Goal: Task Accomplishment & Management: Use online tool/utility

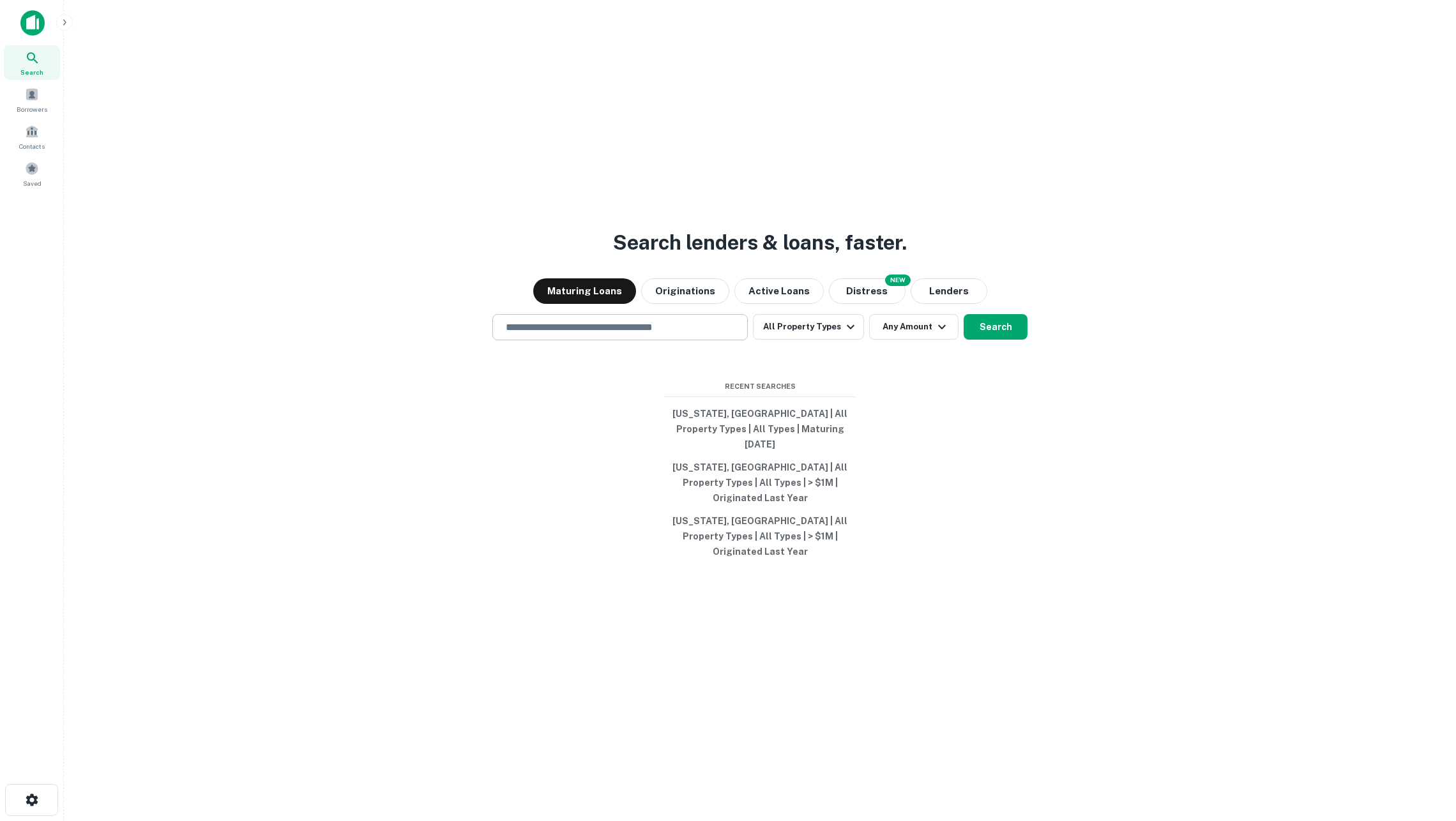
click at [663, 335] on input "text" at bounding box center [620, 327] width 244 height 15
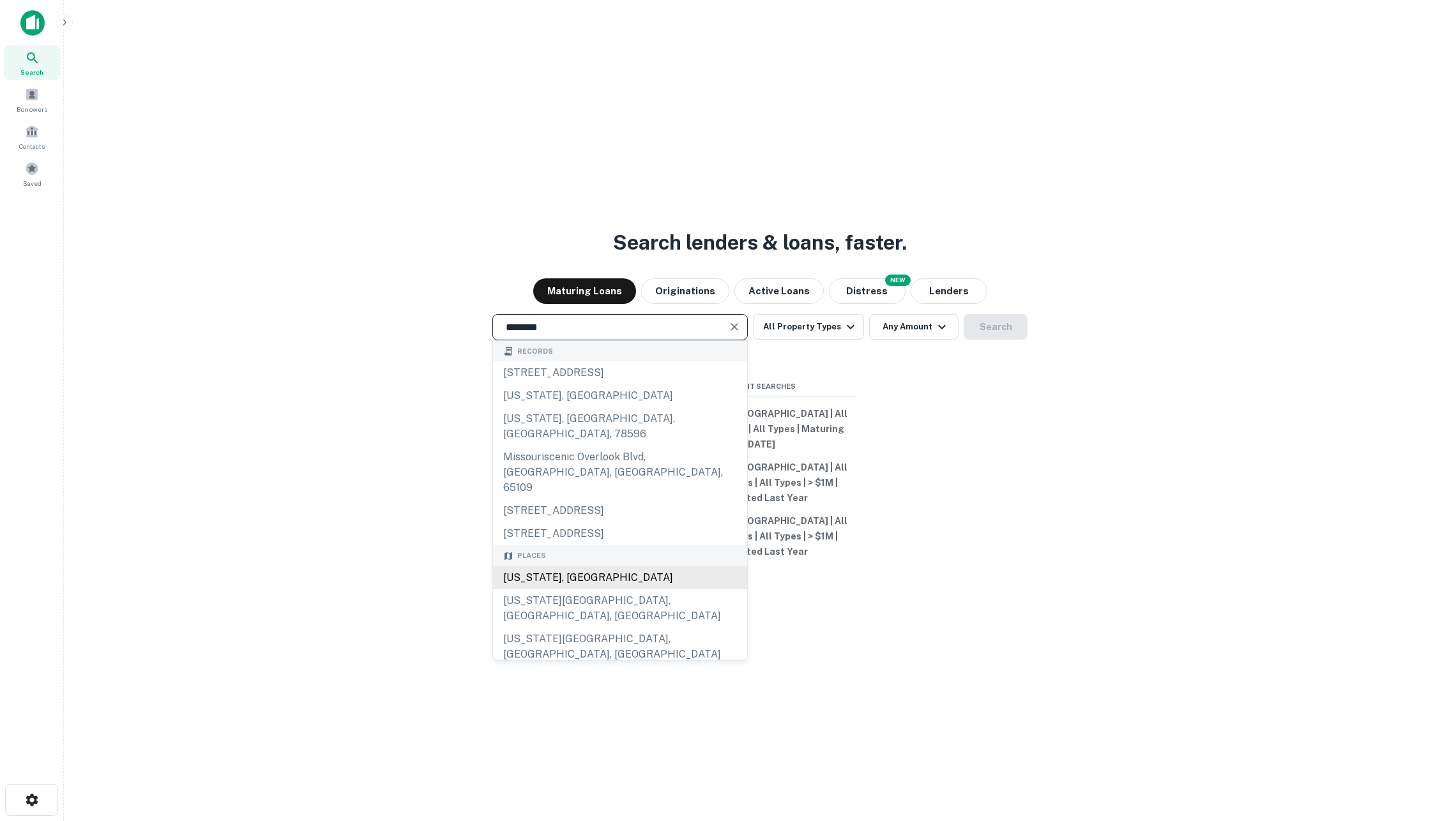
click at [629, 571] on div "[US_STATE], [GEOGRAPHIC_DATA]" at bounding box center [620, 577] width 254 height 23
type input "**********"
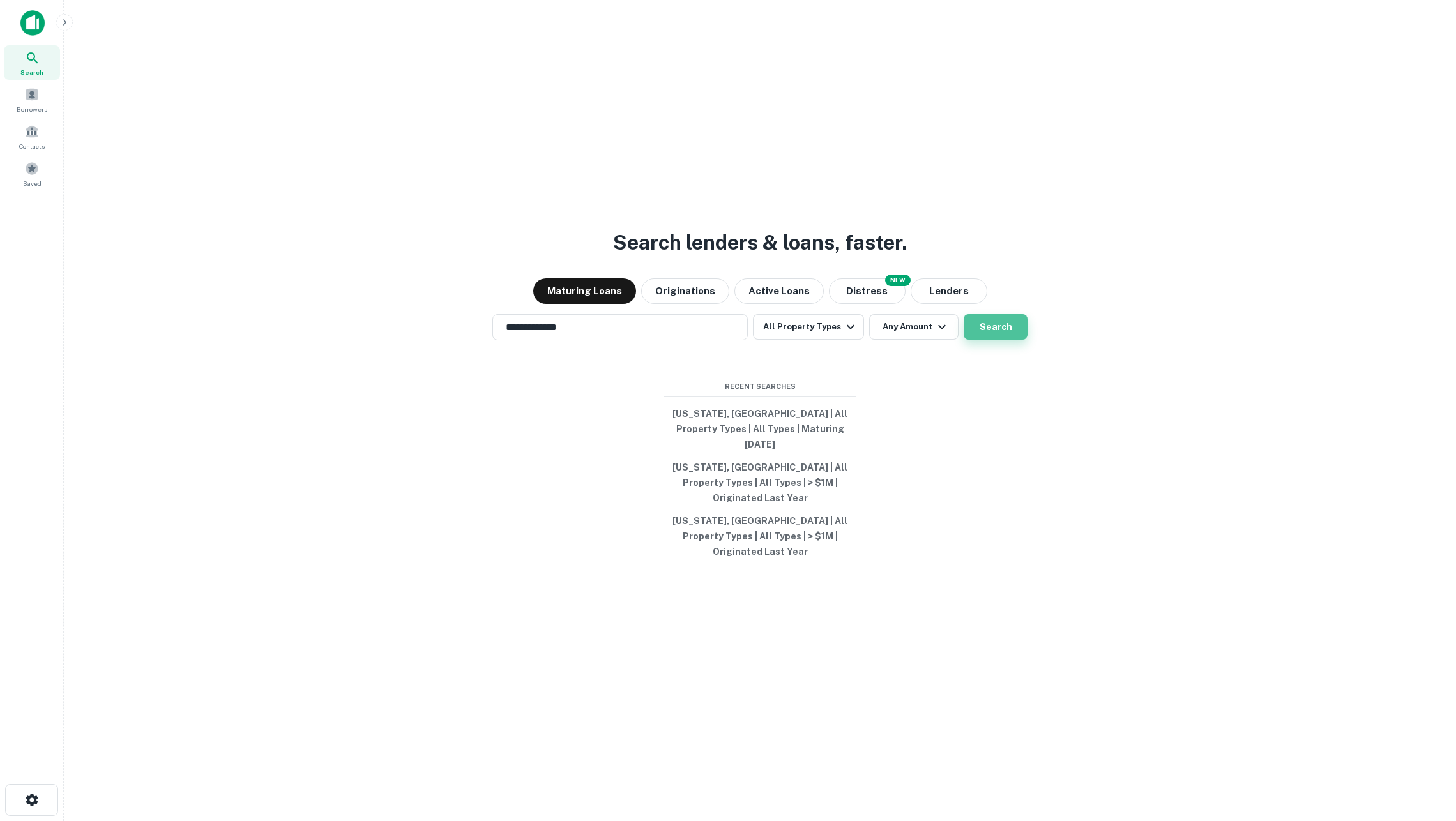
click at [1000, 339] on button "Search" at bounding box center [996, 327] width 64 height 26
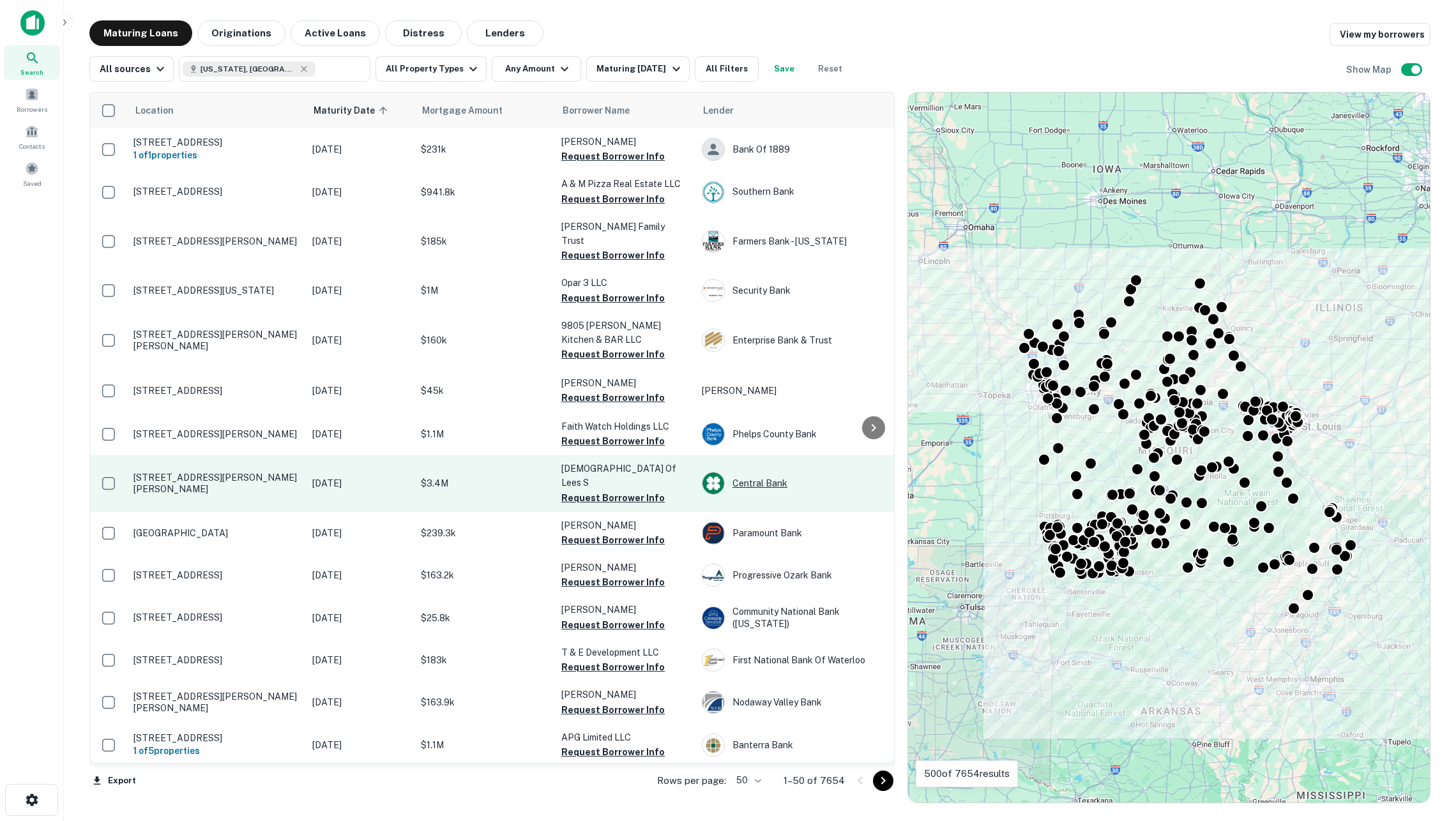
scroll to position [1394, 0]
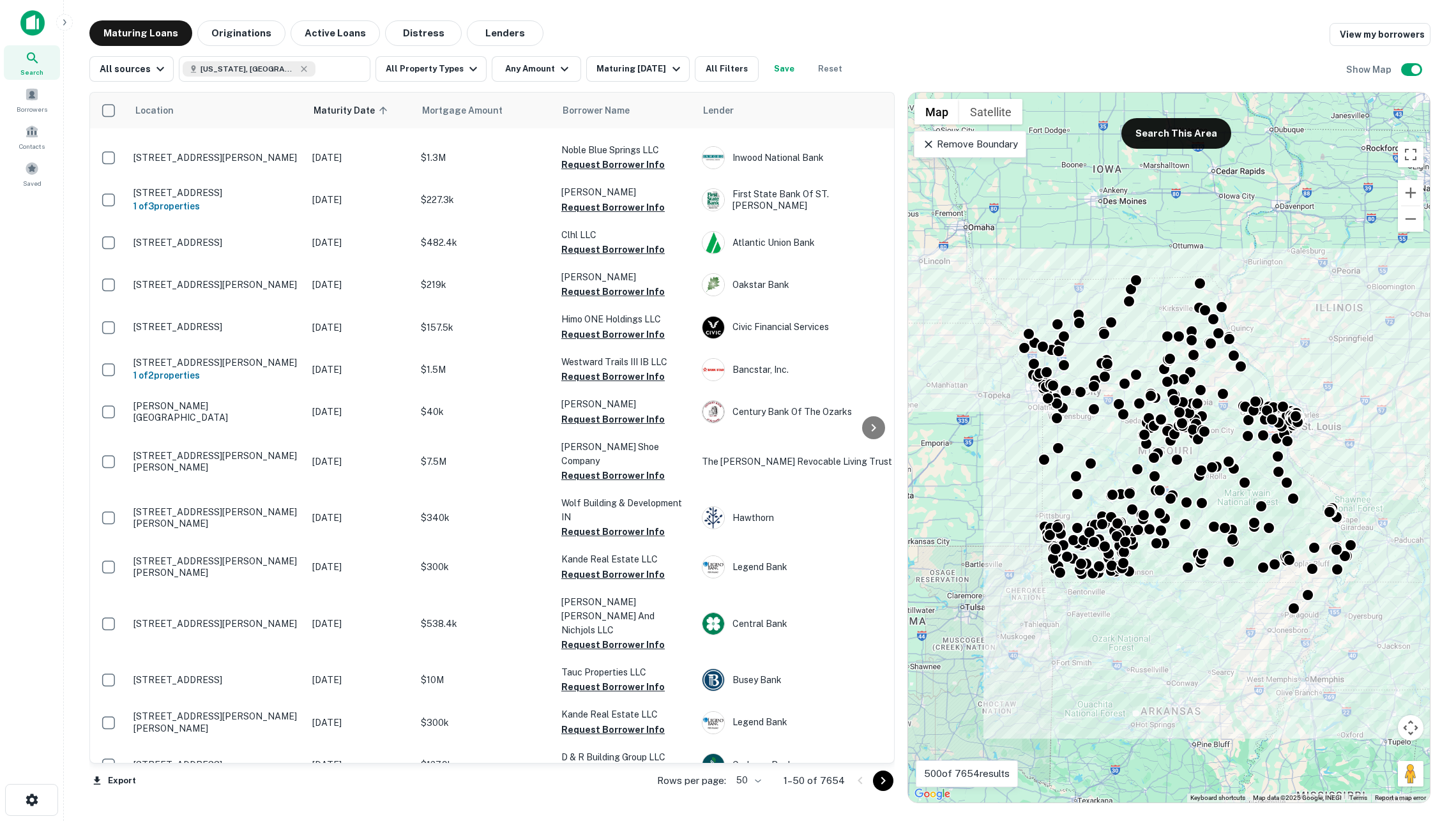
click at [879, 780] on icon "Go to next page" at bounding box center [883, 781] width 16 height 16
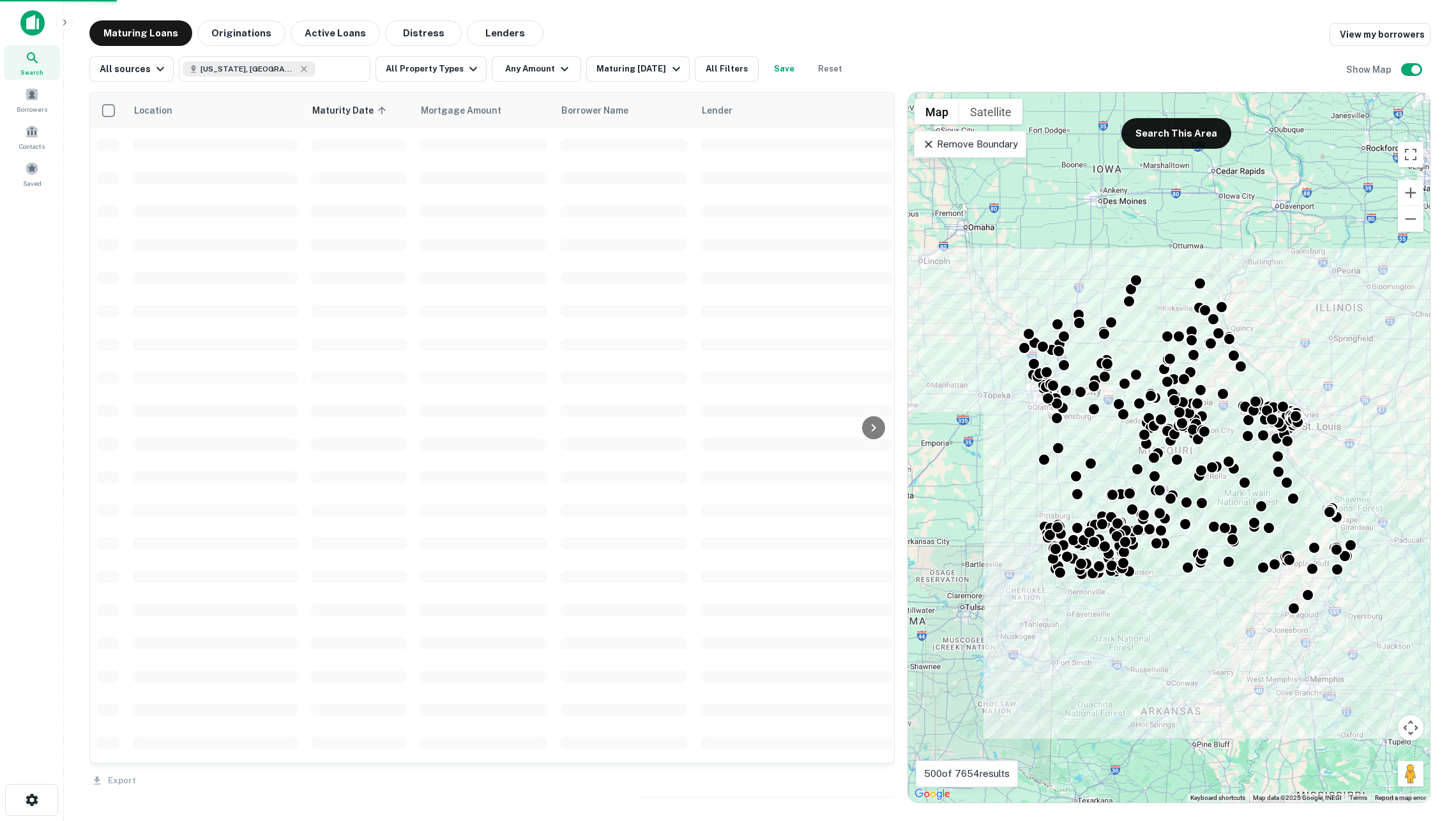
click at [879, 780] on div "Export" at bounding box center [491, 776] width 805 height 27
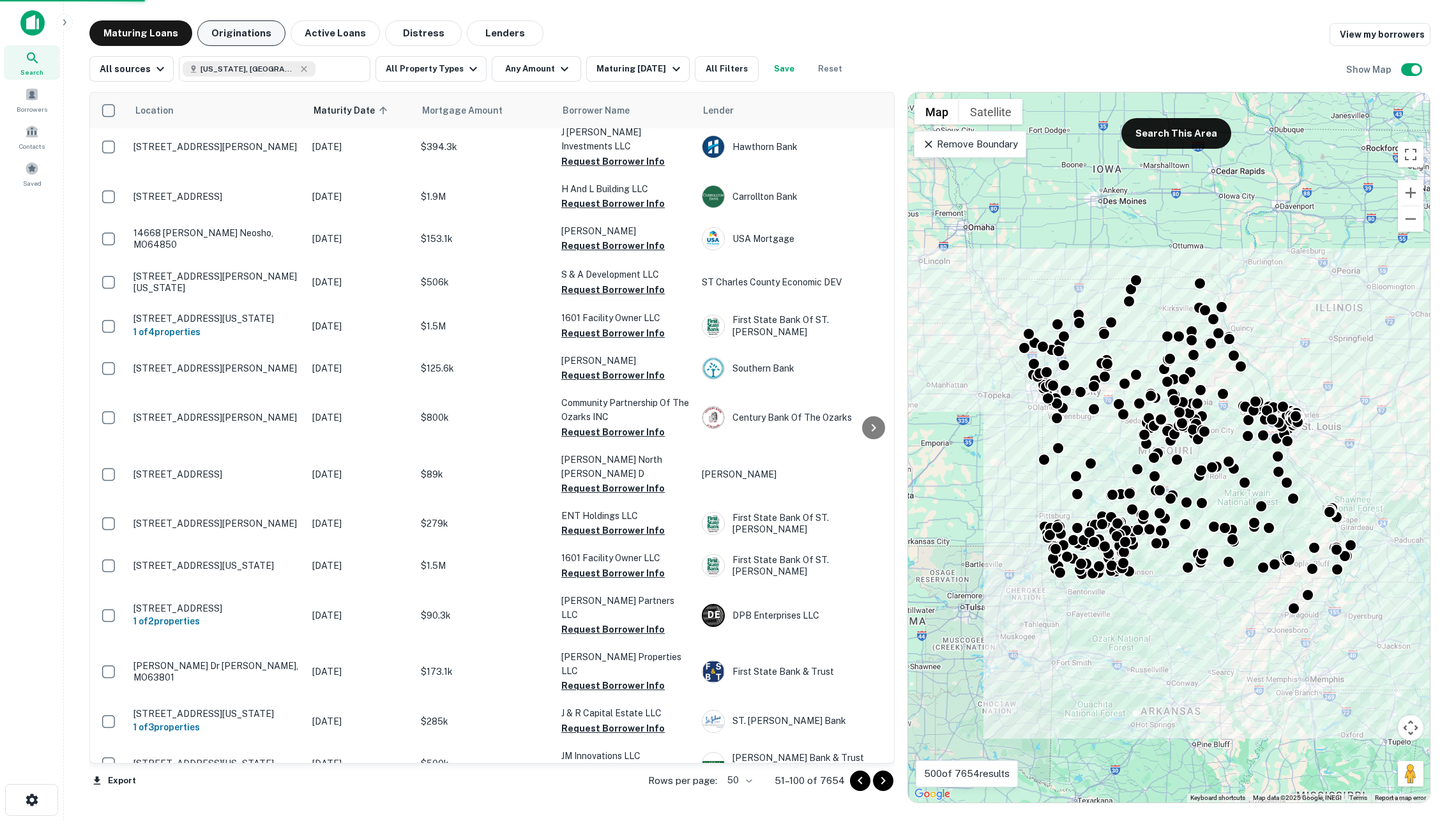
click at [234, 34] on button "Originations" at bounding box center [241, 33] width 88 height 26
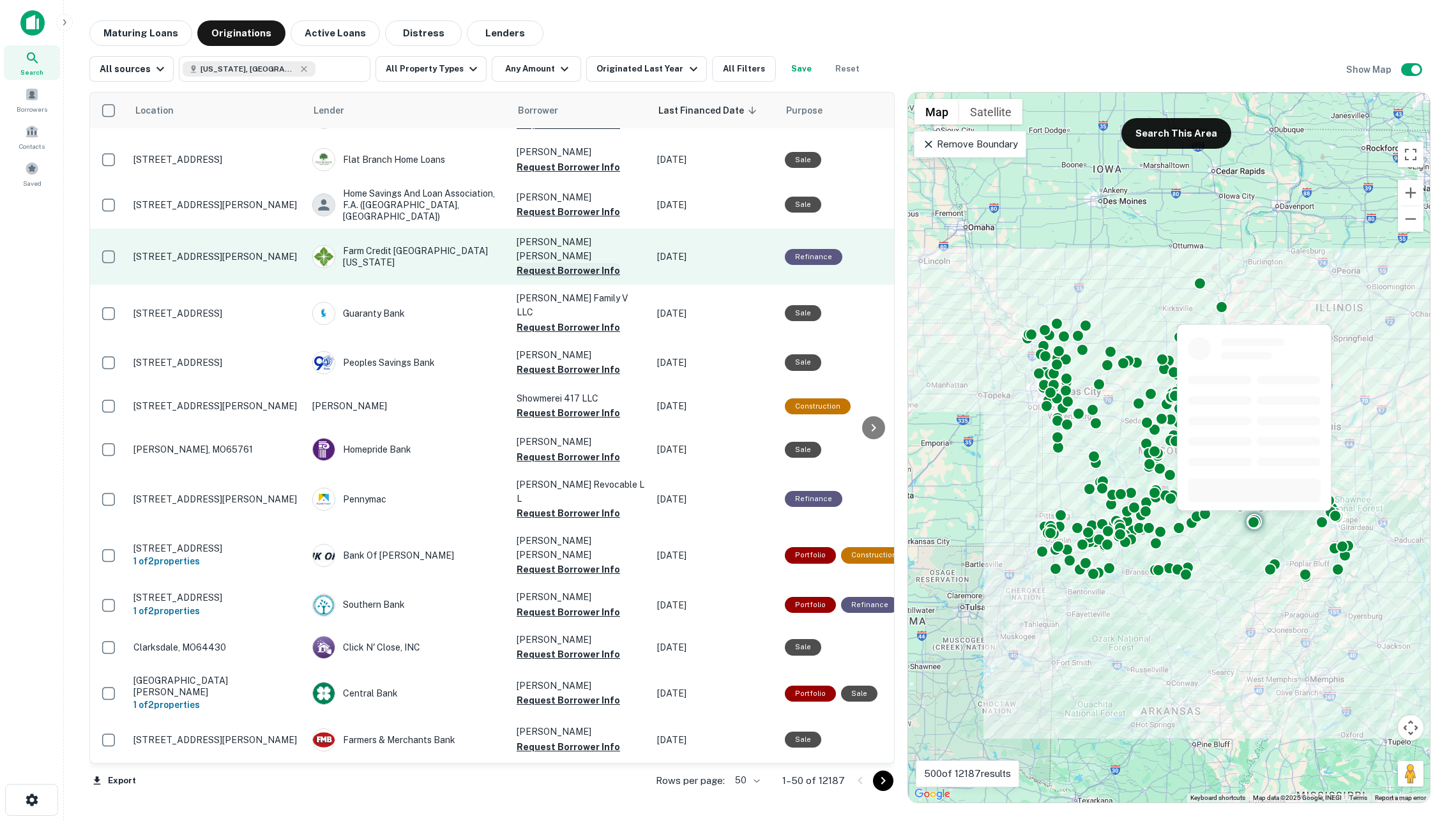
scroll to position [1394, 0]
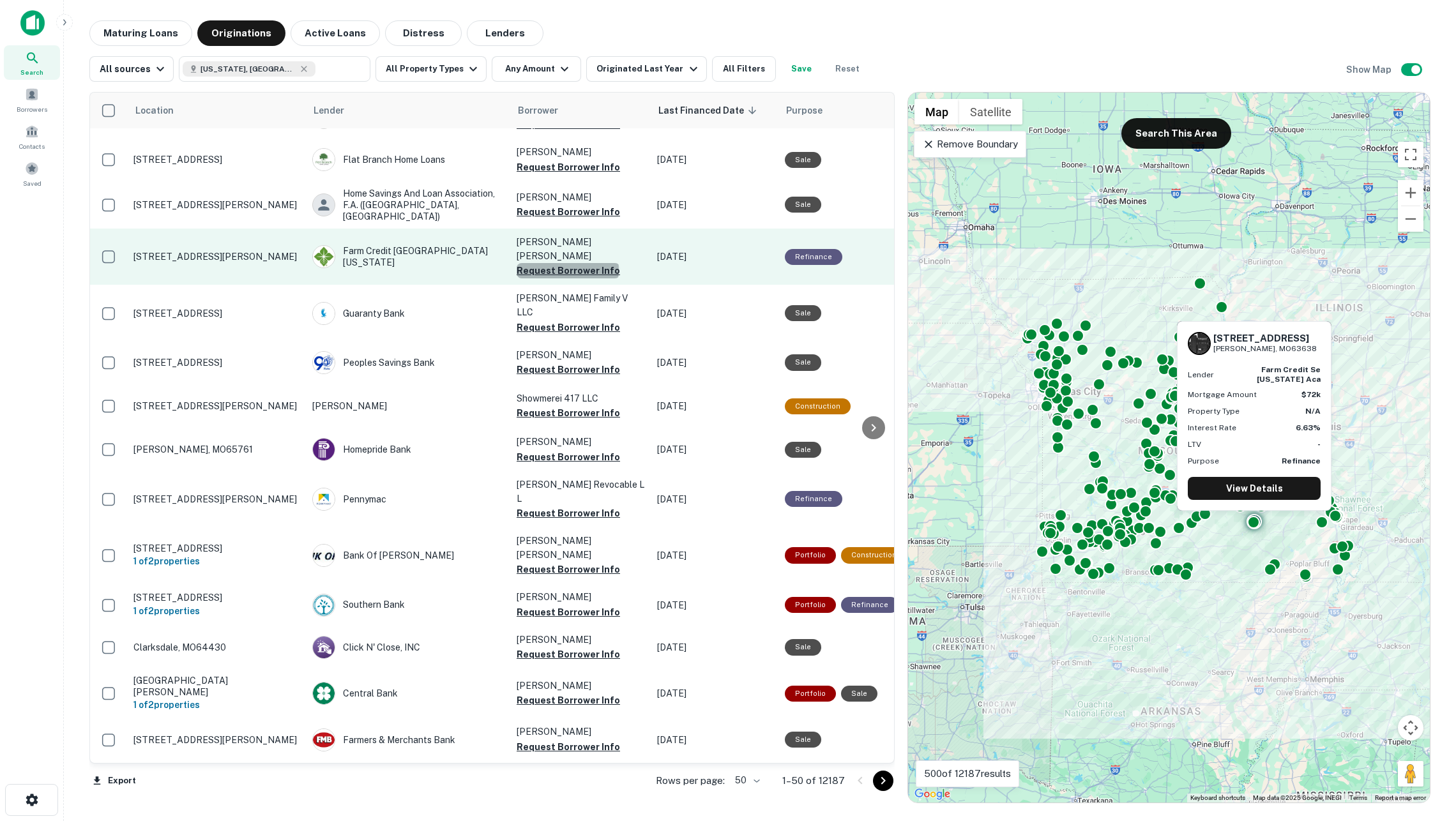
click at [567, 263] on button "Request Borrower Info" at bounding box center [568, 271] width 103 height 16
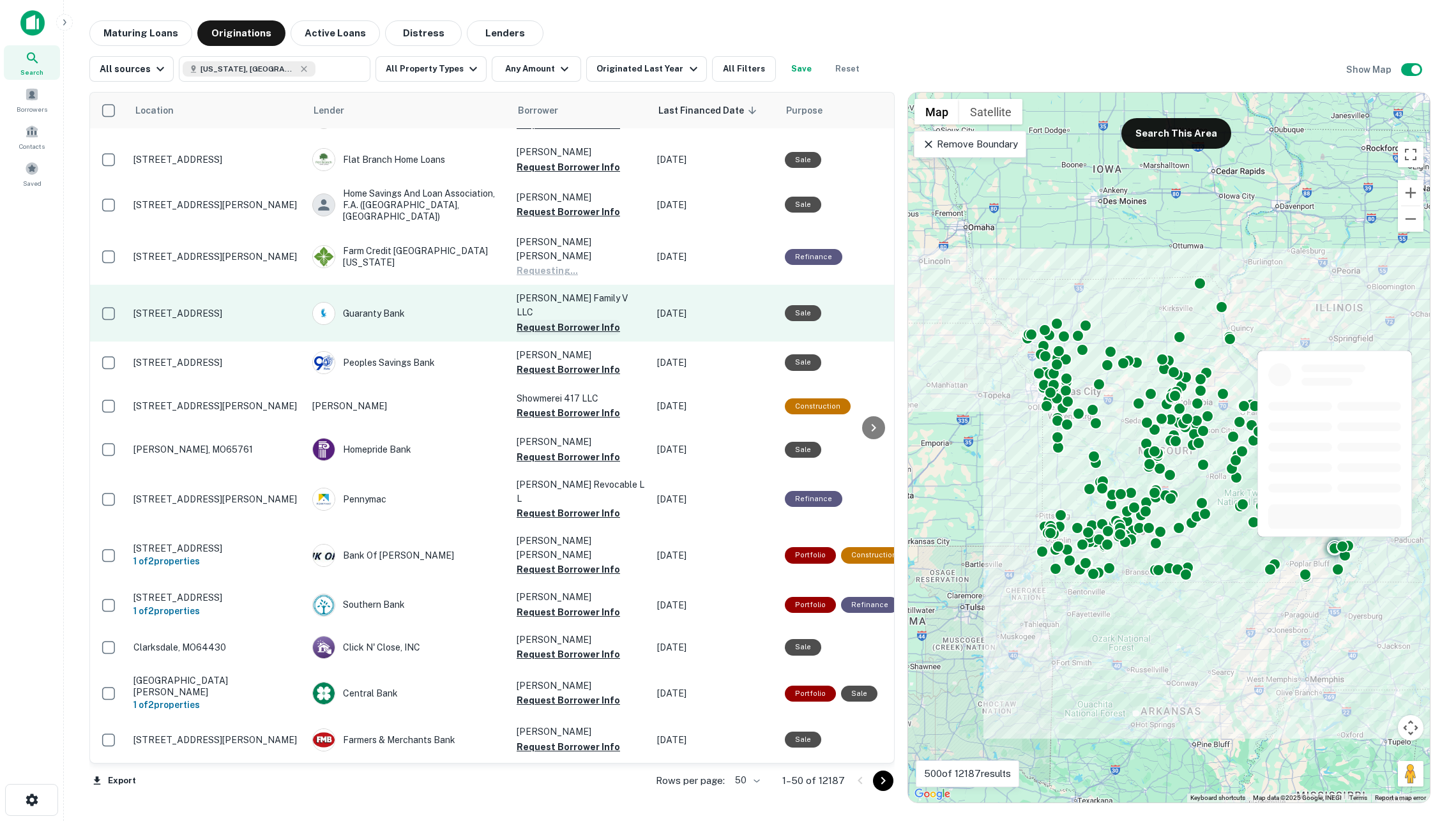
click at [567, 320] on button "Request Borrower Info" at bounding box center [568, 328] width 103 height 16
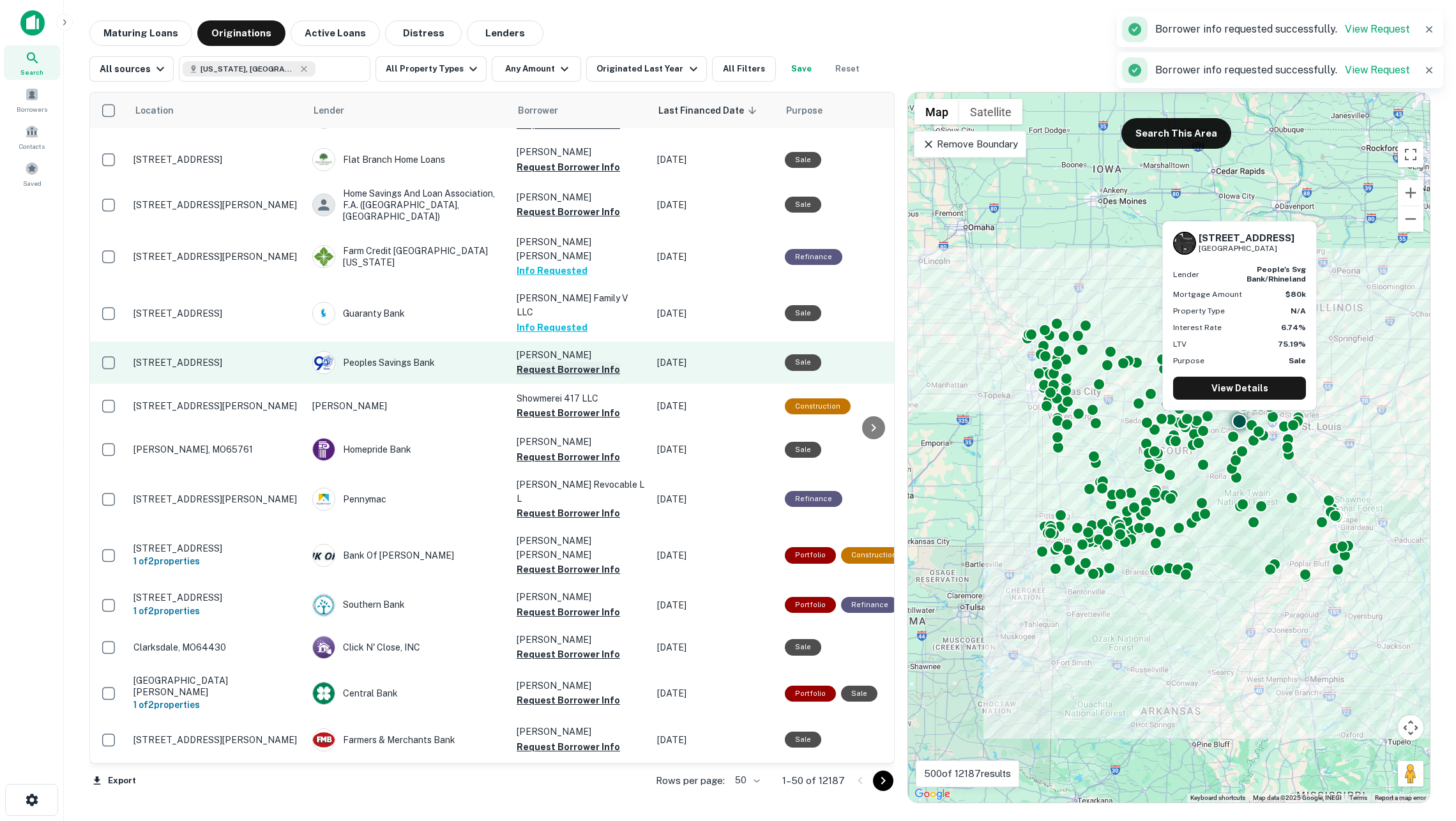
click at [569, 362] on button "Request Borrower Info" at bounding box center [568, 370] width 103 height 16
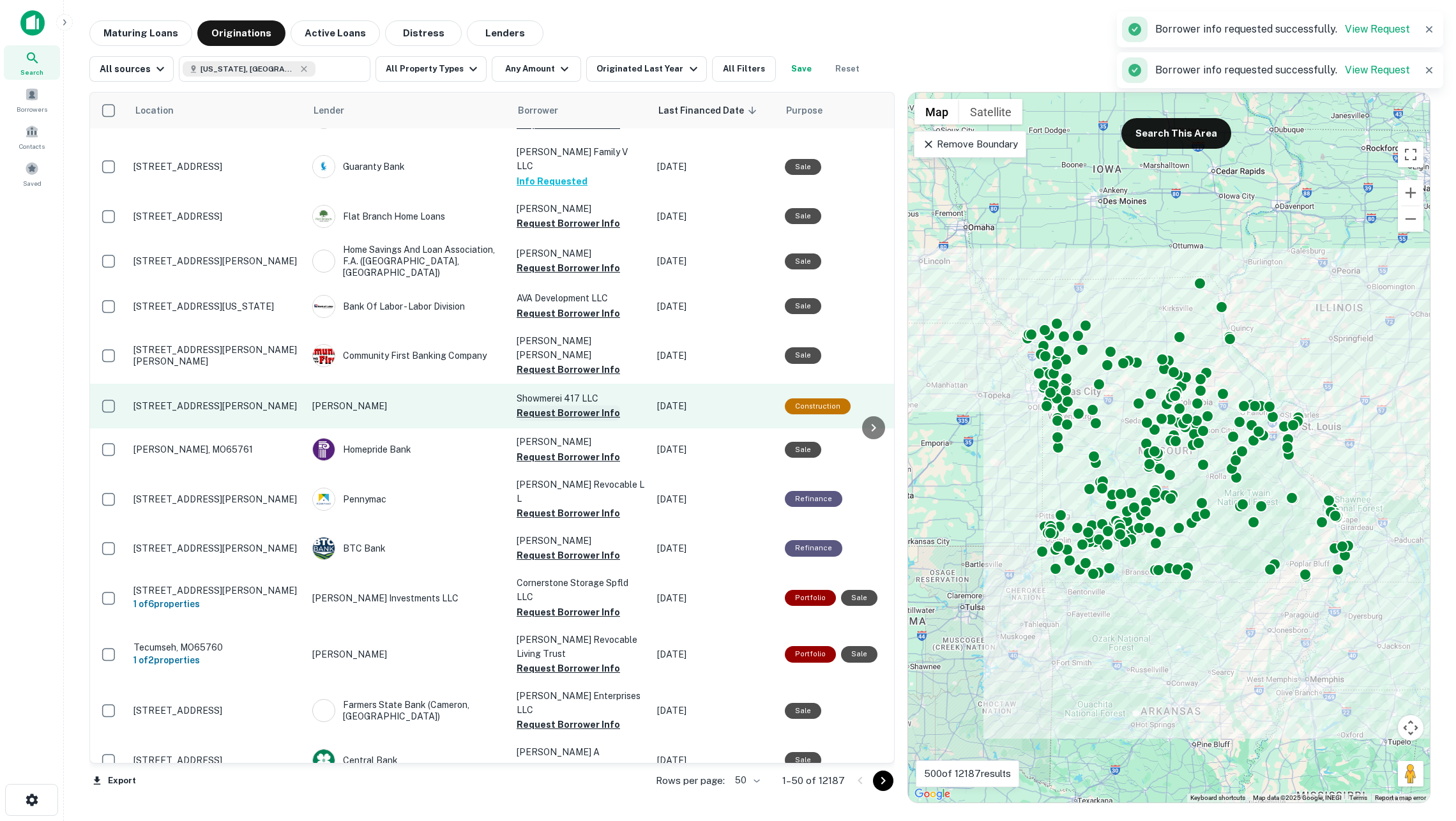
click at [570, 405] on button "Request Borrower Info" at bounding box center [568, 413] width 103 height 16
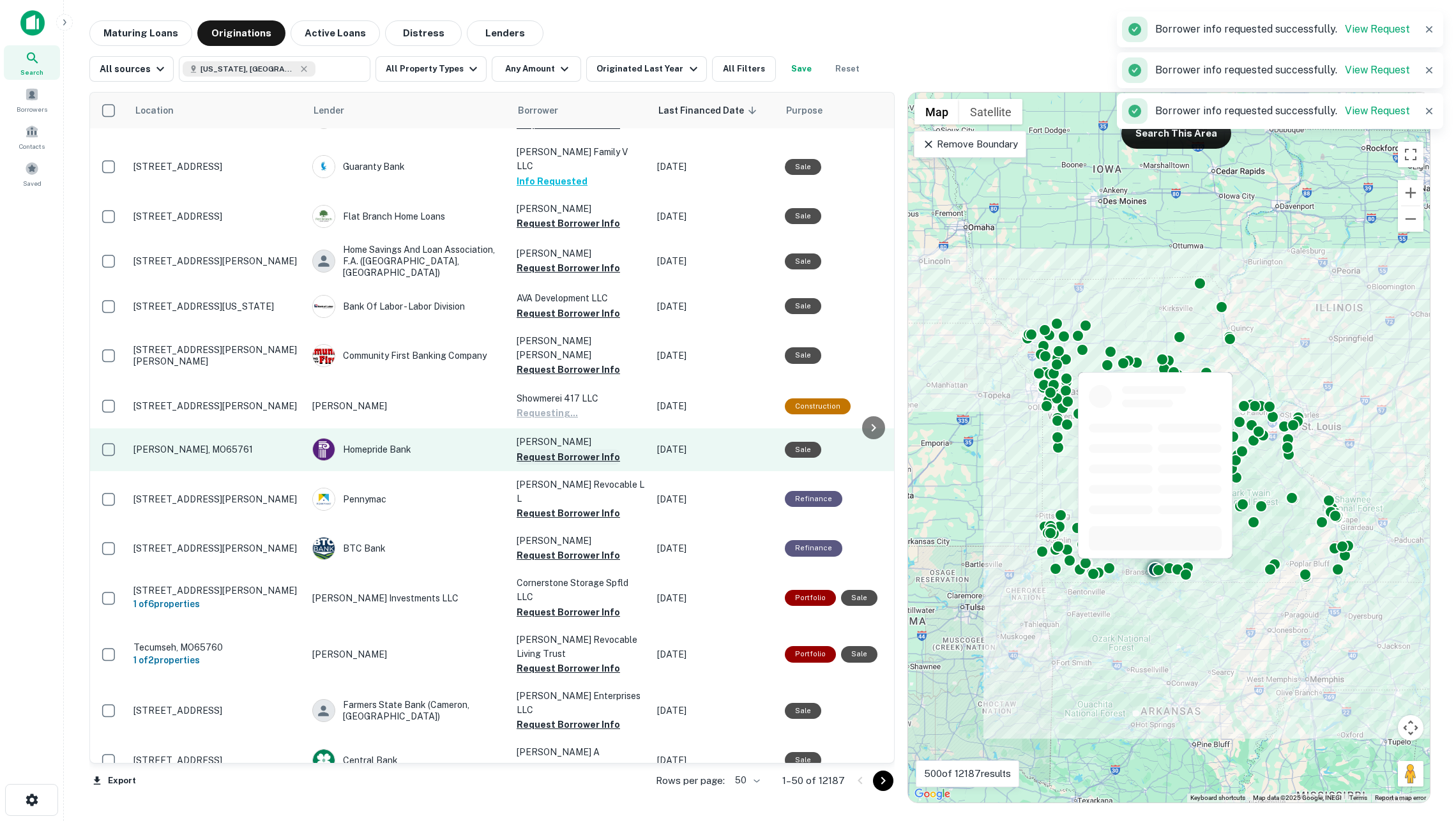
click at [572, 450] on button "Request Borrower Info" at bounding box center [568, 457] width 103 height 16
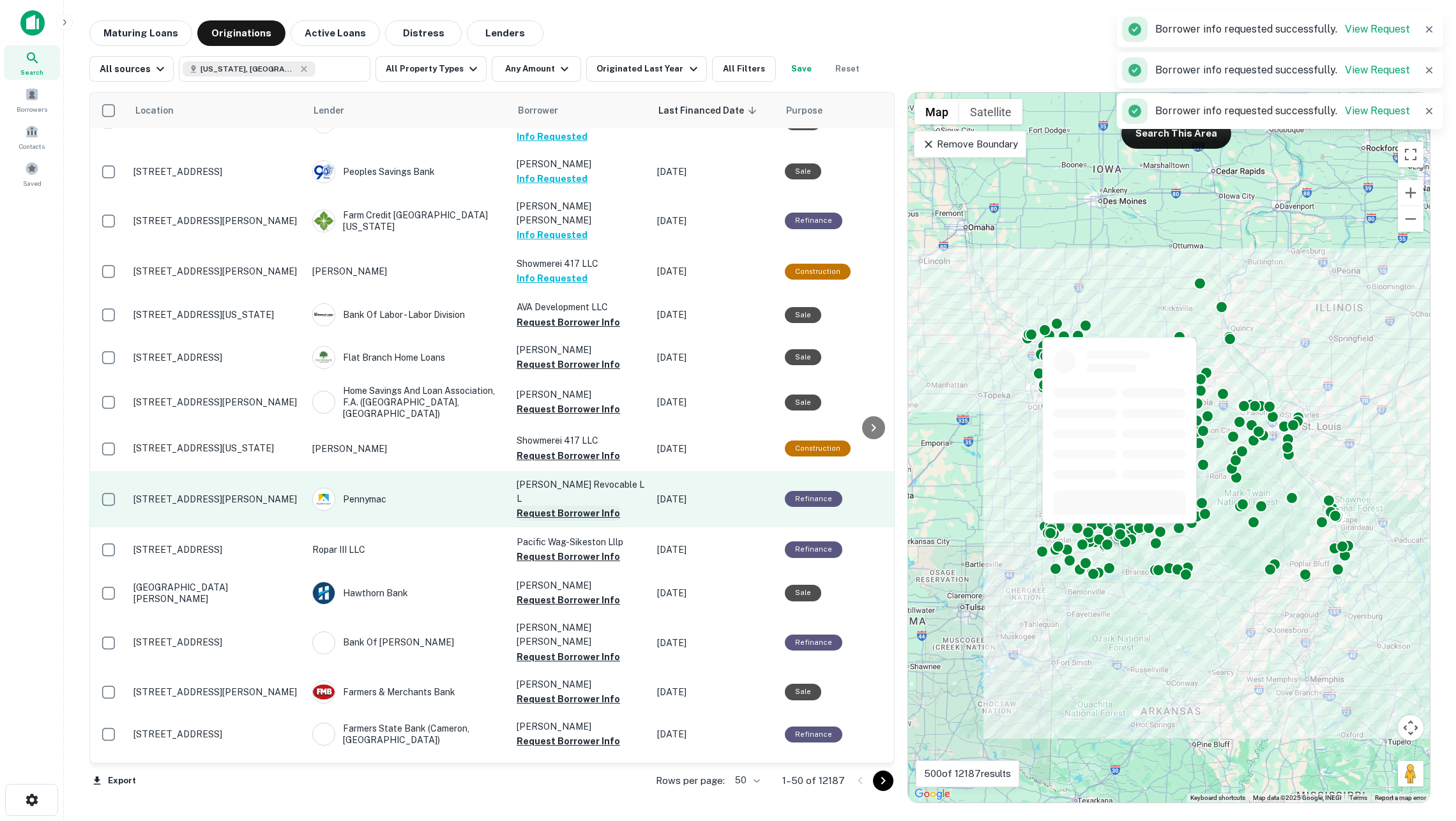
click at [573, 506] on button "Request Borrower Info" at bounding box center [568, 514] width 103 height 16
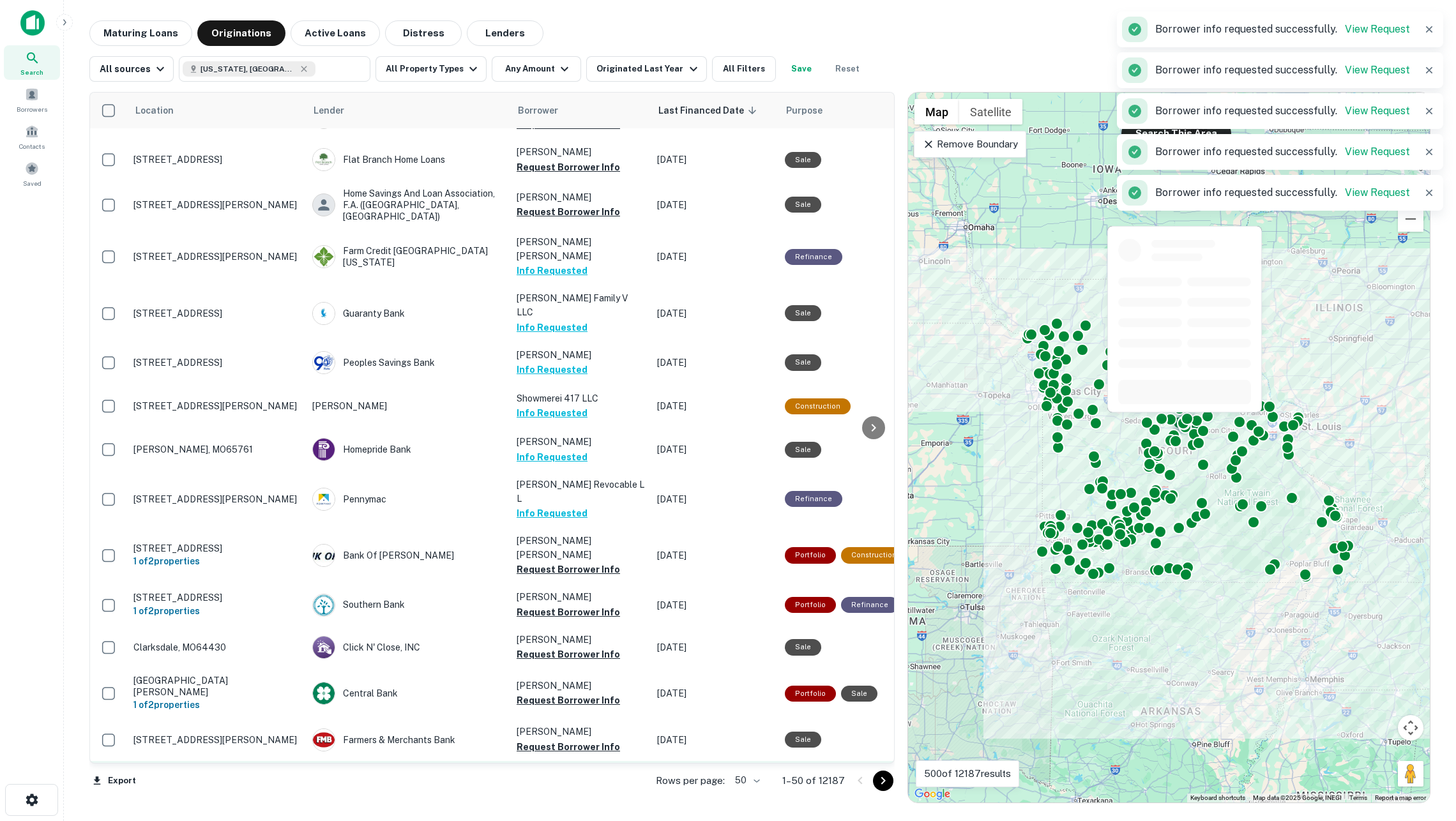
click at [584, 795] on button "Request Borrower Info" at bounding box center [568, 803] width 103 height 16
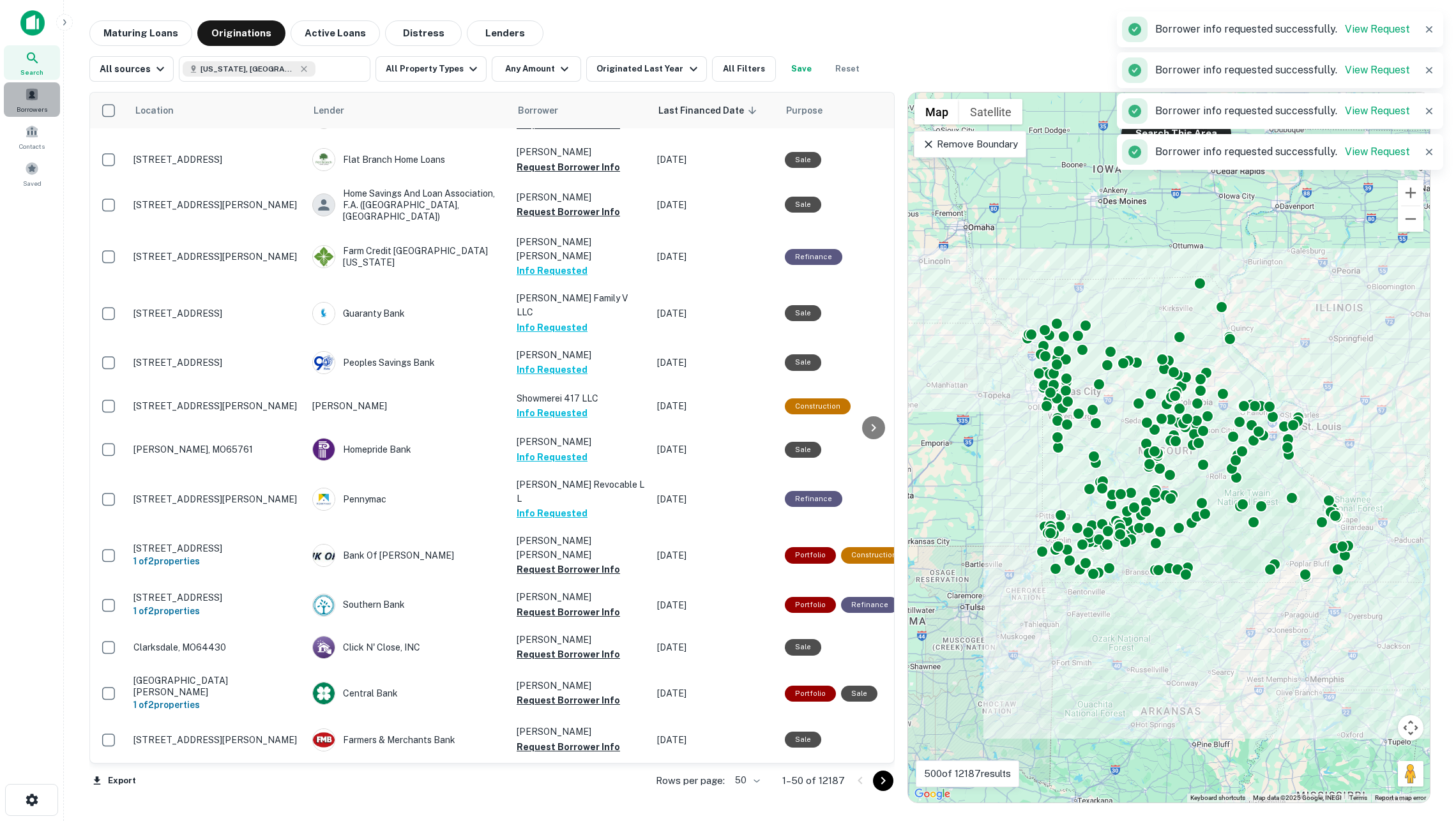
click at [41, 95] on div "Borrowers" at bounding box center [32, 99] width 56 height 34
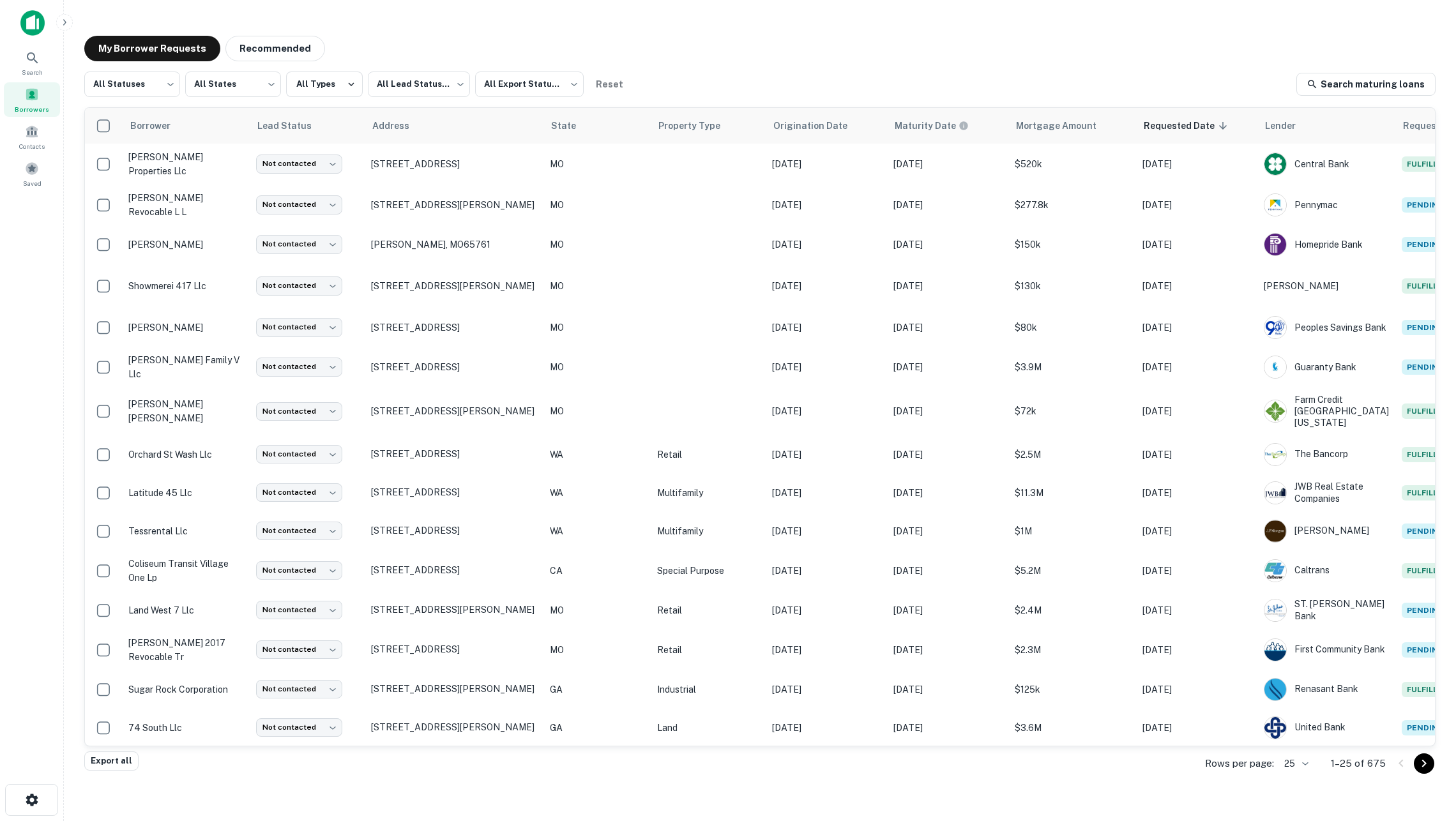
click at [709, 69] on div "My Borrower Requests Recommended All Statuses *** ​ All States *** ​ All Types …" at bounding box center [760, 395] width 1372 height 739
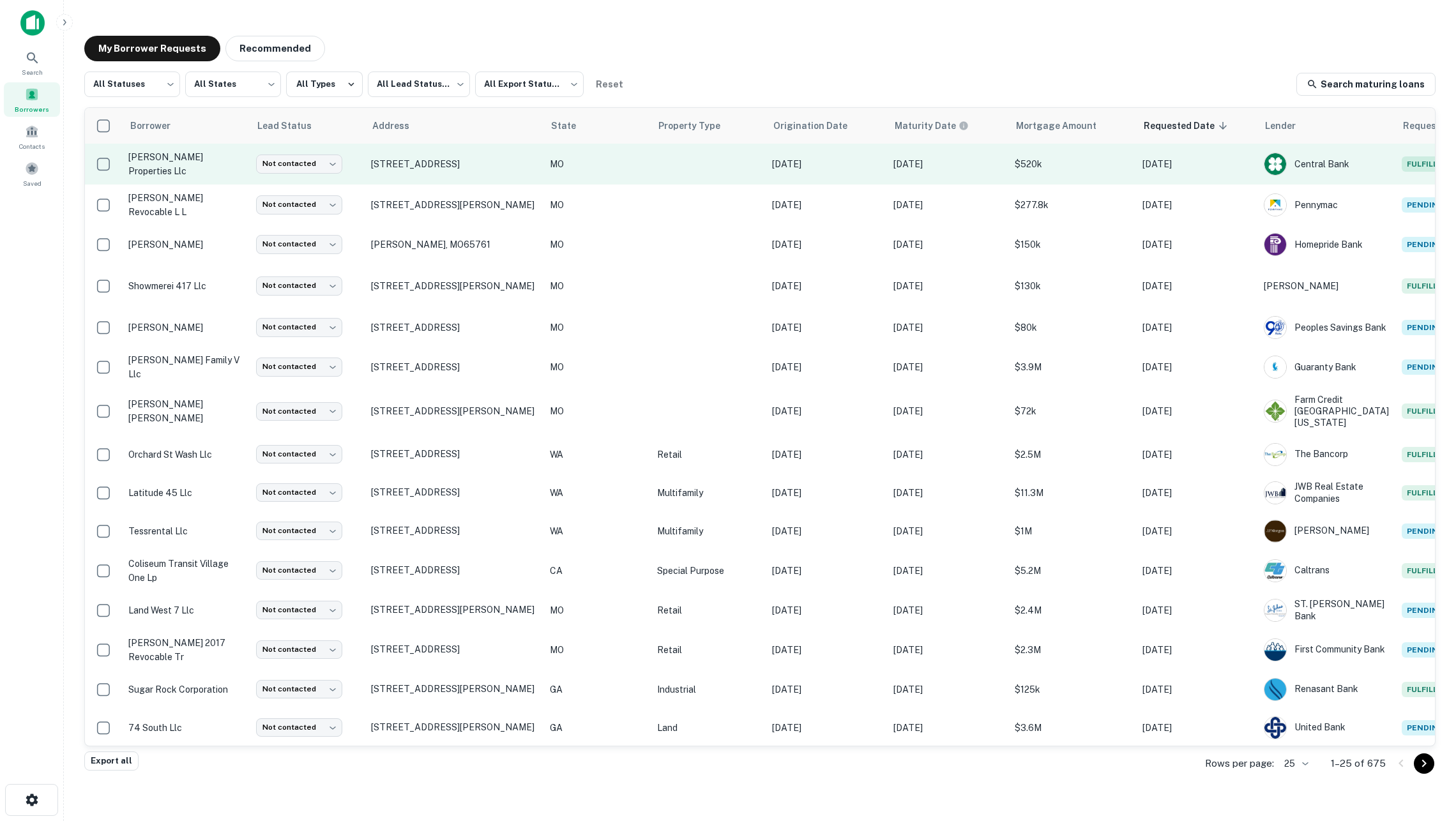
click at [664, 158] on td at bounding box center [708, 164] width 115 height 41
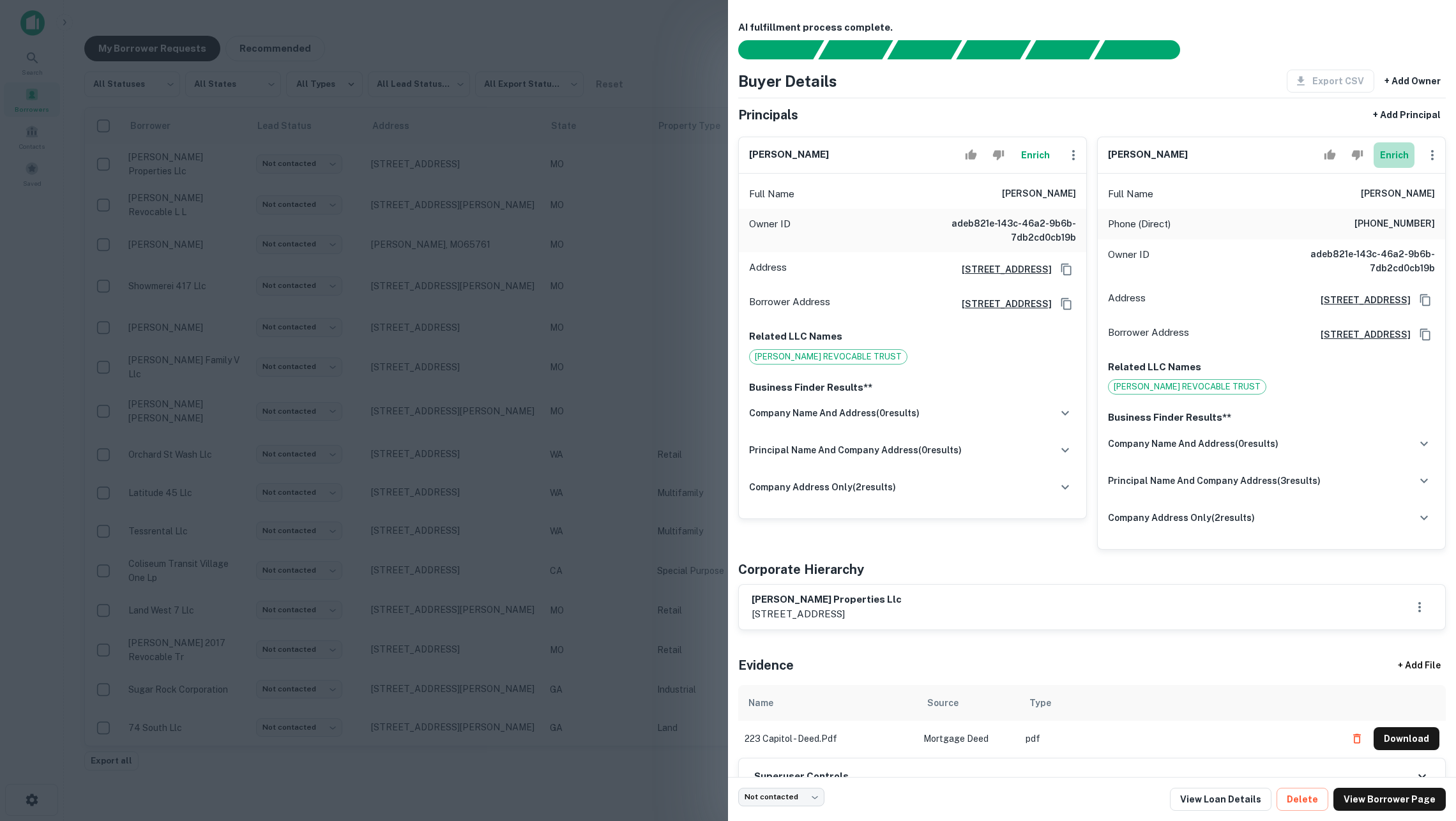
click at [1399, 158] on button "Enrich" at bounding box center [1394, 155] width 41 height 26
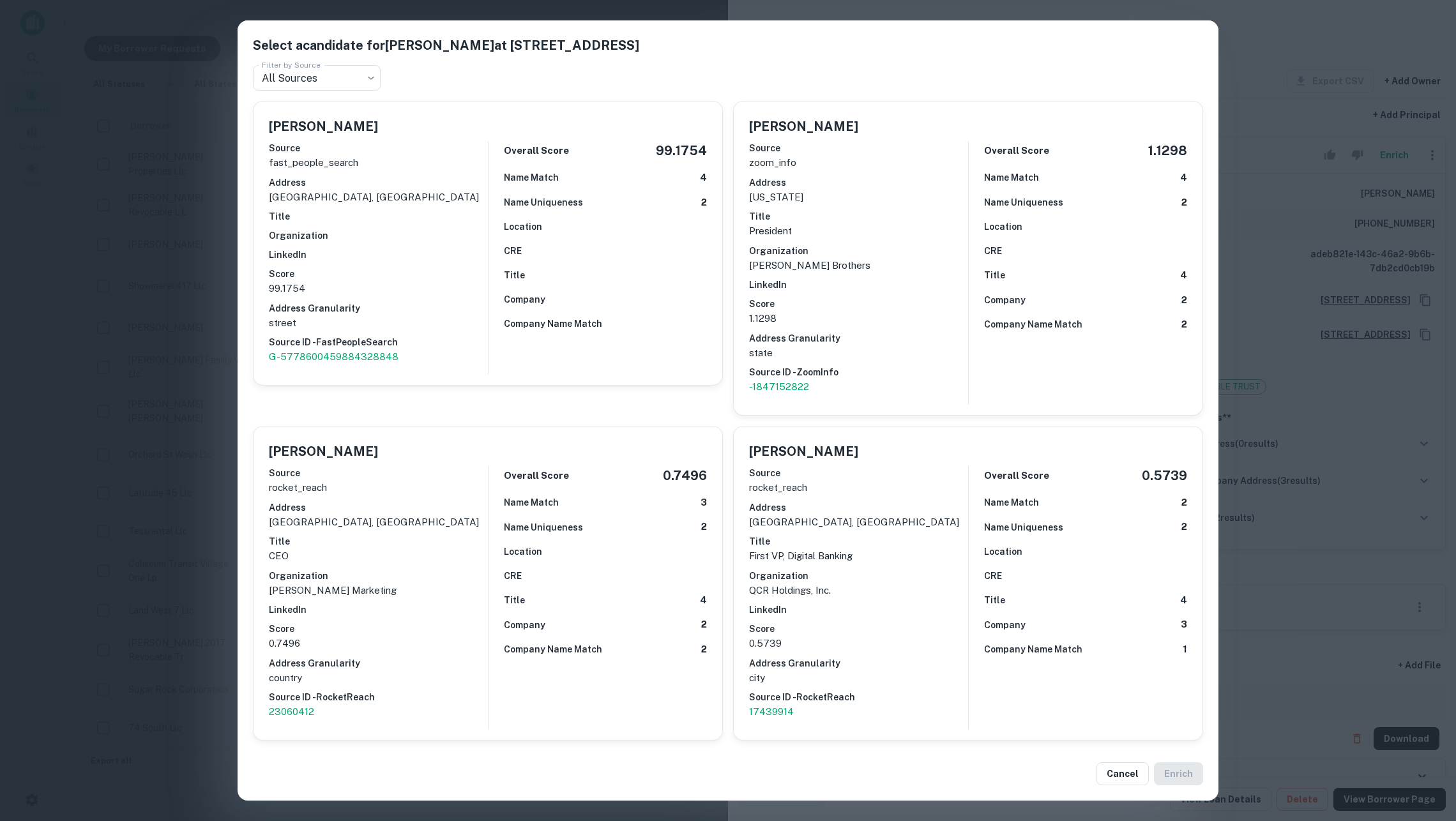
click at [208, 253] on div "Select a candidate for [PERSON_NAME] at [STREET_ADDRESS] Filter by Source All S…" at bounding box center [728, 410] width 1456 height 821
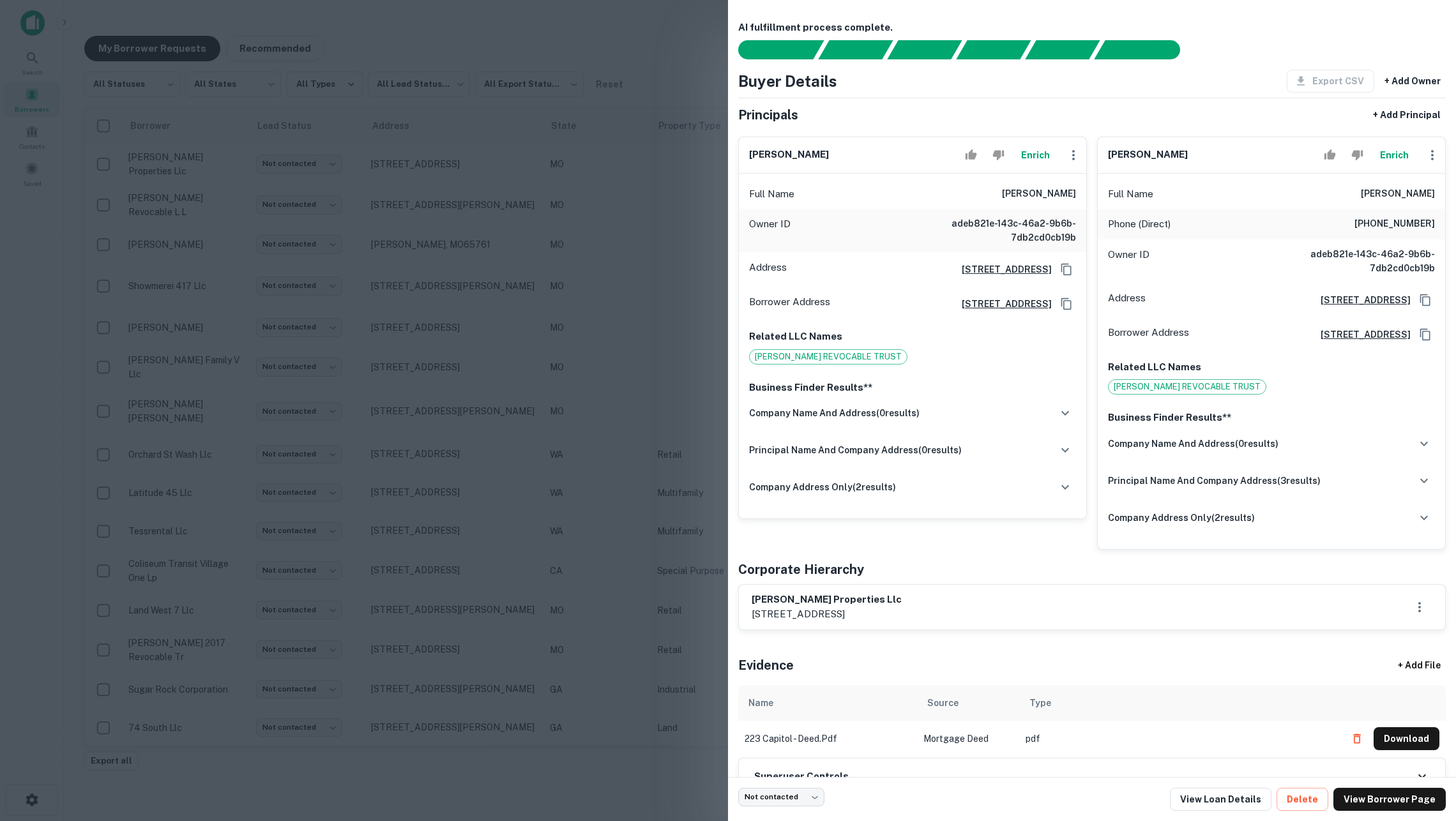
click at [1030, 162] on button "Enrich" at bounding box center [1035, 155] width 41 height 26
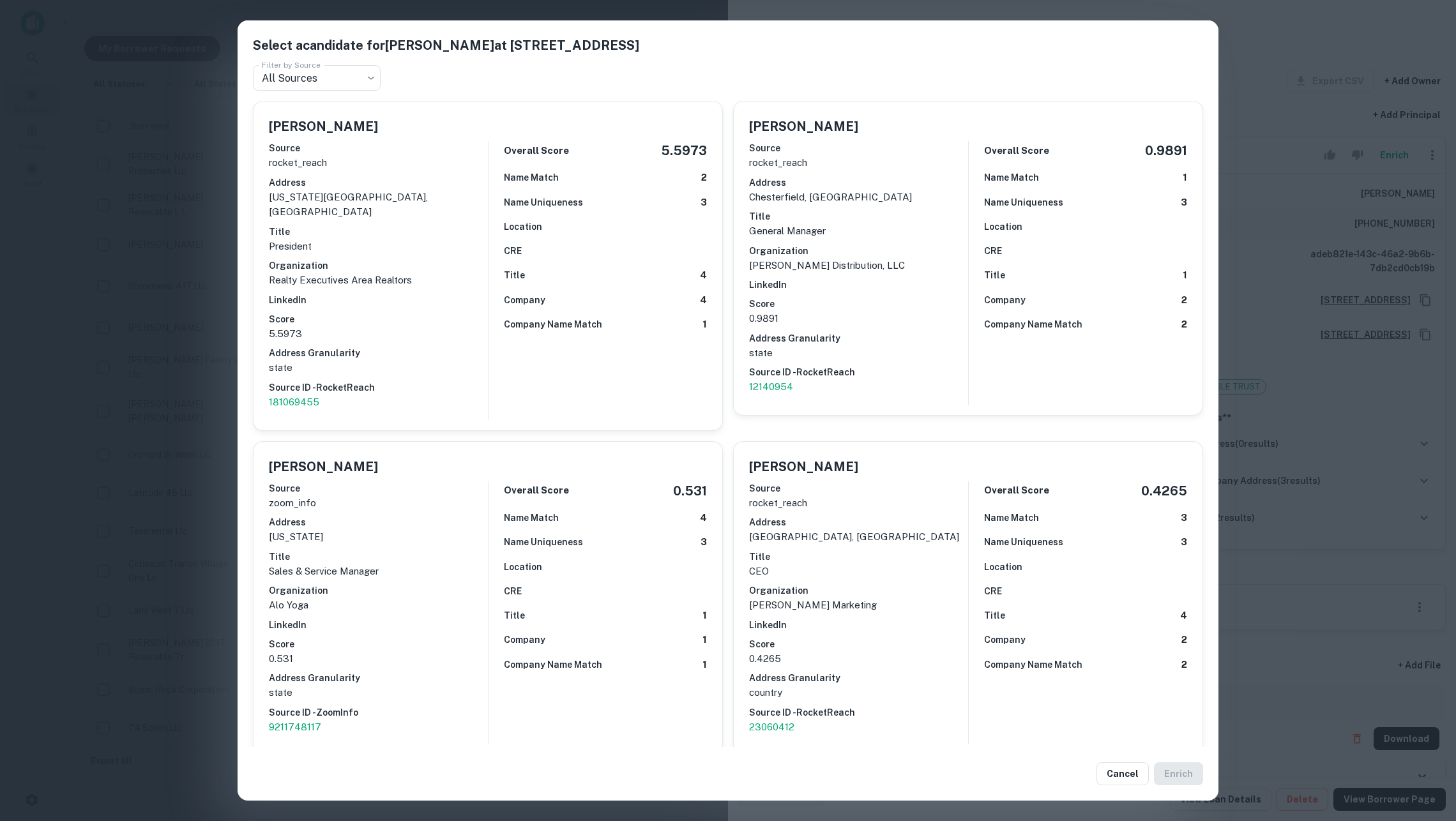
click at [142, 203] on div "Select a candidate for FRANCES MARRS at 817 s pickwick ave Filter by Source All…" at bounding box center [728, 410] width 1456 height 821
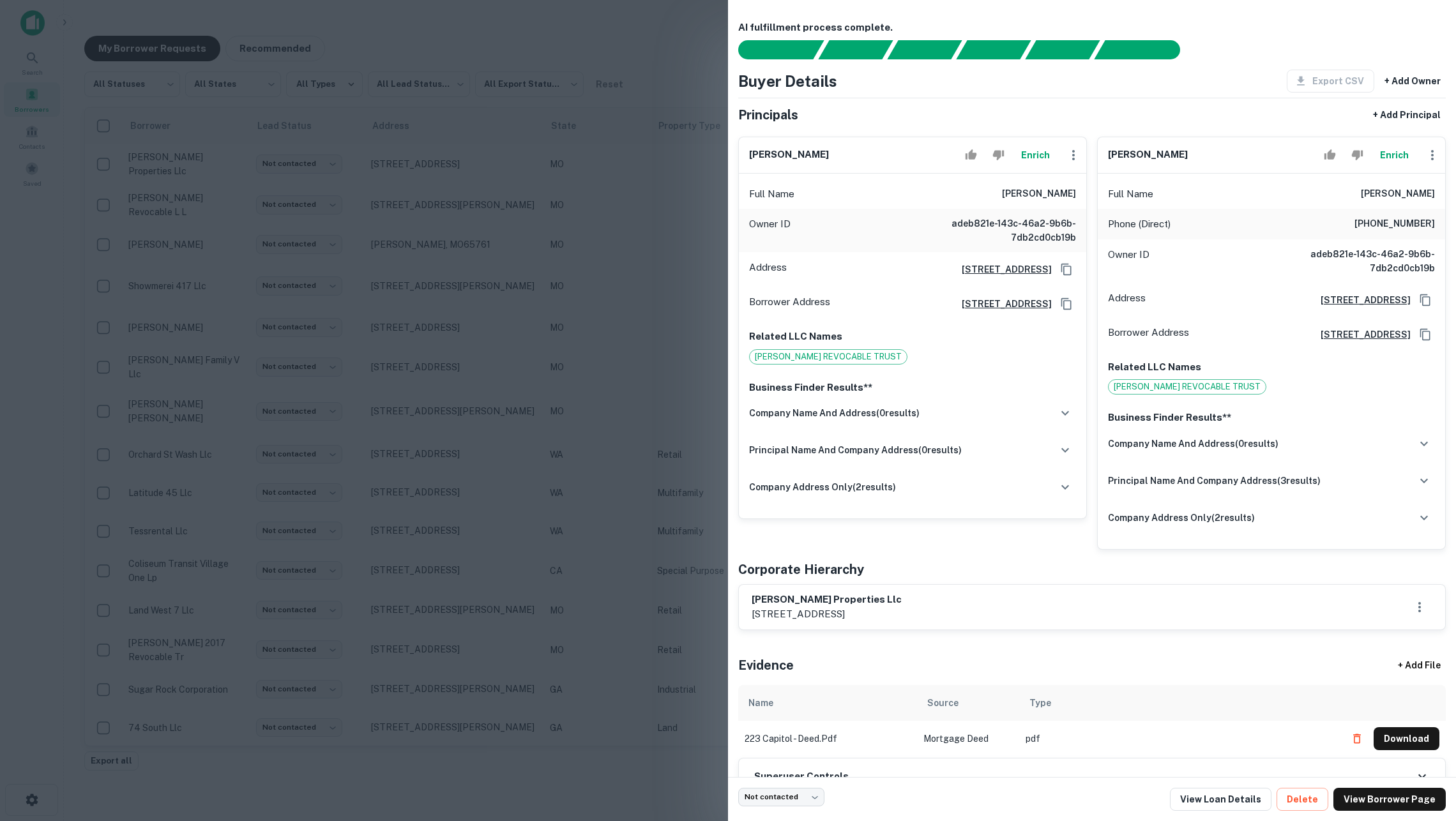
click at [225, 199] on div at bounding box center [728, 410] width 1456 height 821
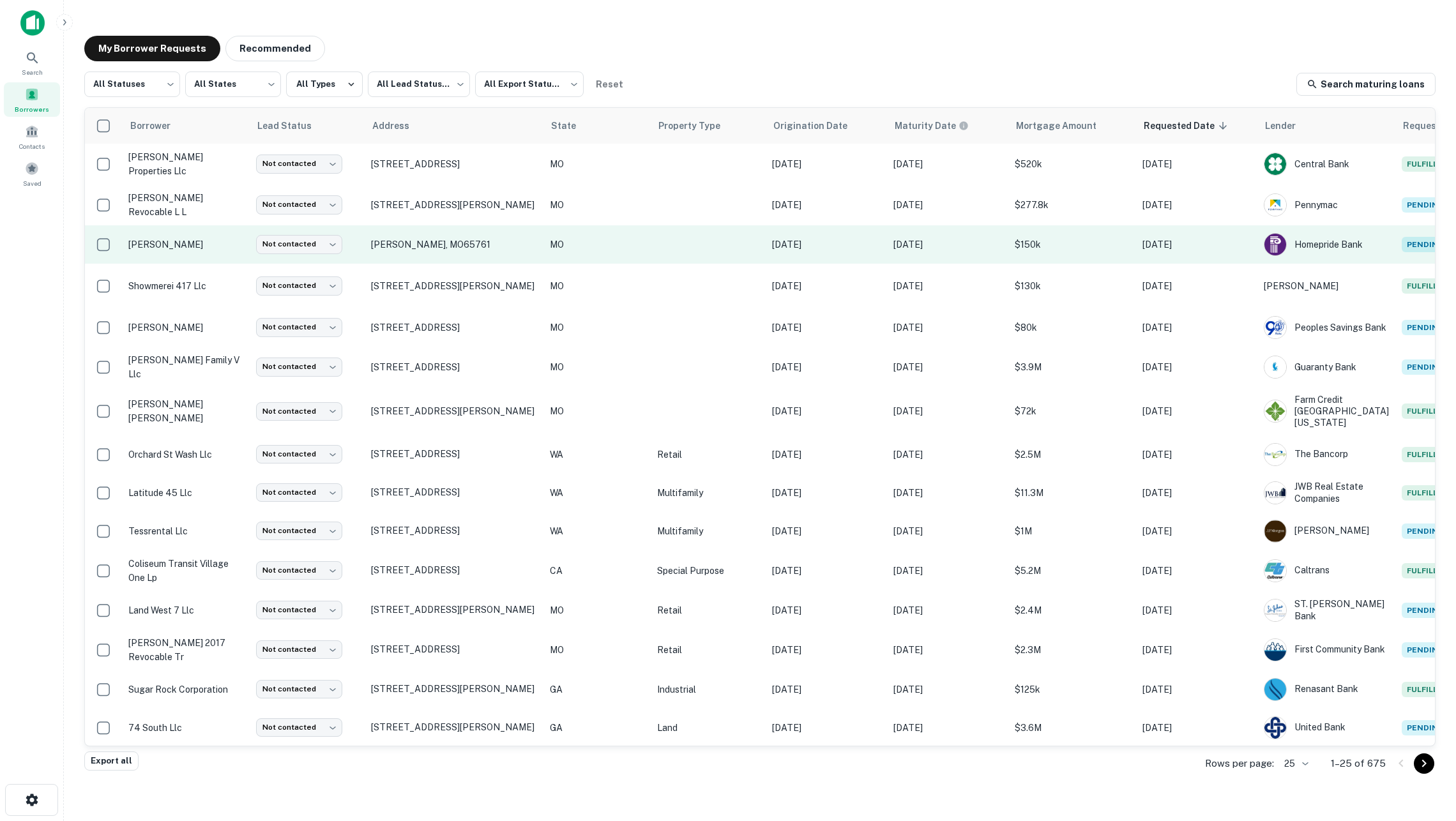
click at [658, 241] on td at bounding box center [708, 244] width 115 height 38
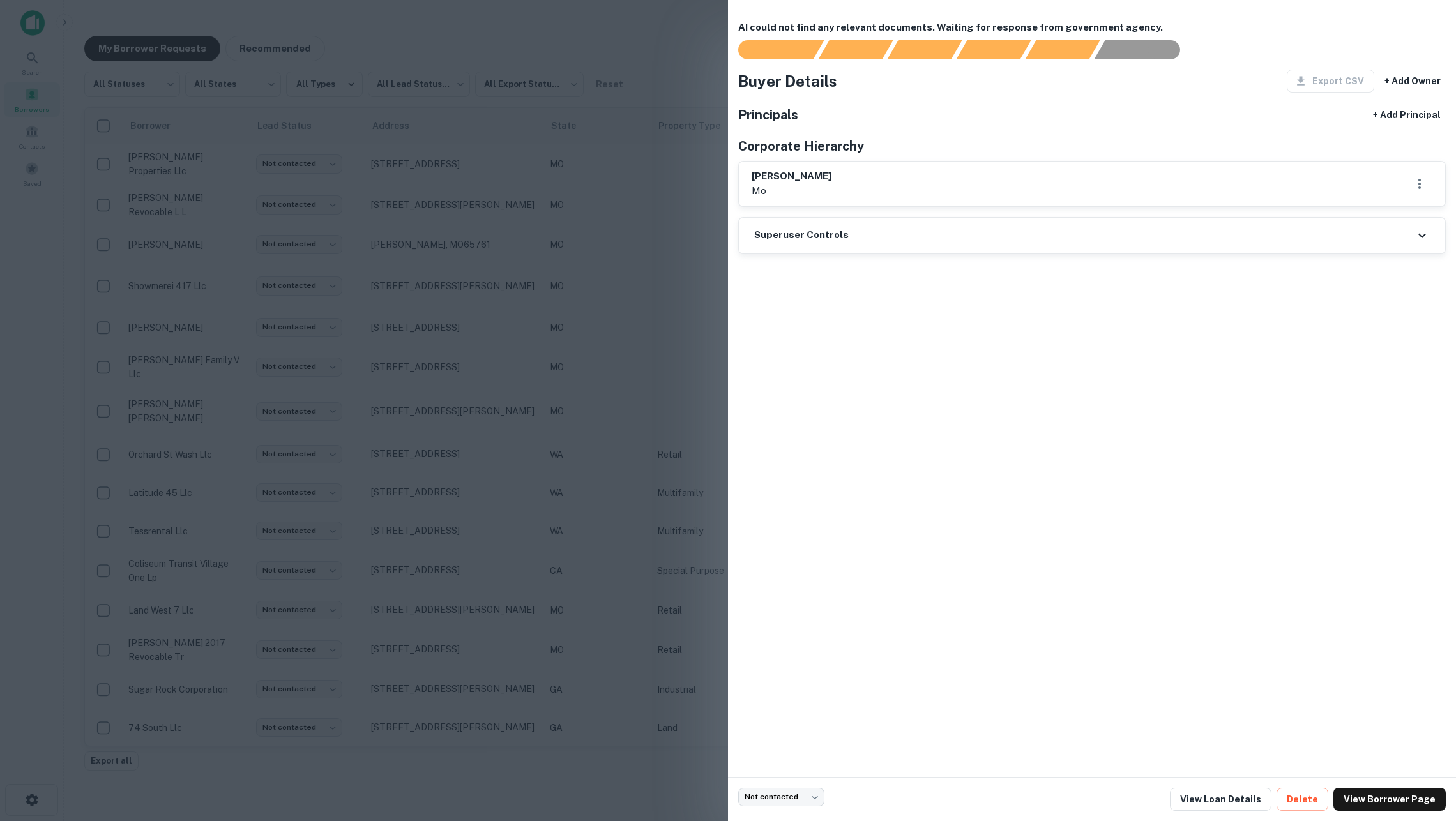
click at [619, 200] on div at bounding box center [728, 410] width 1456 height 821
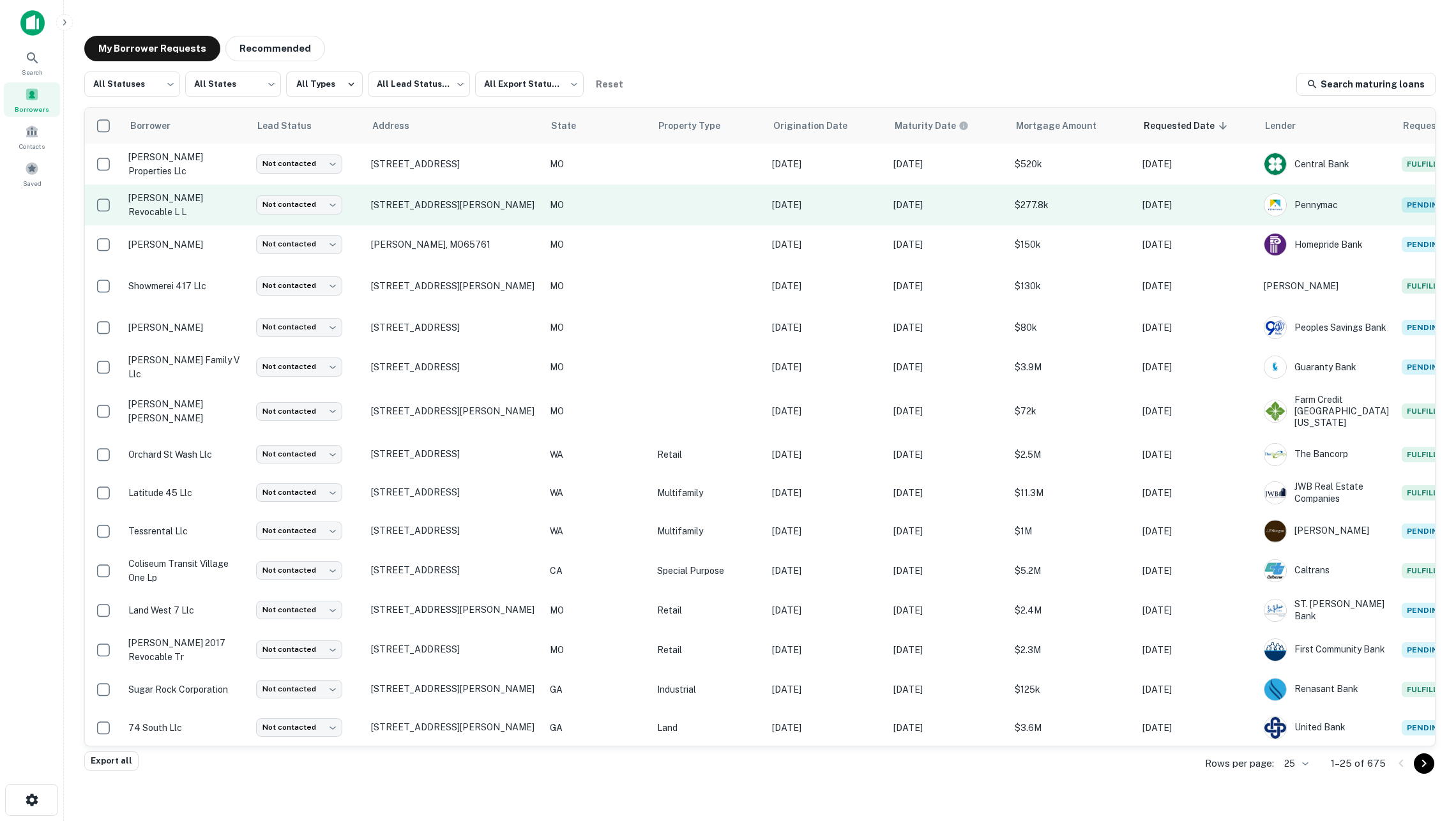
click at [651, 194] on td at bounding box center [708, 205] width 115 height 41
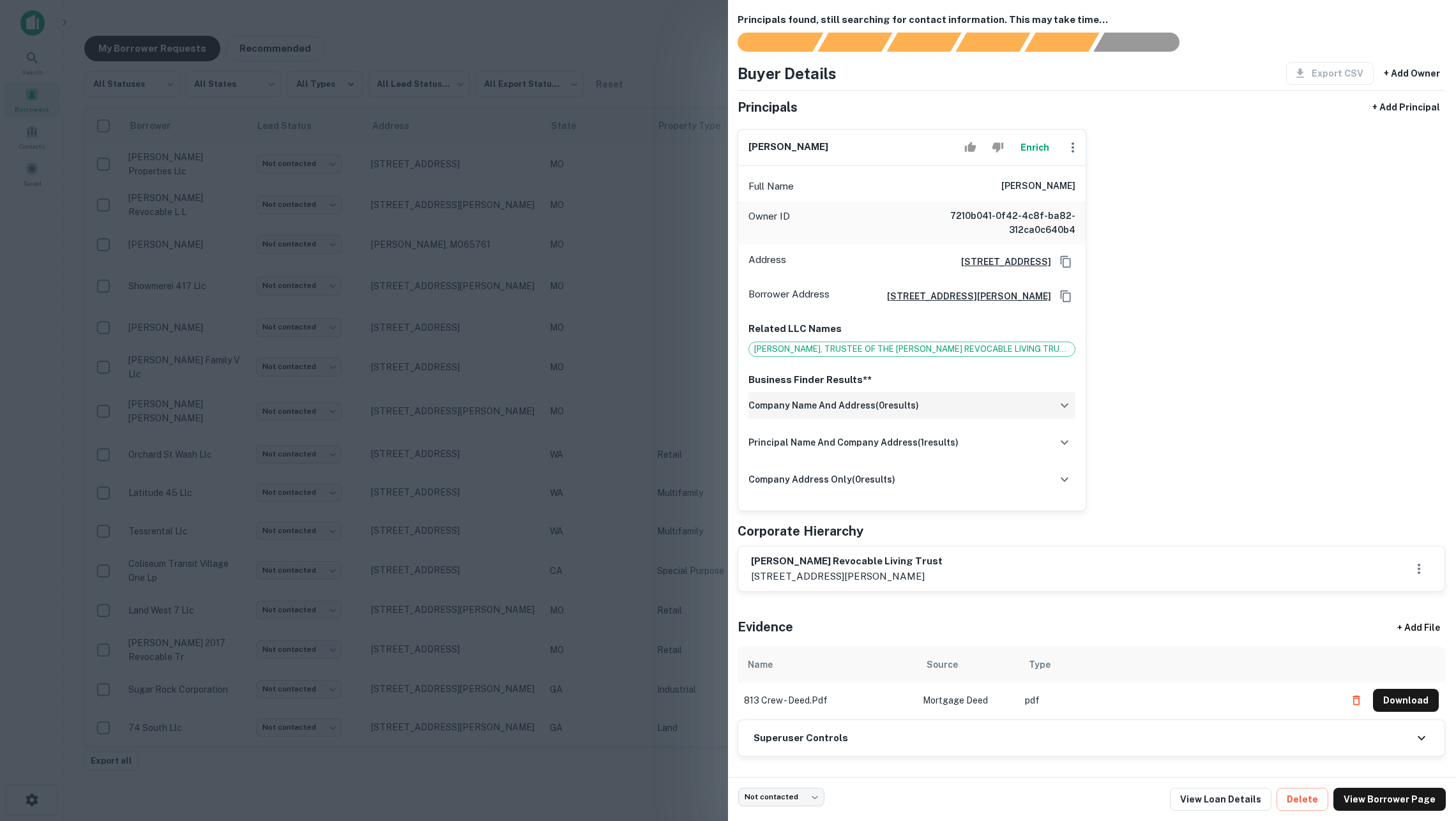
scroll to position [16, 3]
click at [1036, 139] on button "Enrich" at bounding box center [1032, 147] width 41 height 26
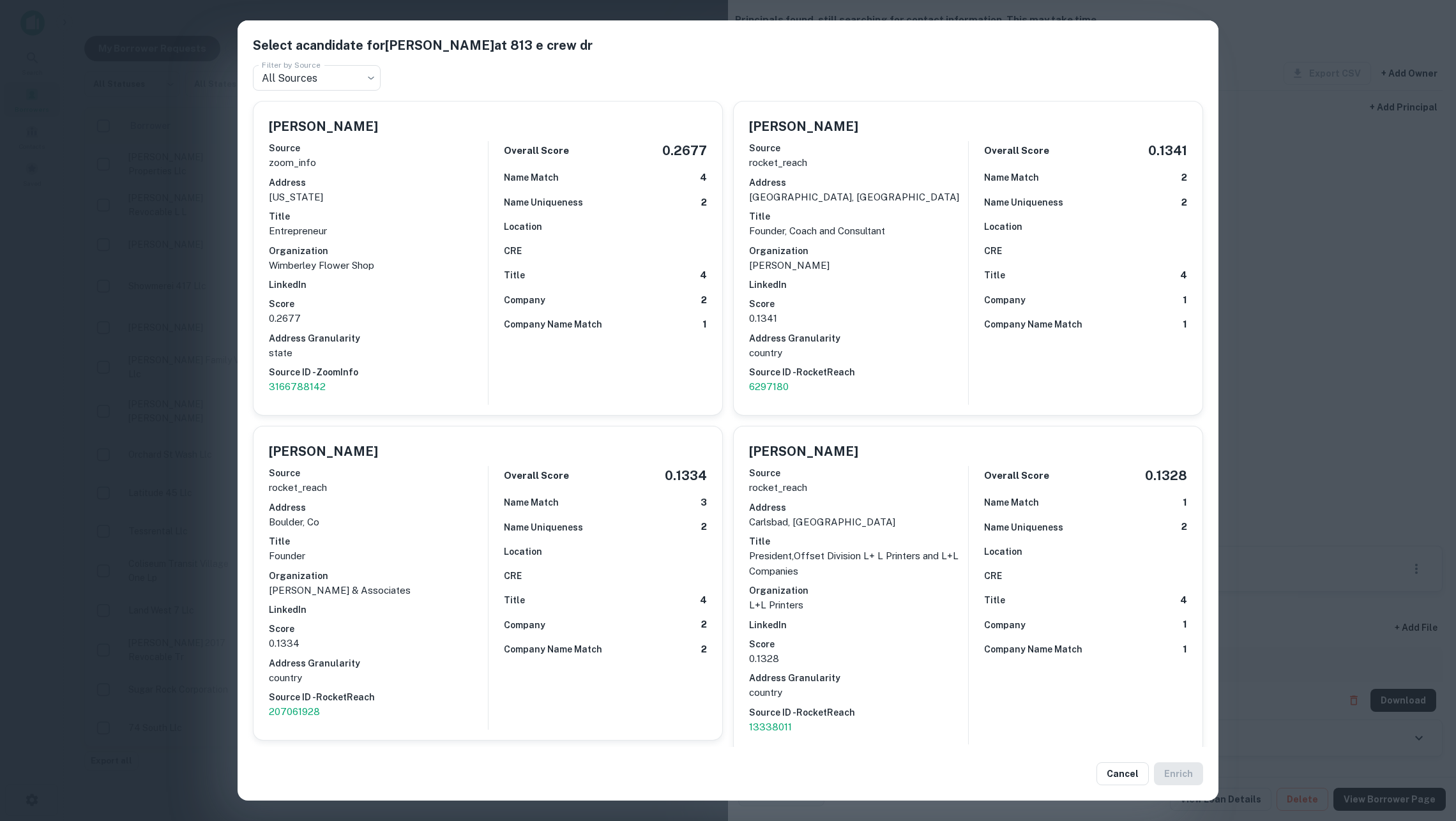
click at [445, 258] on p "Wimberley Flower Shop" at bounding box center [379, 266] width 219 height 16
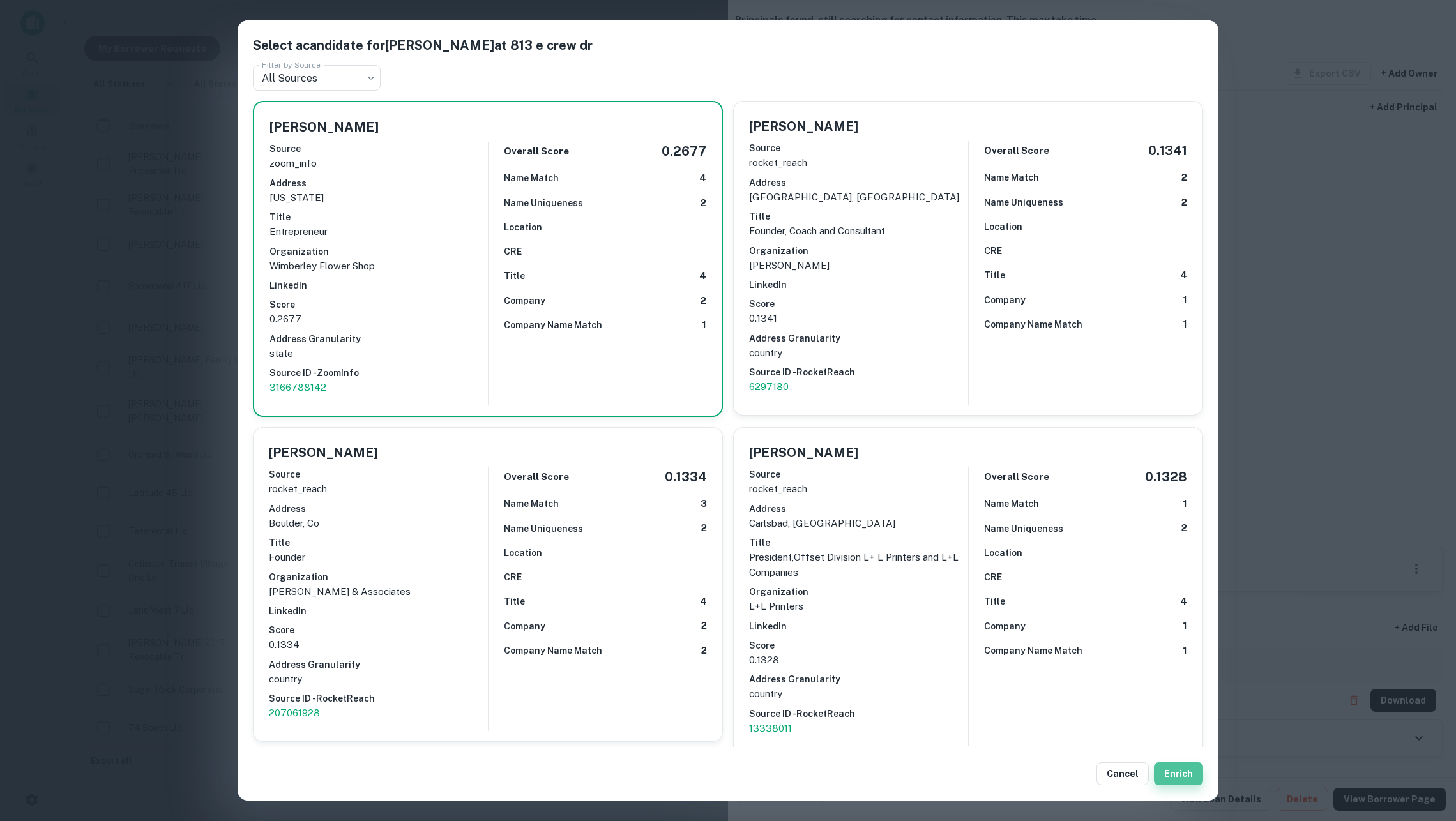
click at [1181, 765] on button "Enrich" at bounding box center [1178, 773] width 49 height 23
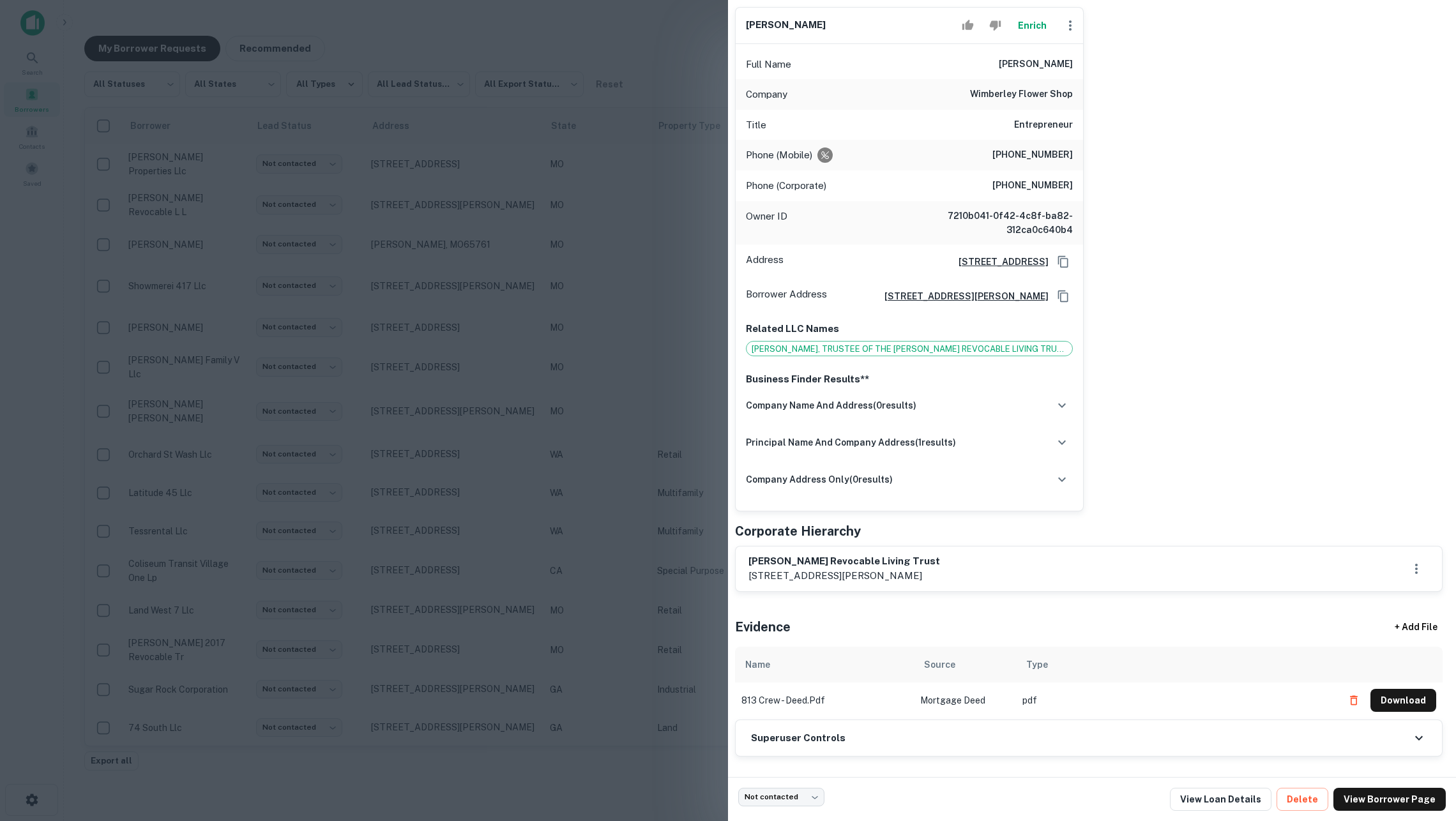
scroll to position [162, 3]
click at [884, 734] on div "Superuser Controls" at bounding box center [1088, 738] width 706 height 36
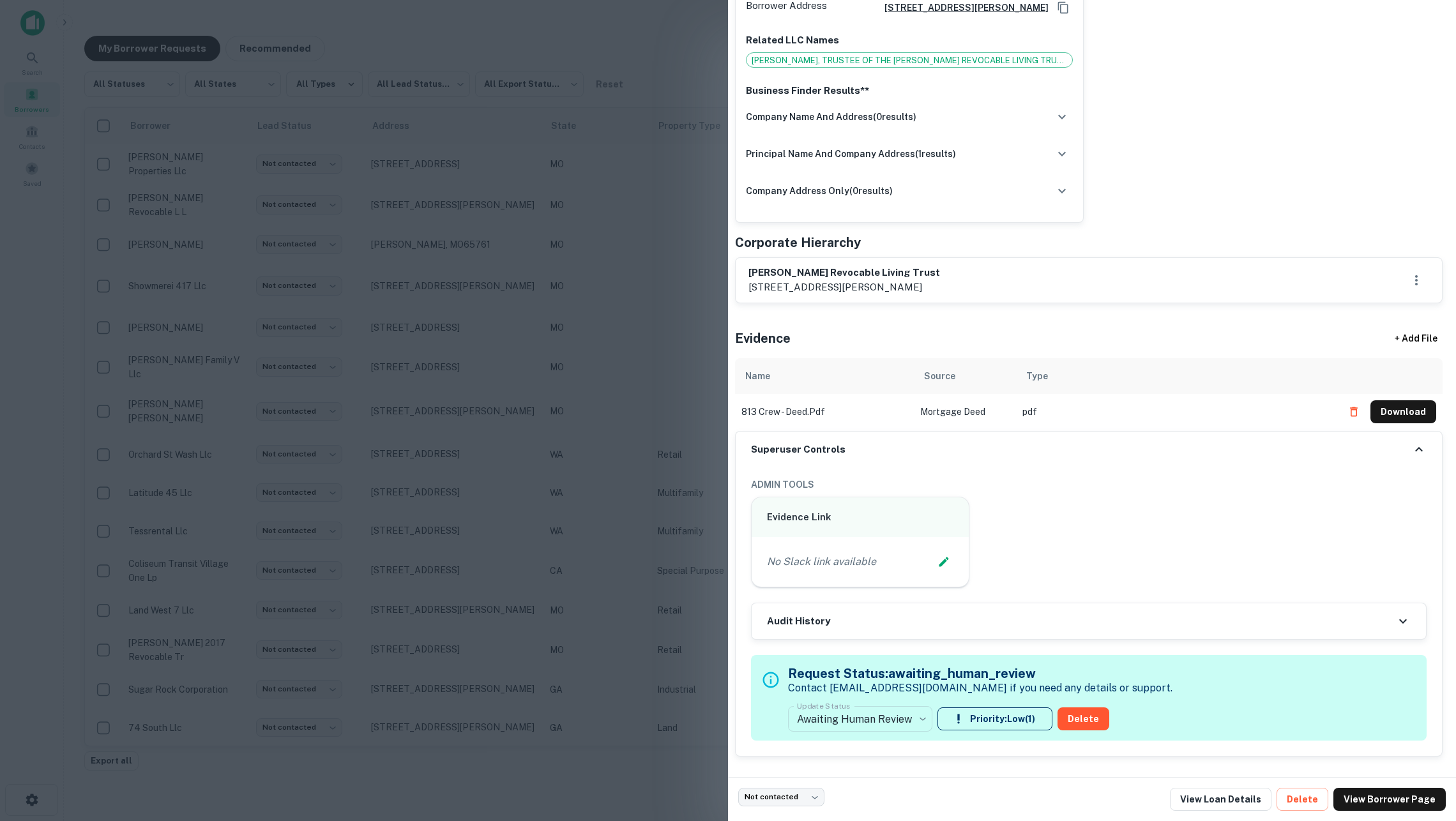
scroll to position [461, 3]
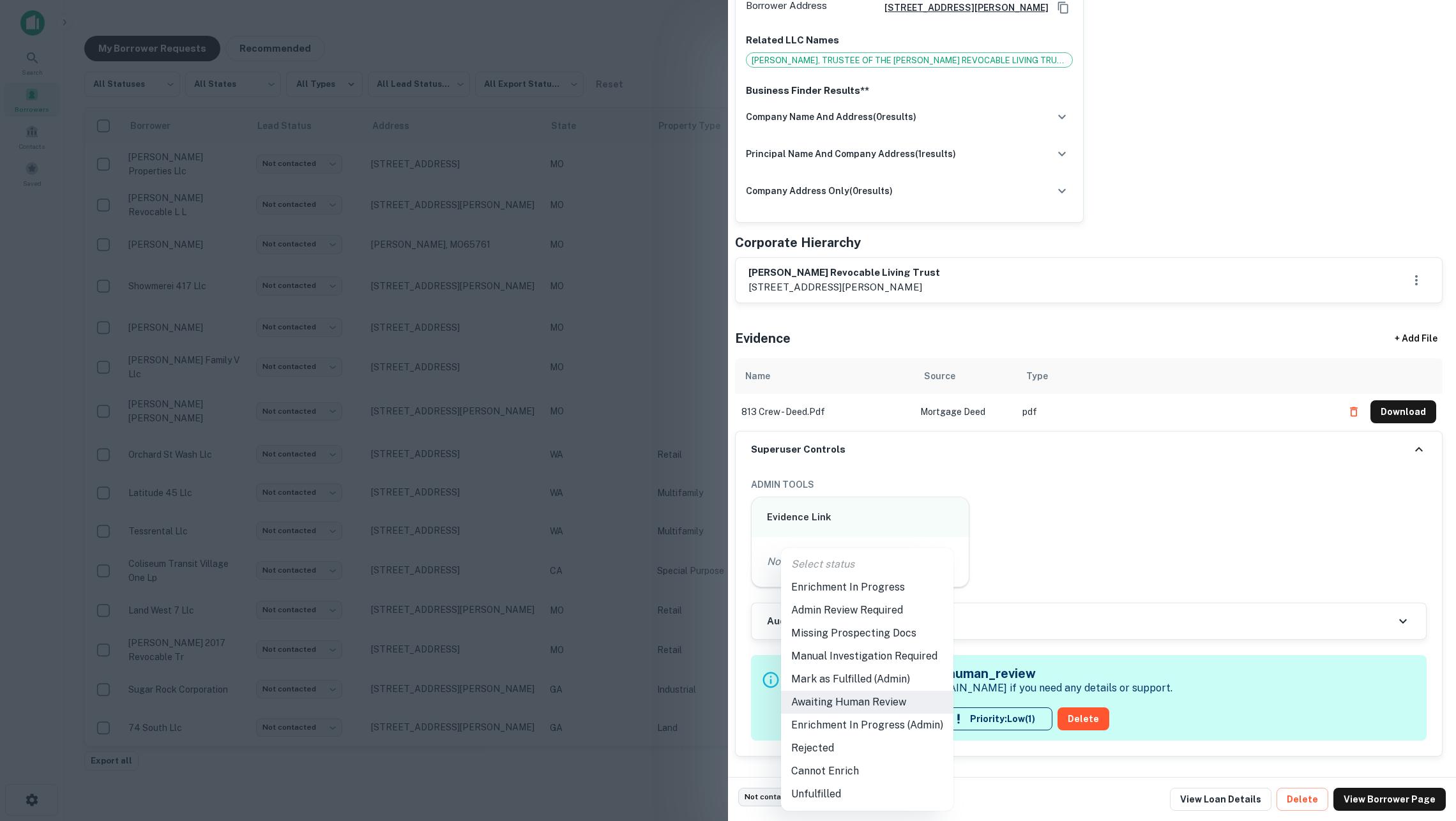
click at [918, 706] on body "Search Borrowers Contacts Saved My Borrower Requests Recommended All Statuses *…" at bounding box center [728, 410] width 1456 height 821
click at [861, 683] on li "Mark as Fulfilled (Admin)" at bounding box center [867, 679] width 172 height 23
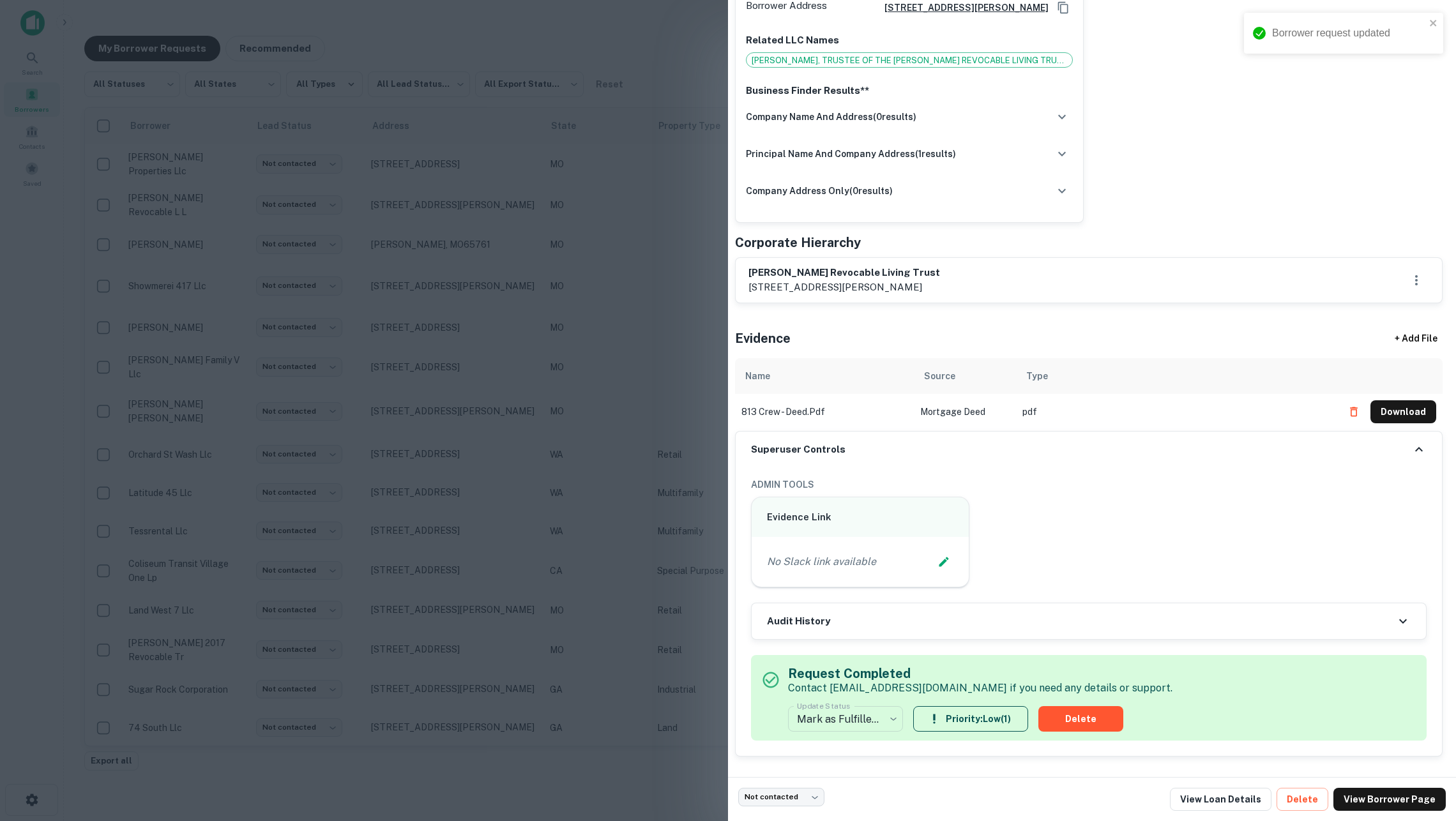
click at [588, 351] on div at bounding box center [728, 410] width 1456 height 821
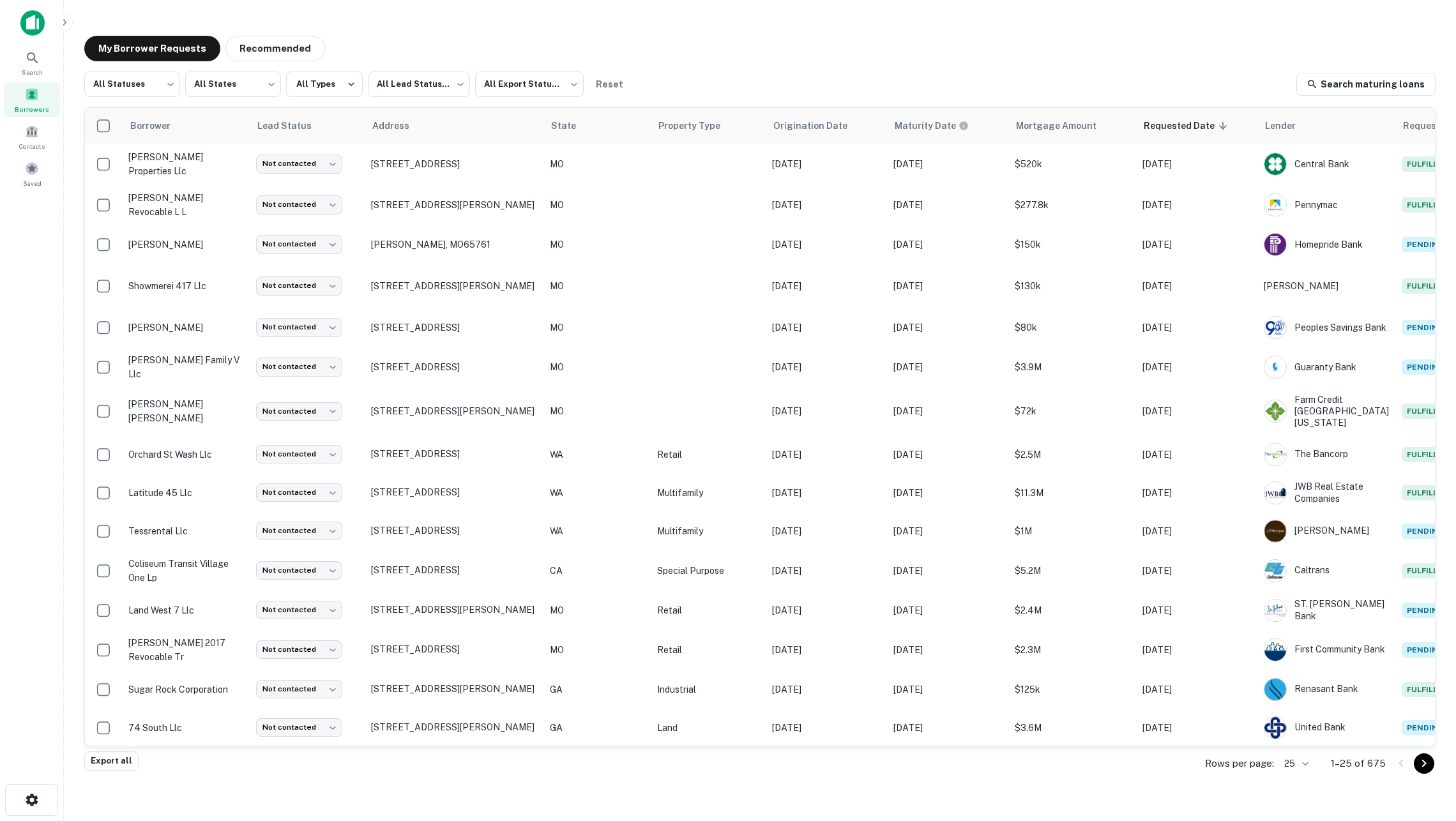
click at [933, 34] on div "My Borrower Requests Recommended All Statuses *** ​ All States *** ​ All Types …" at bounding box center [760, 395] width 1372 height 739
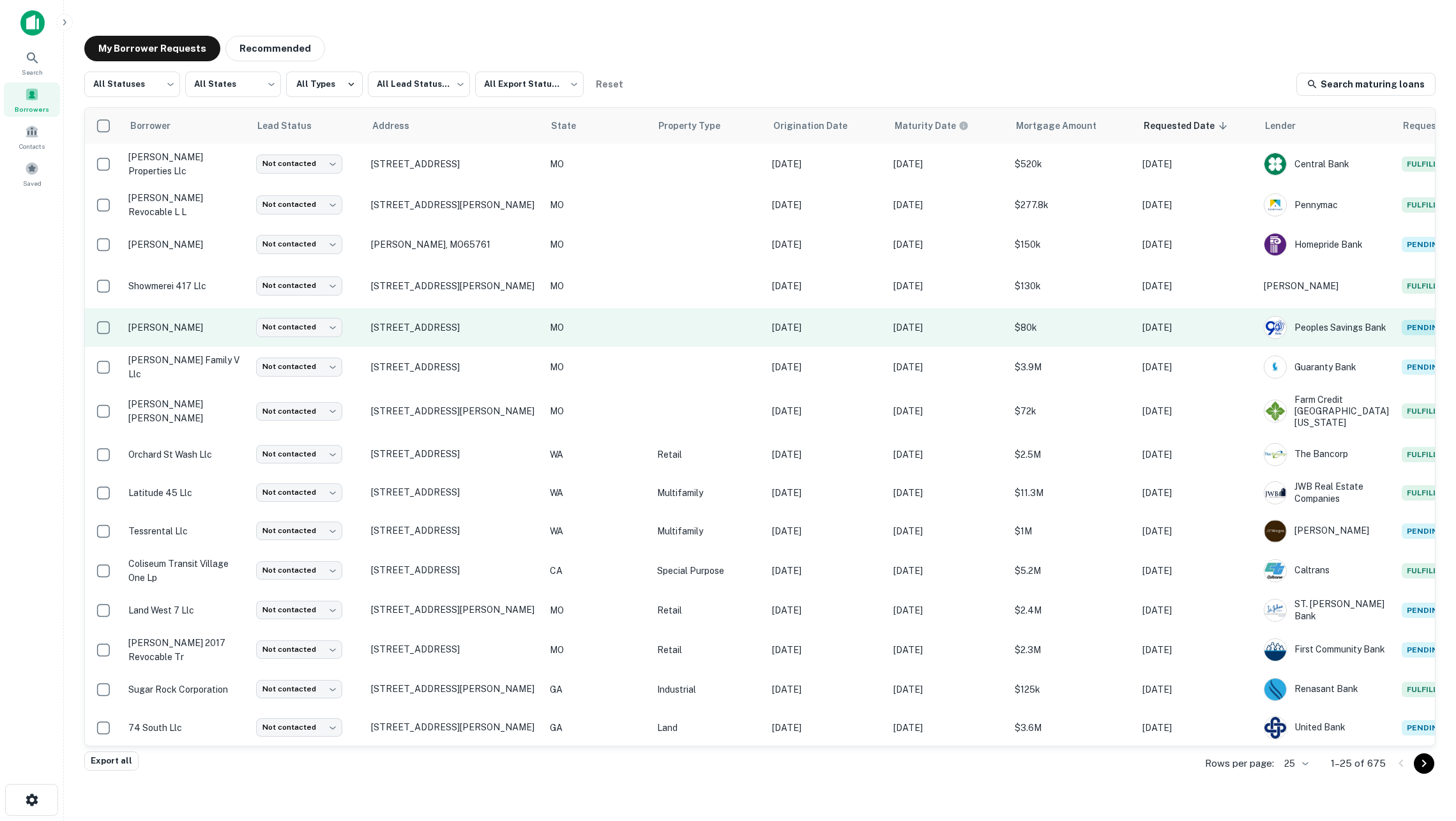
click at [660, 333] on td at bounding box center [708, 327] width 115 height 38
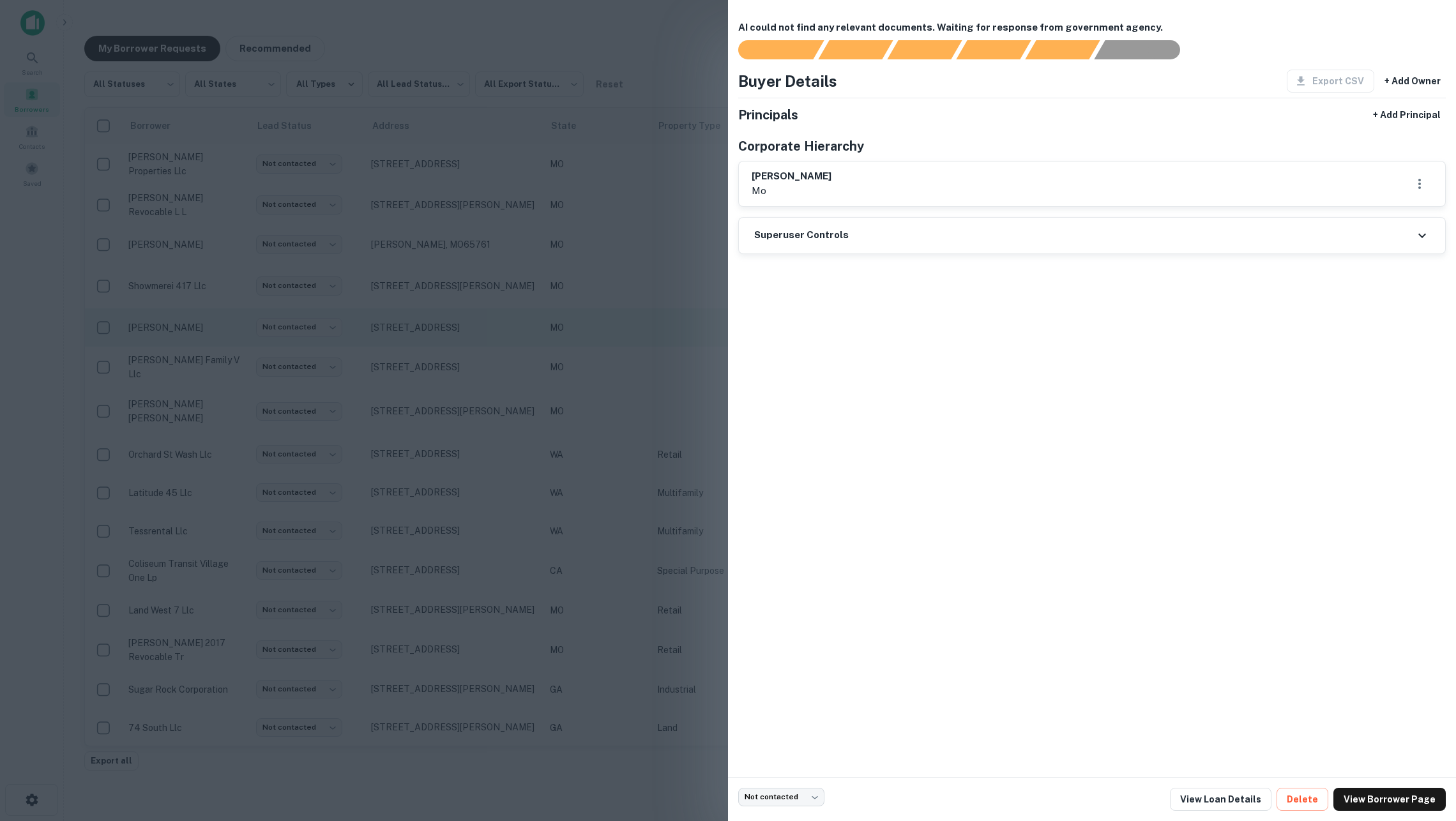
click at [660, 333] on div at bounding box center [728, 410] width 1456 height 821
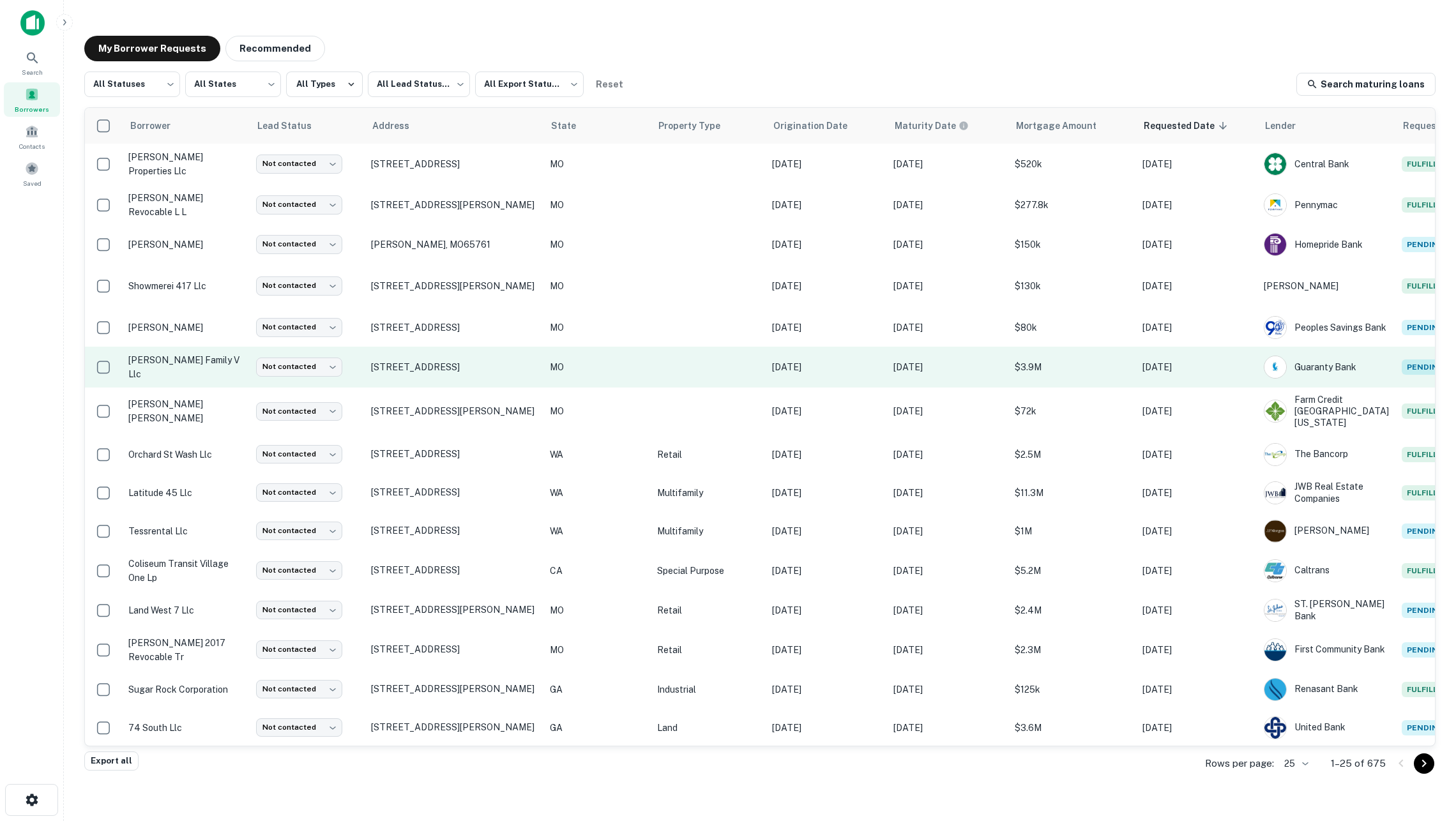
click at [654, 357] on td at bounding box center [708, 367] width 115 height 41
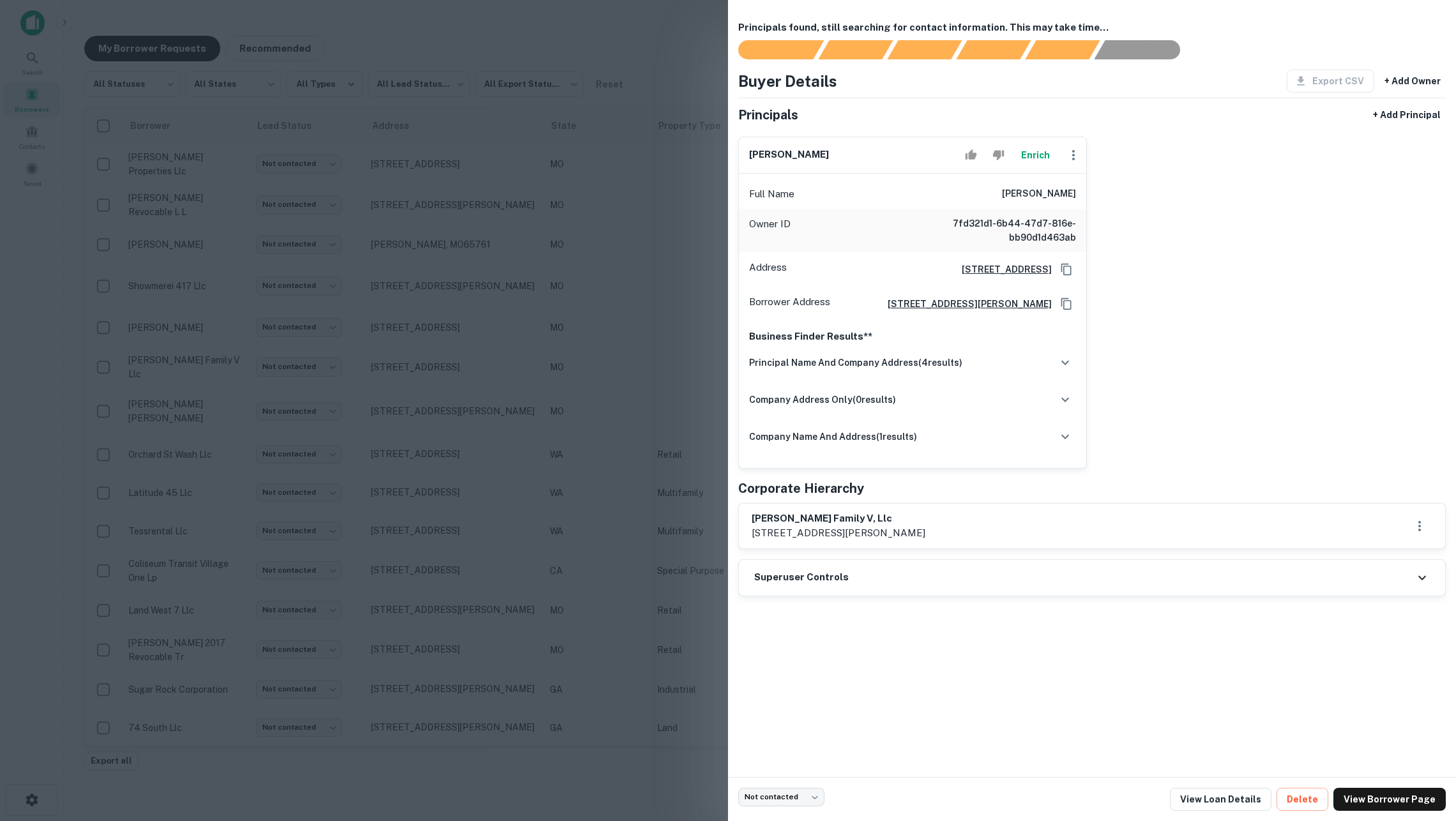
click at [1037, 156] on button "Enrich" at bounding box center [1035, 155] width 41 height 26
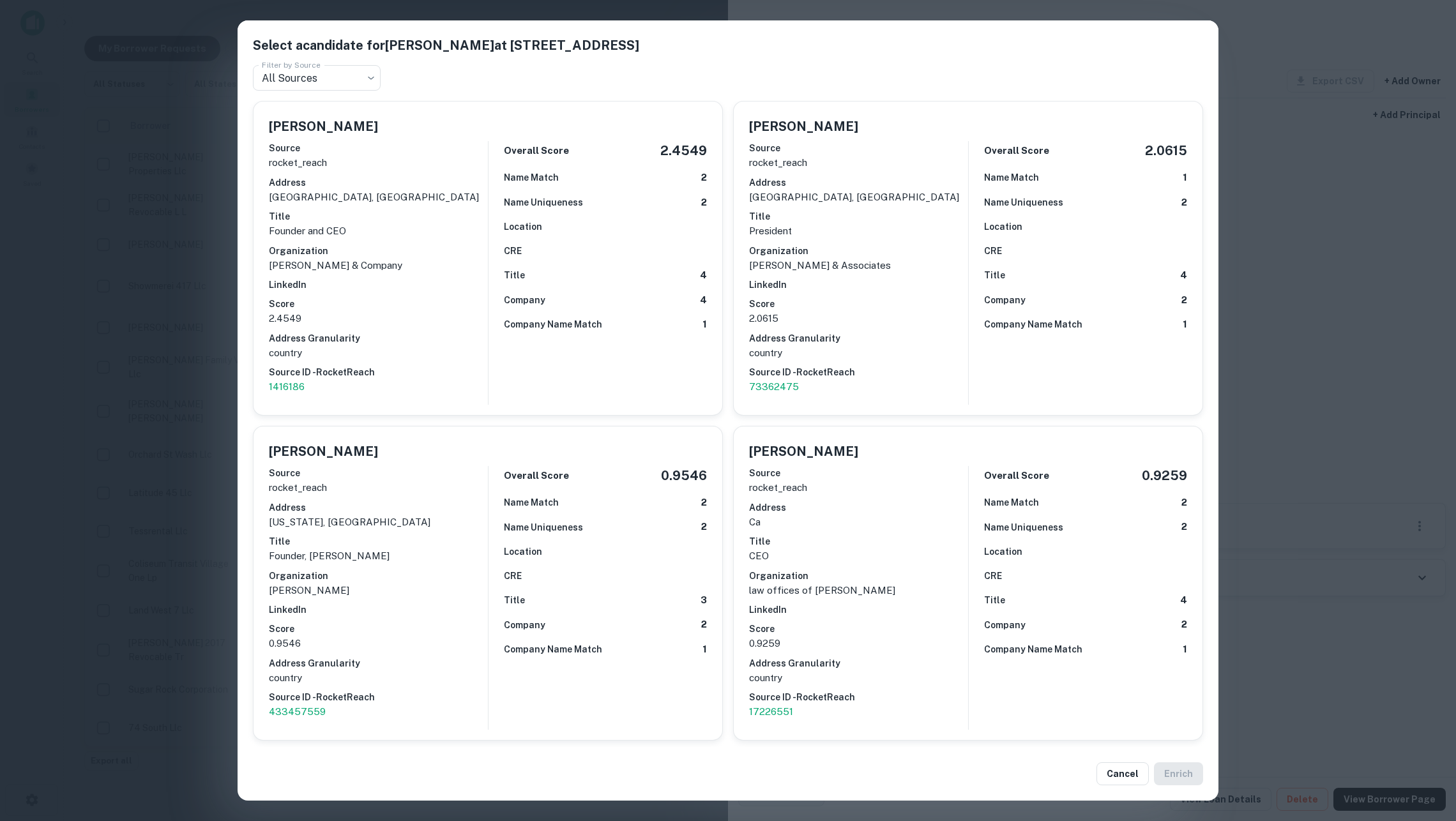
click at [146, 353] on div "Select a candidate for MICHAEL J DEARMON at 2144 e. republic rd. Filter by Sour…" at bounding box center [728, 410] width 1456 height 821
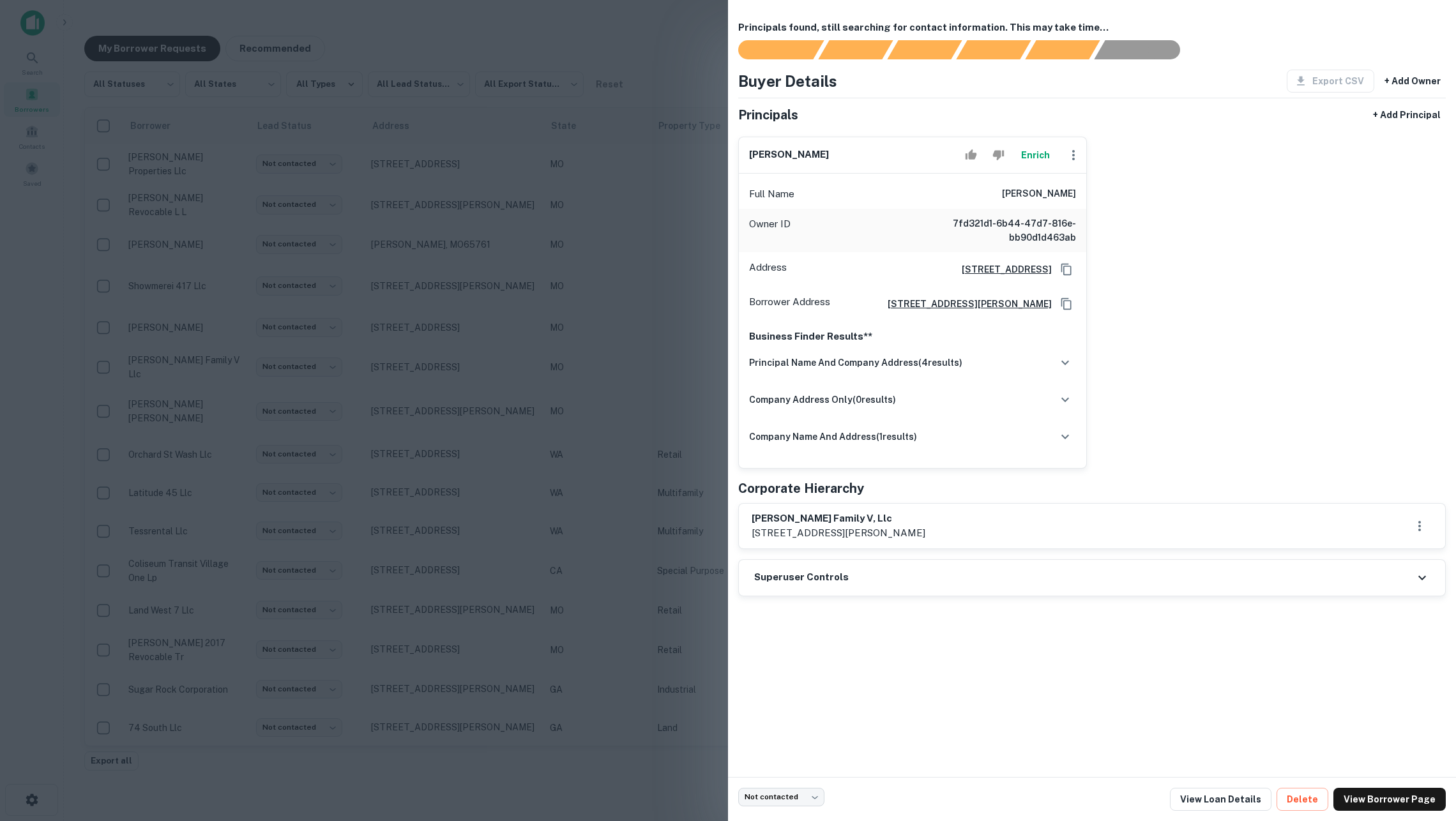
click at [558, 450] on div at bounding box center [728, 410] width 1456 height 821
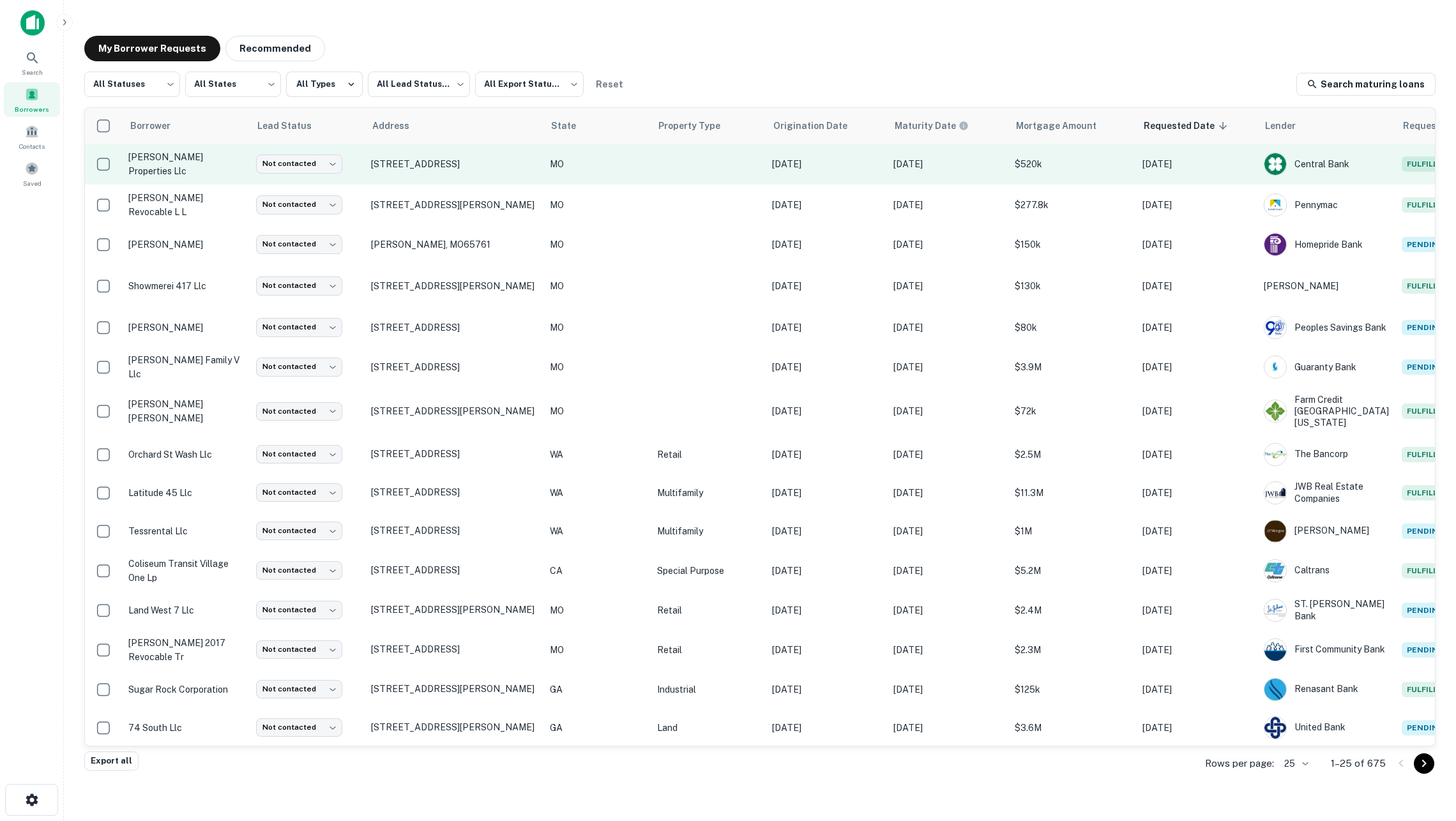
click at [667, 172] on td at bounding box center [708, 164] width 115 height 41
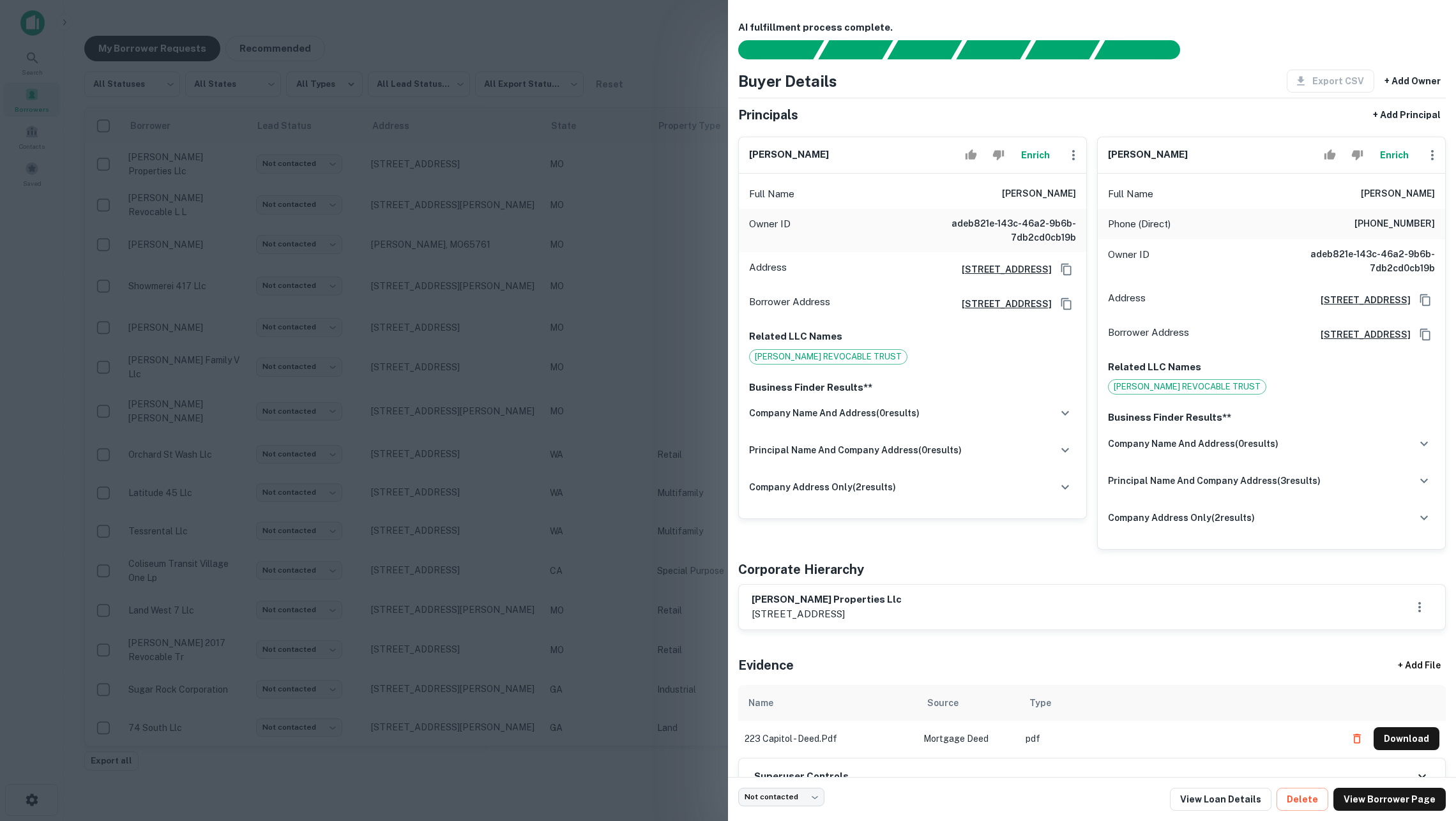
click at [1380, 159] on button "Enrich" at bounding box center [1394, 155] width 41 height 26
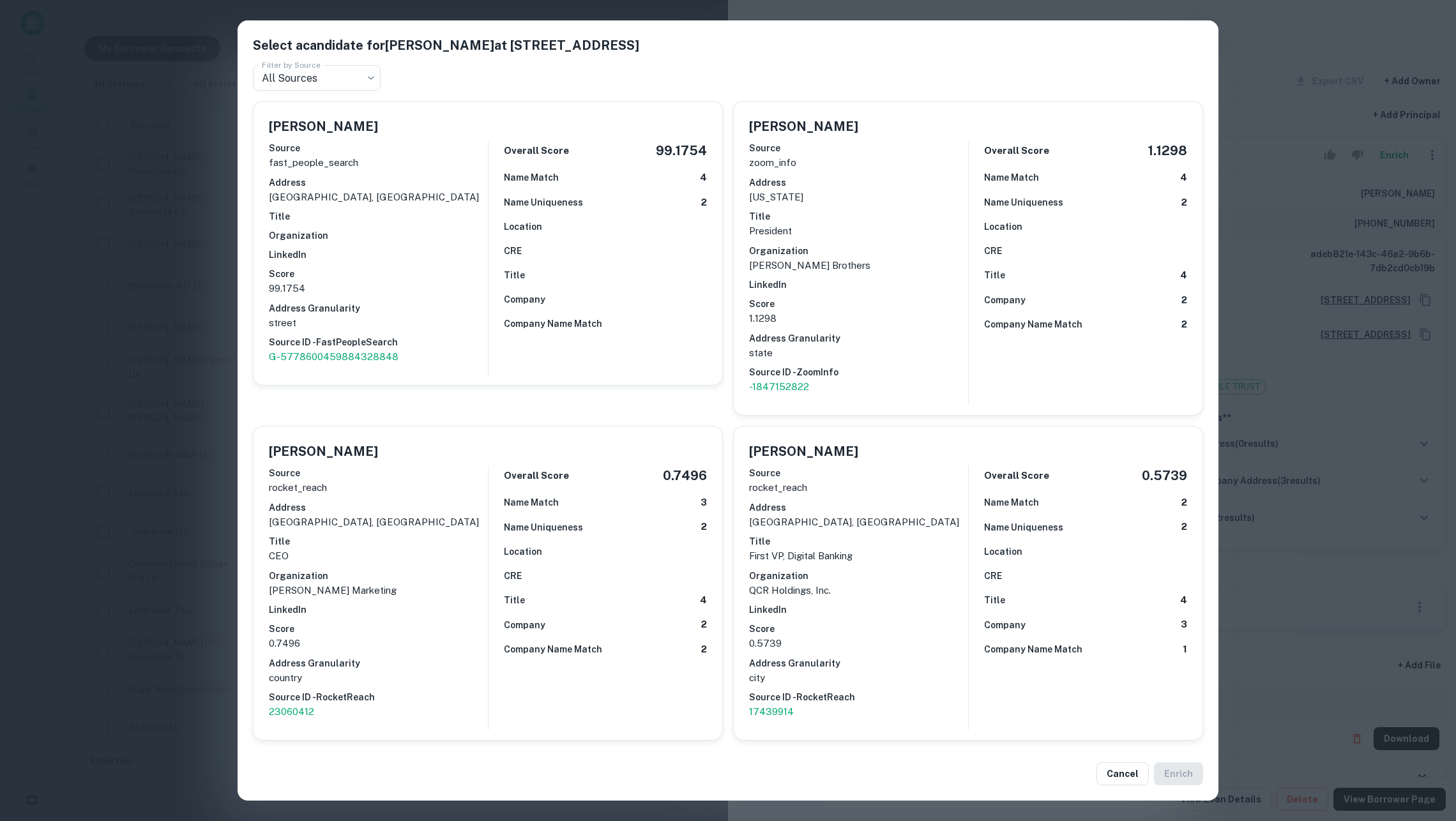
click at [144, 412] on div "Select a candidate for William C Marrs at 817 S Pickwick Ave Filter by Source A…" at bounding box center [728, 410] width 1456 height 821
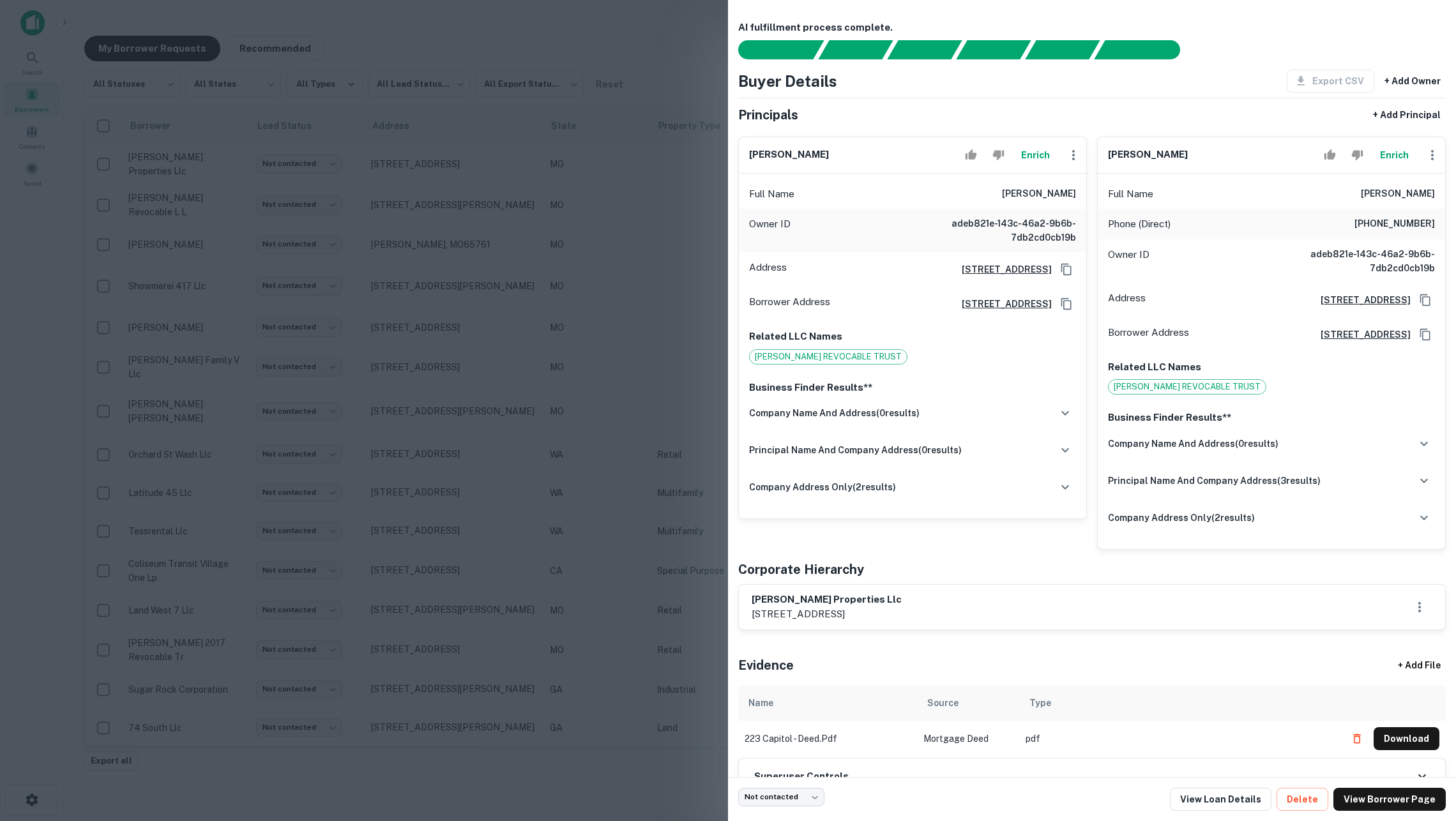
click at [483, 351] on div at bounding box center [728, 410] width 1456 height 821
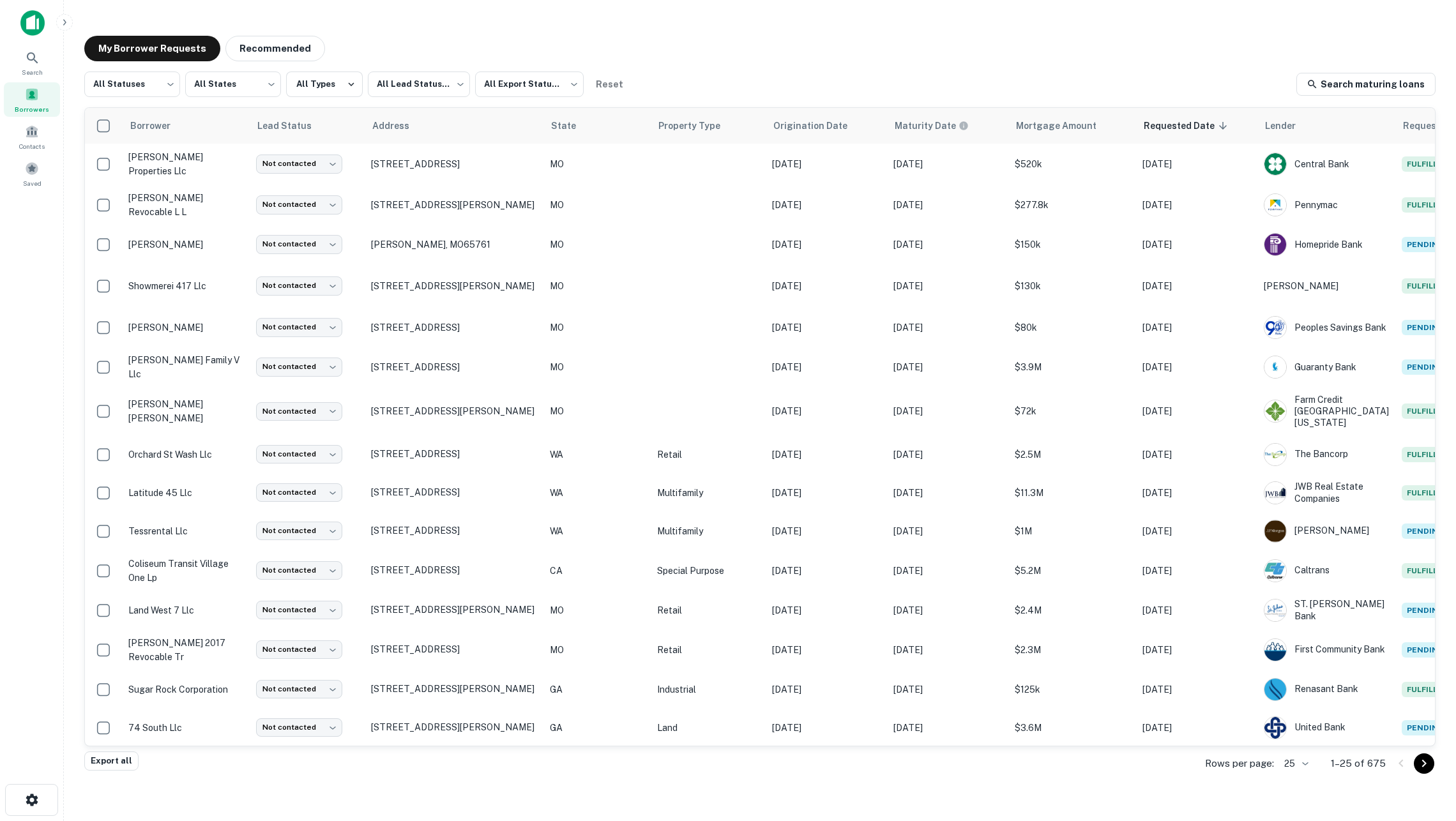
click at [30, 99] on span at bounding box center [32, 95] width 14 height 14
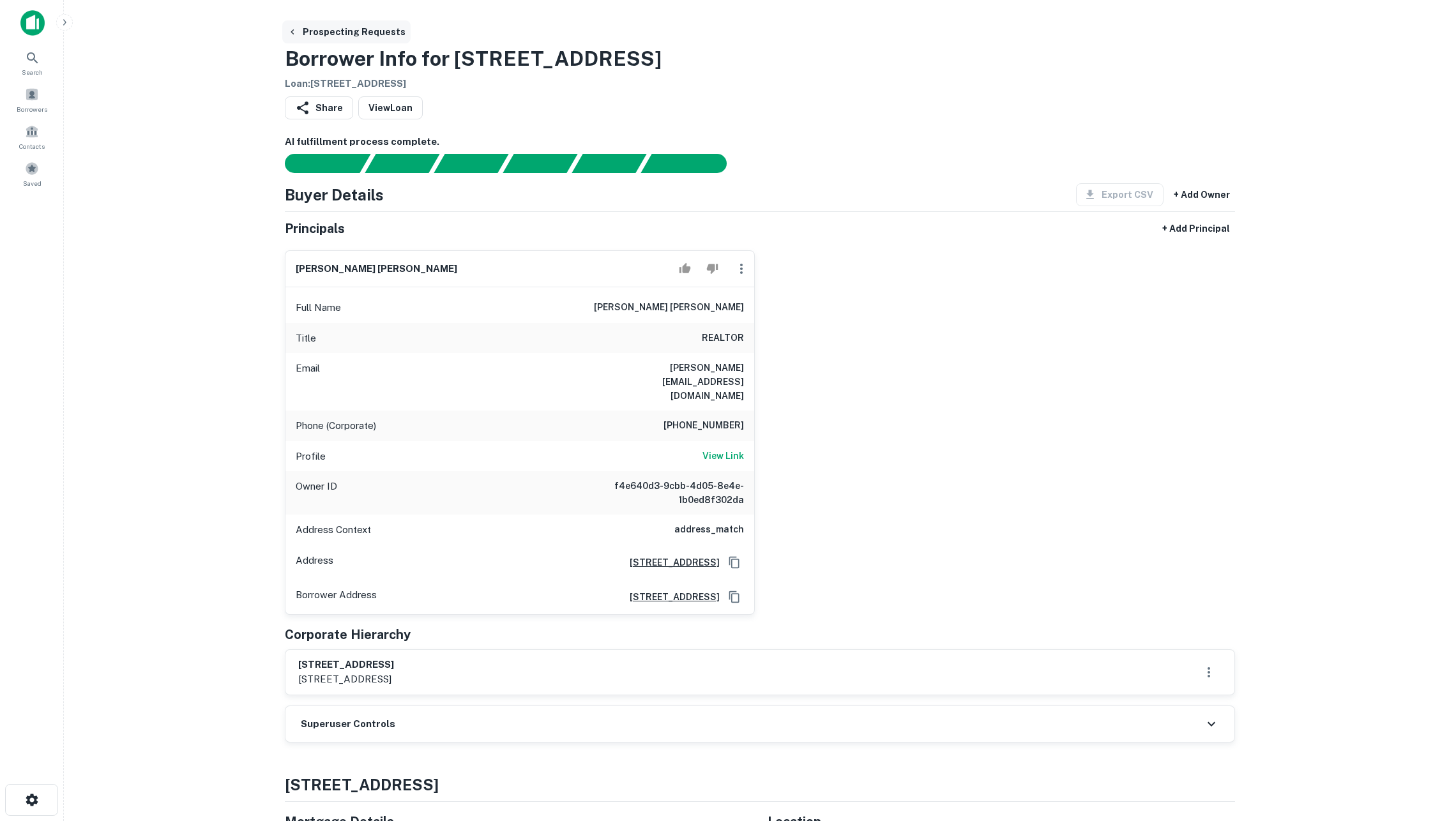
click at [312, 30] on button "Prospecting Requests" at bounding box center [347, 31] width 128 height 23
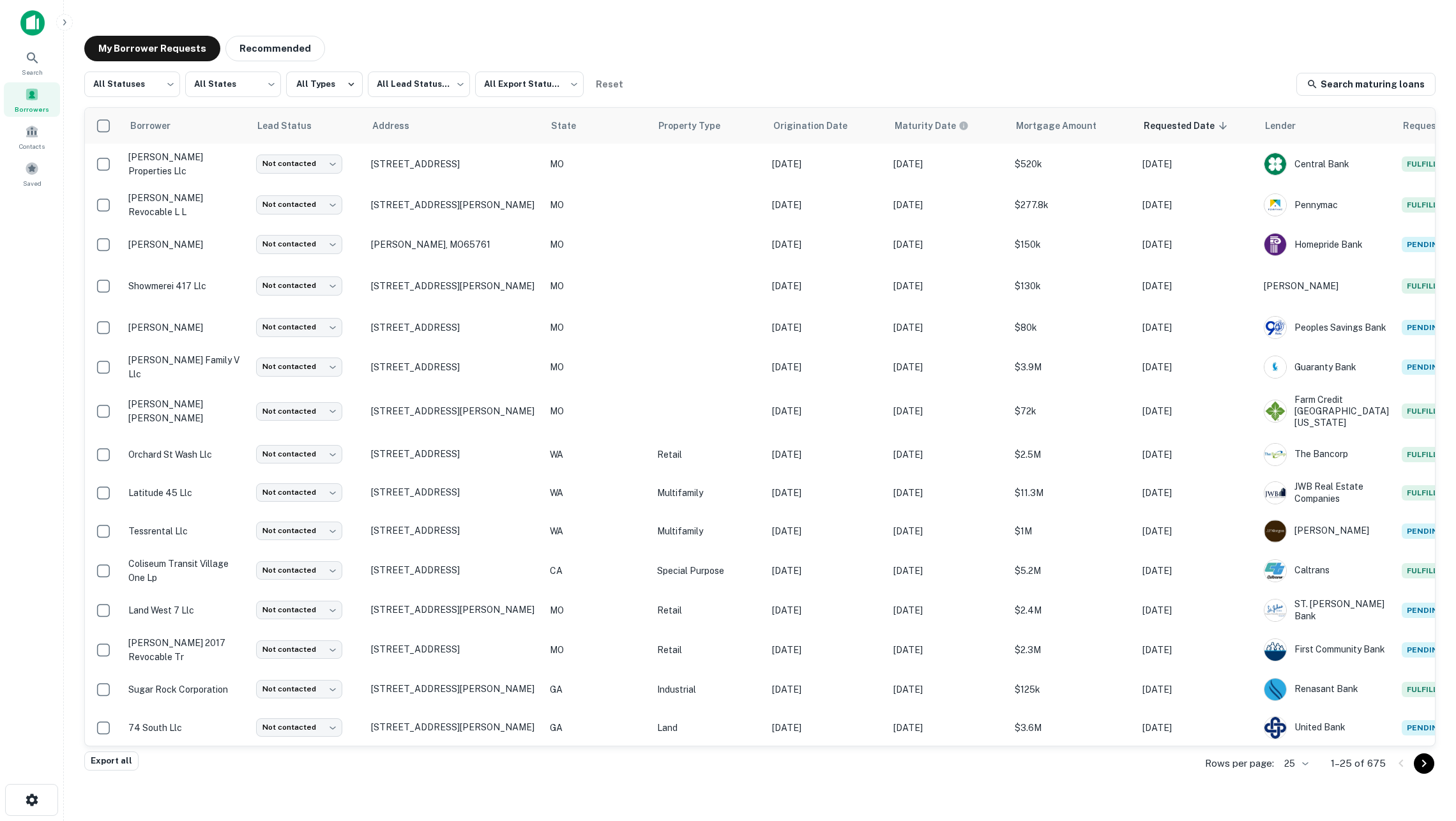
click at [31, 27] on img at bounding box center [32, 23] width 24 height 26
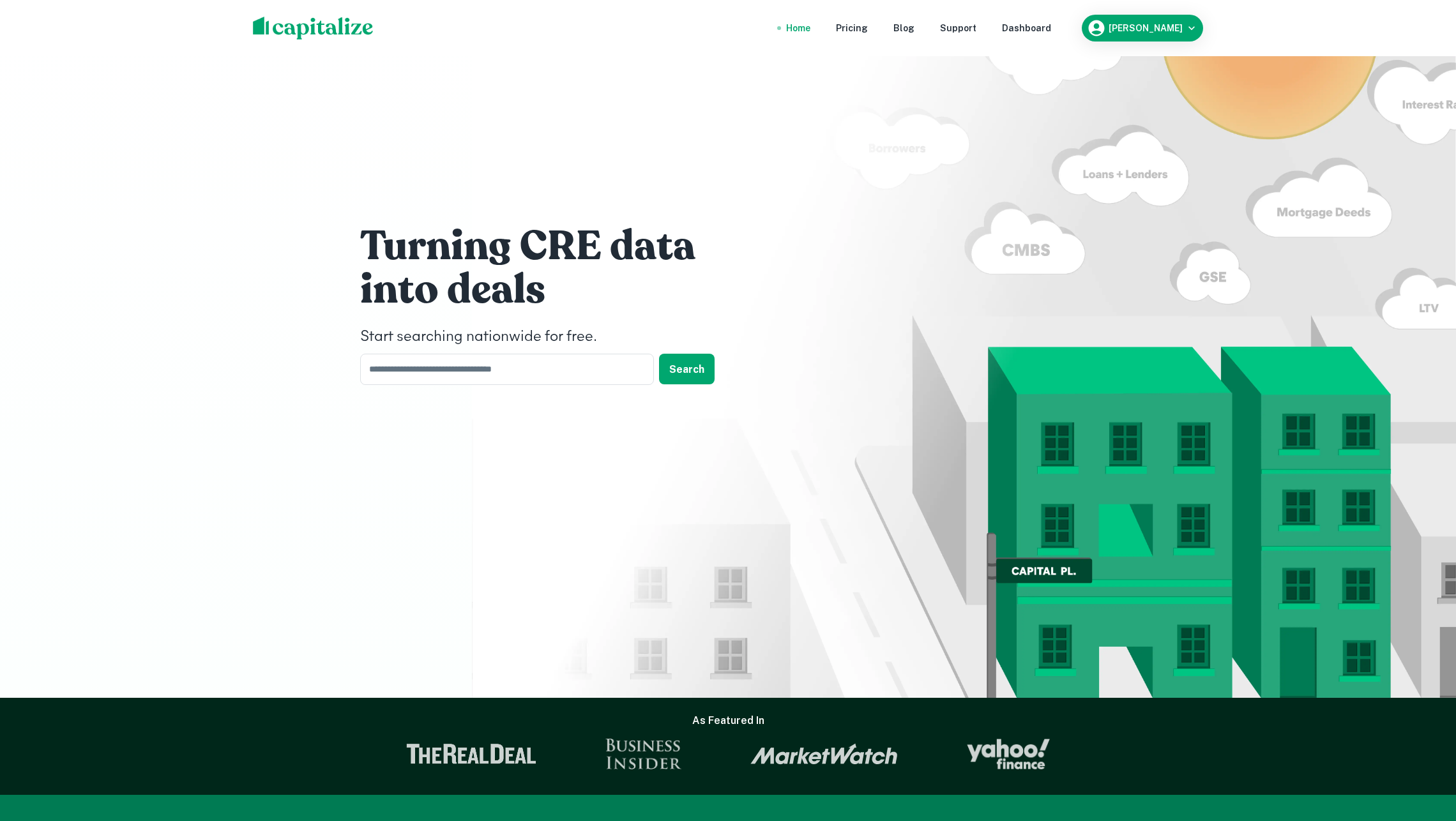
click at [1032, 20] on nav "Home Pricing Blog Support Dashboard" at bounding box center [919, 28] width 306 height 28
click at [1028, 28] on div "Dashboard" at bounding box center [1026, 28] width 49 height 14
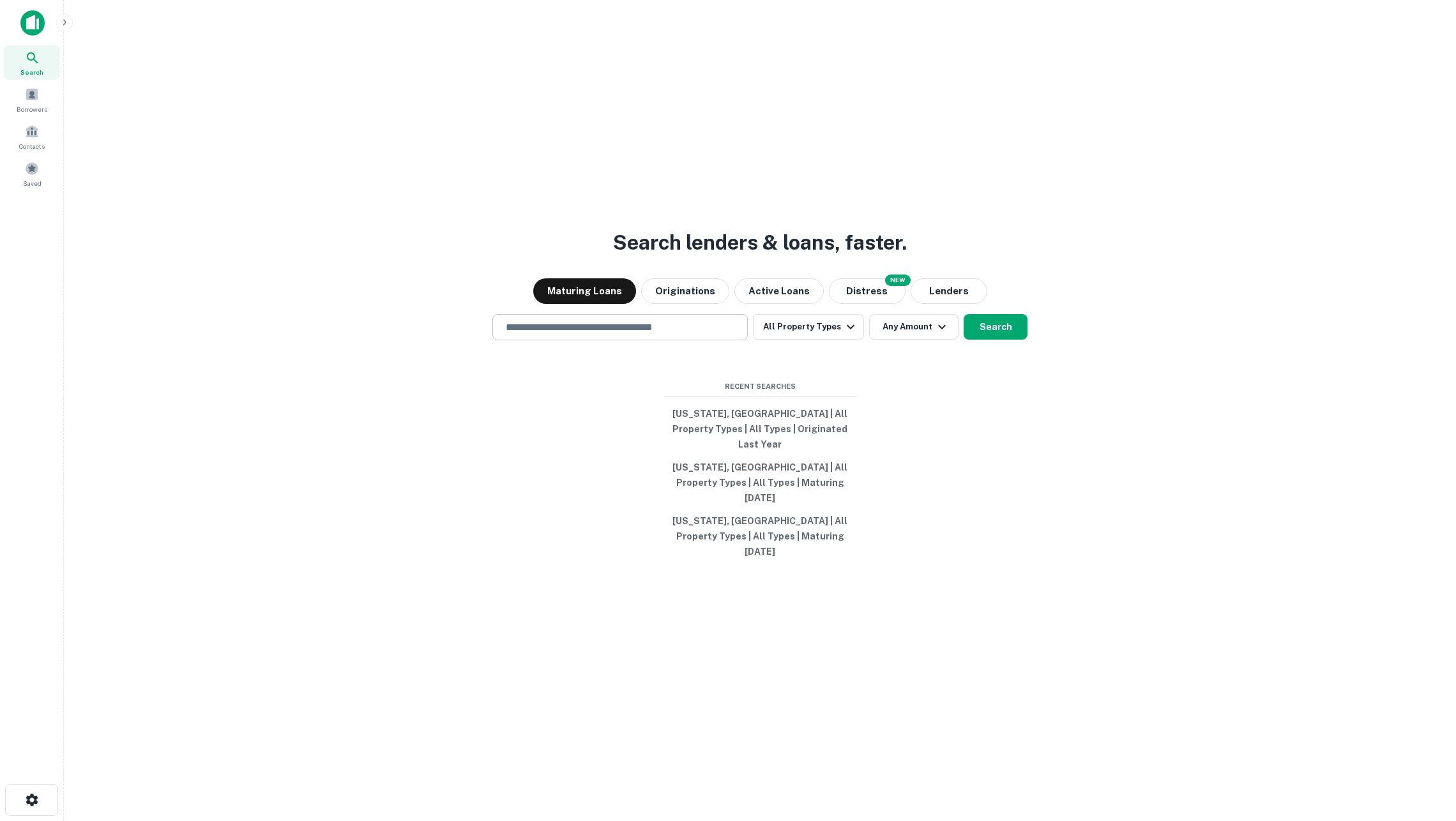
click at [657, 335] on input "text" at bounding box center [620, 327] width 244 height 15
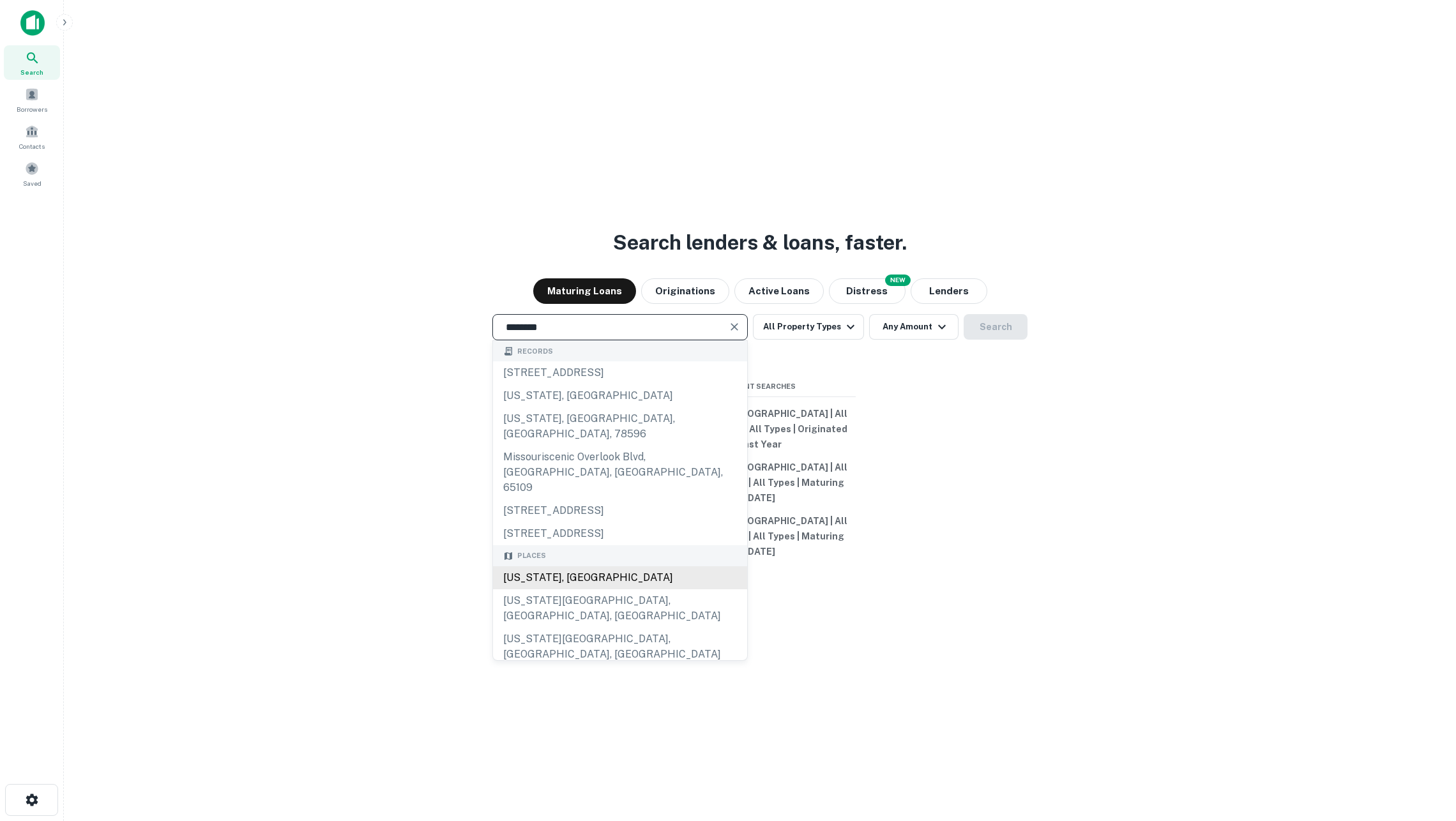
click at [591, 579] on div "Missouri, USA" at bounding box center [620, 577] width 254 height 23
type input "**********"
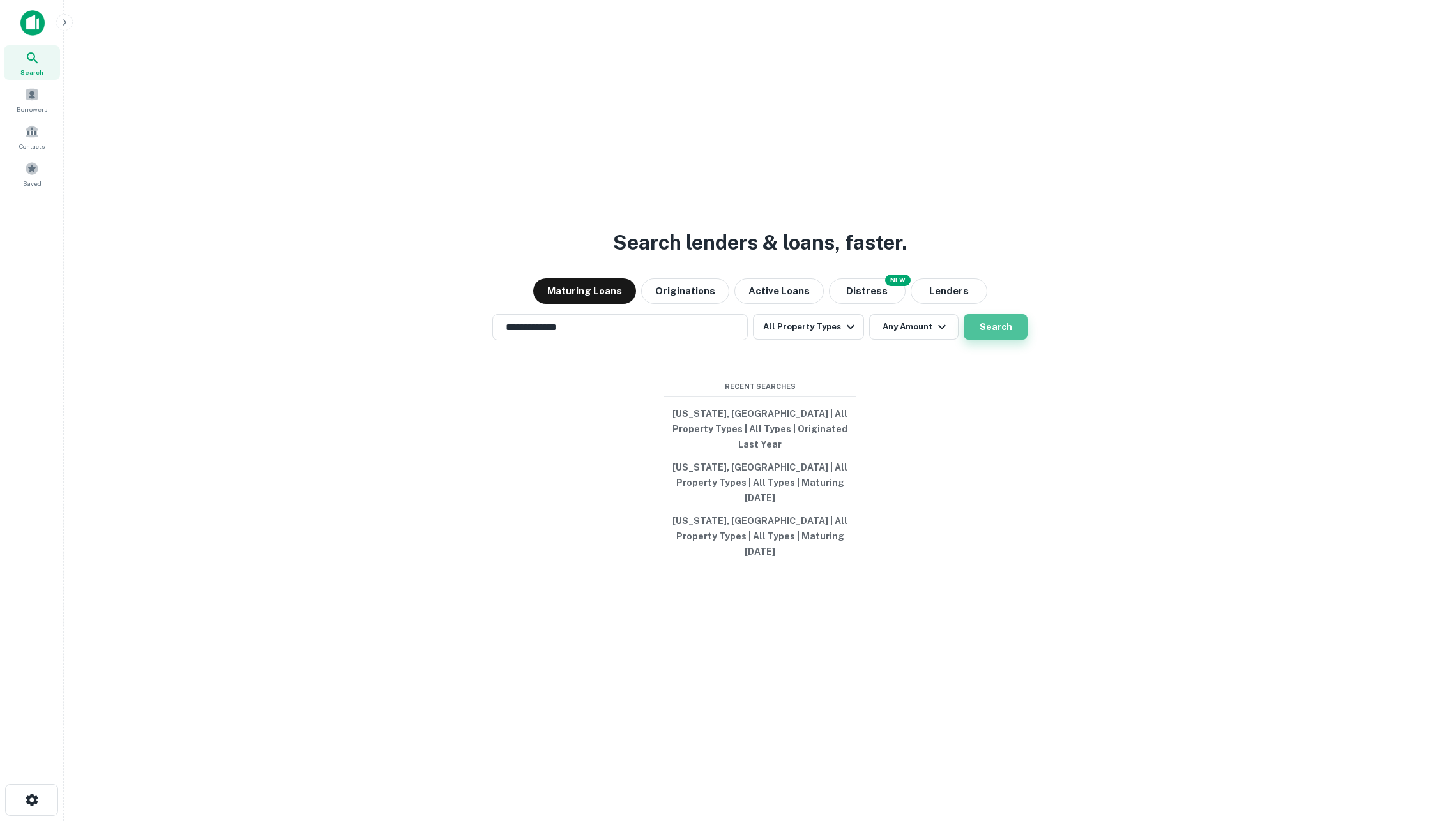
click at [991, 339] on button "Search" at bounding box center [996, 327] width 64 height 26
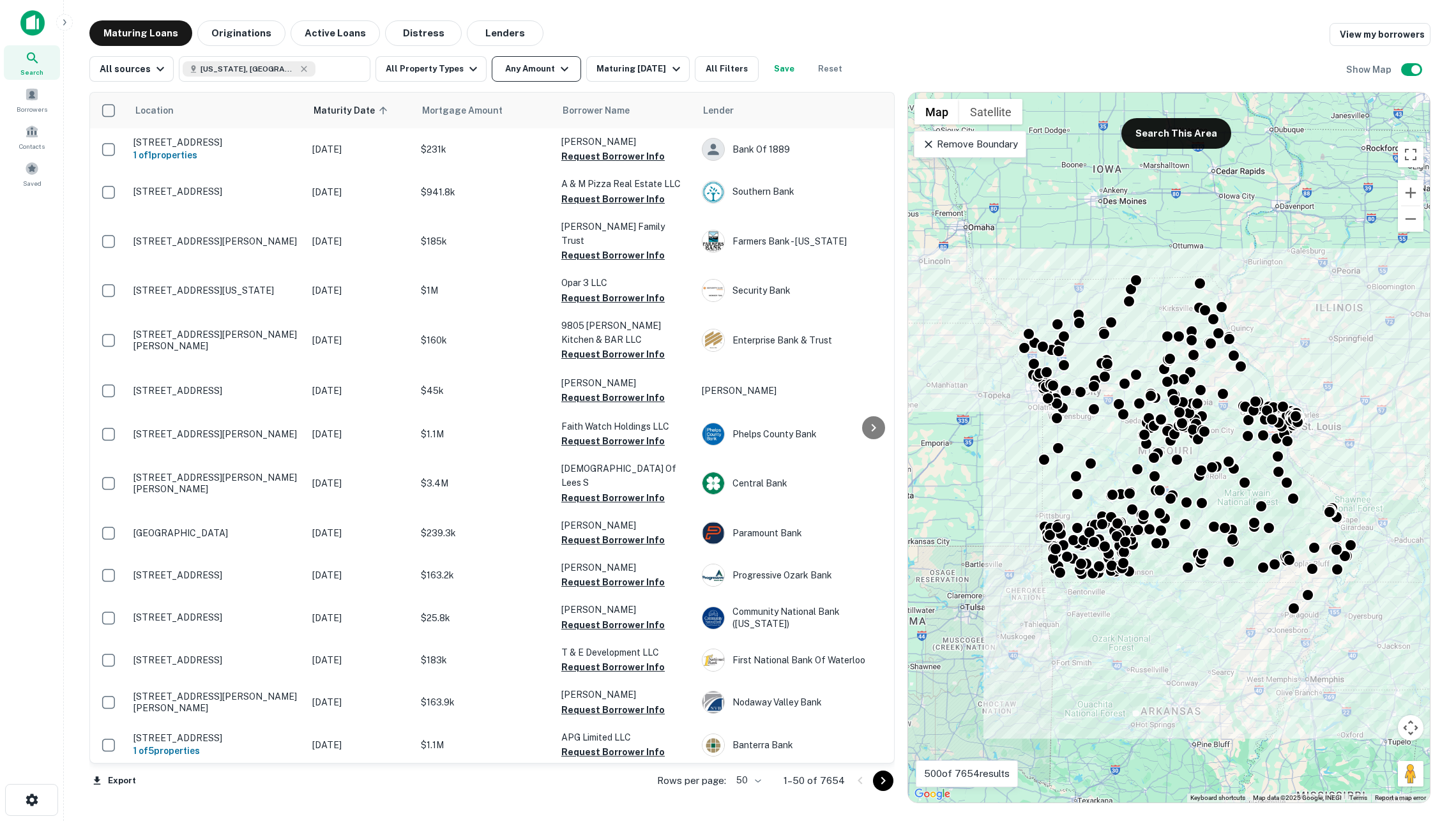
click at [533, 70] on button "Any Amount" at bounding box center [537, 69] width 89 height 26
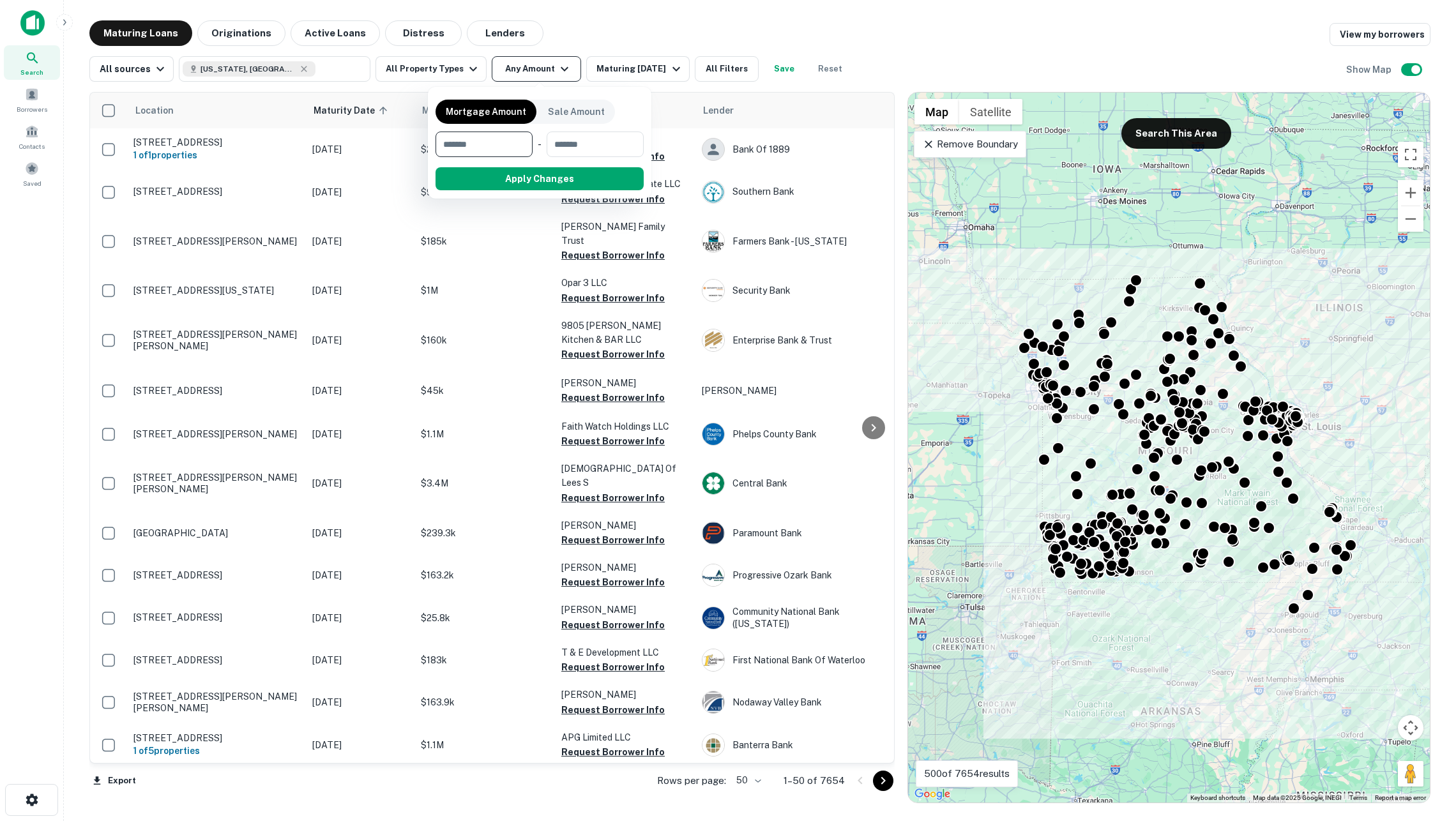
type input "*"
type input "*******"
click at [562, 182] on button "Apply Changes" at bounding box center [563, 178] width 162 height 23
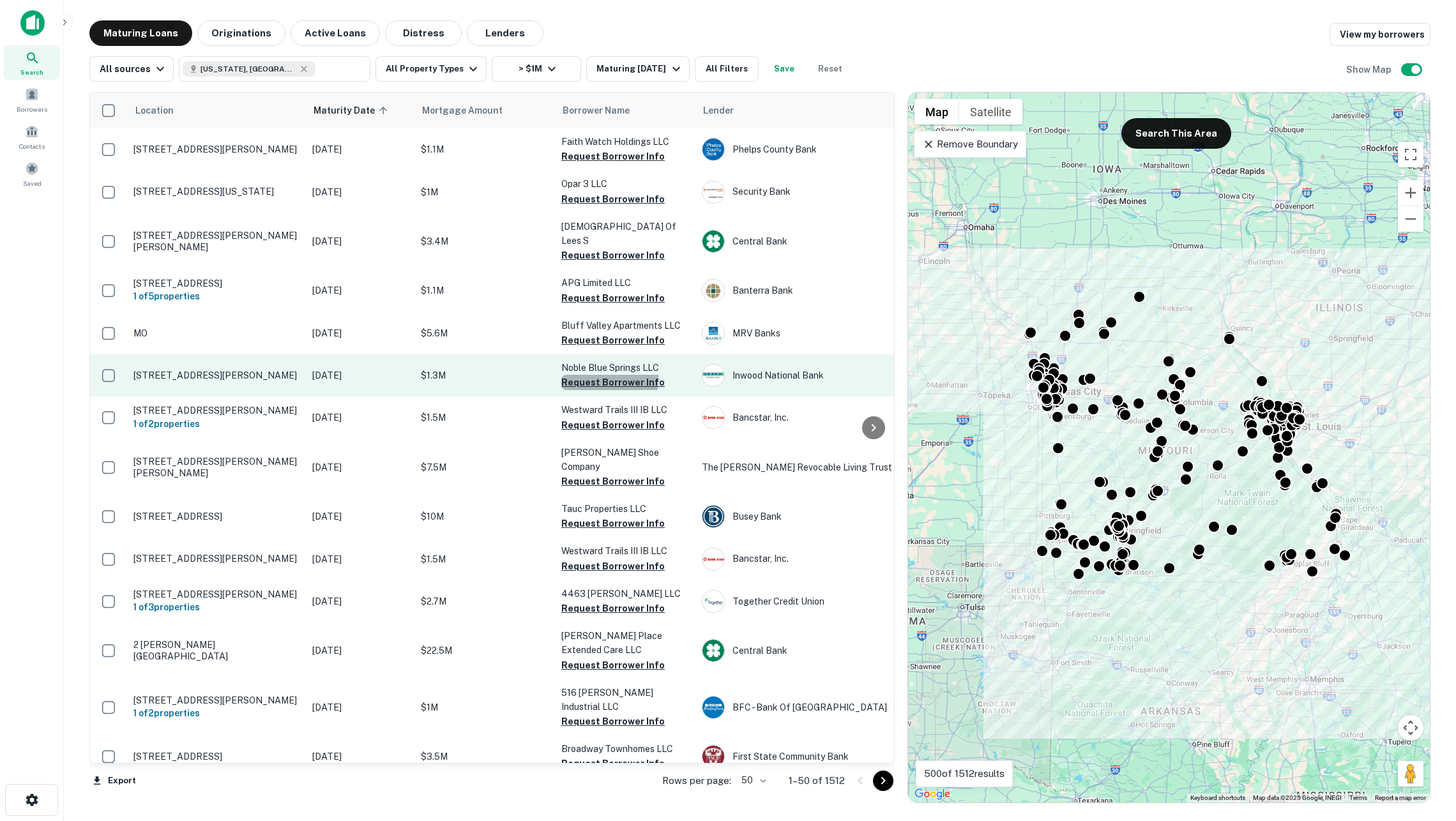
click at [585, 375] on button "Request Borrower Info" at bounding box center [613, 382] width 103 height 16
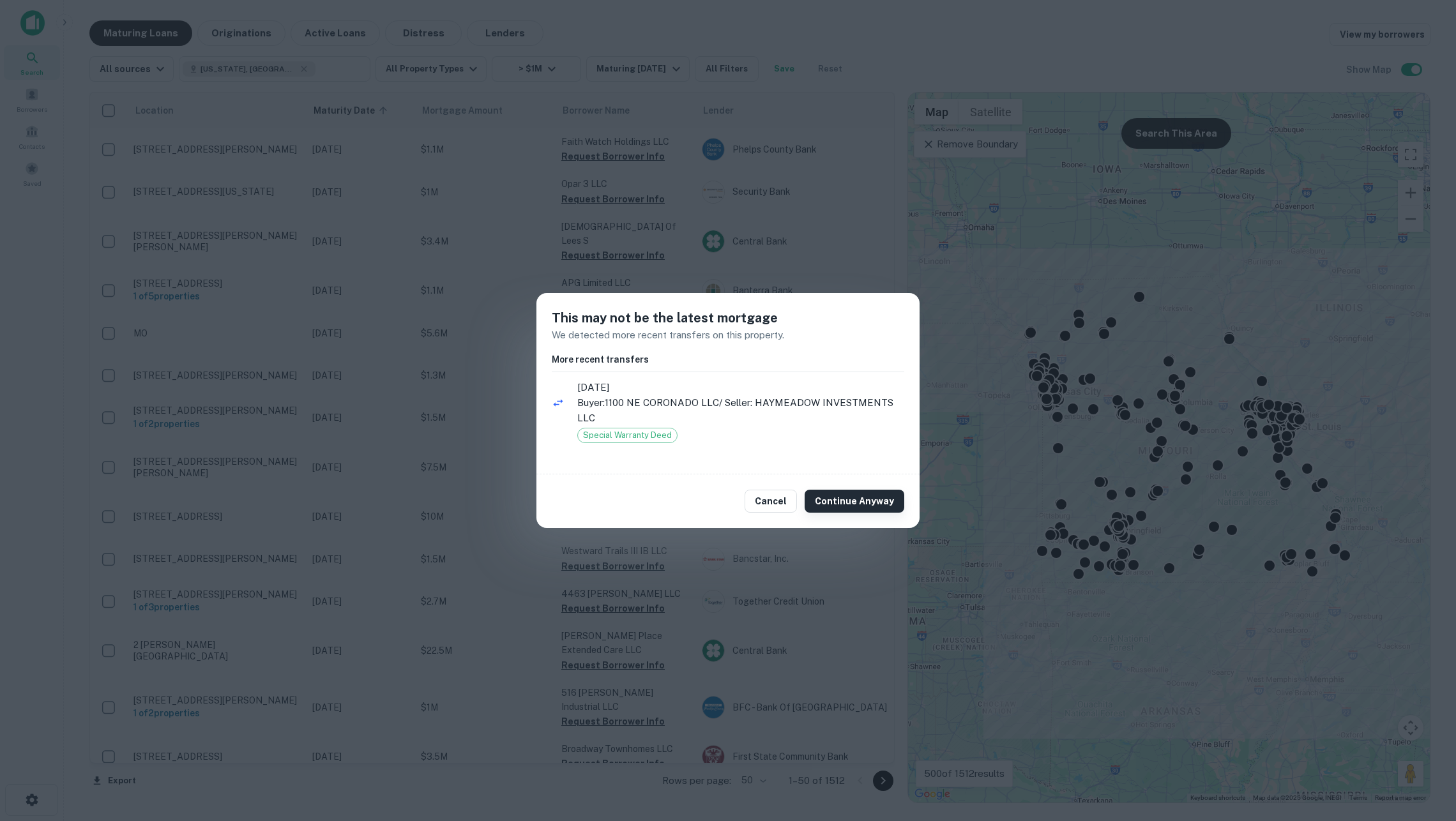
click at [836, 501] on button "Continue Anyway" at bounding box center [854, 500] width 99 height 23
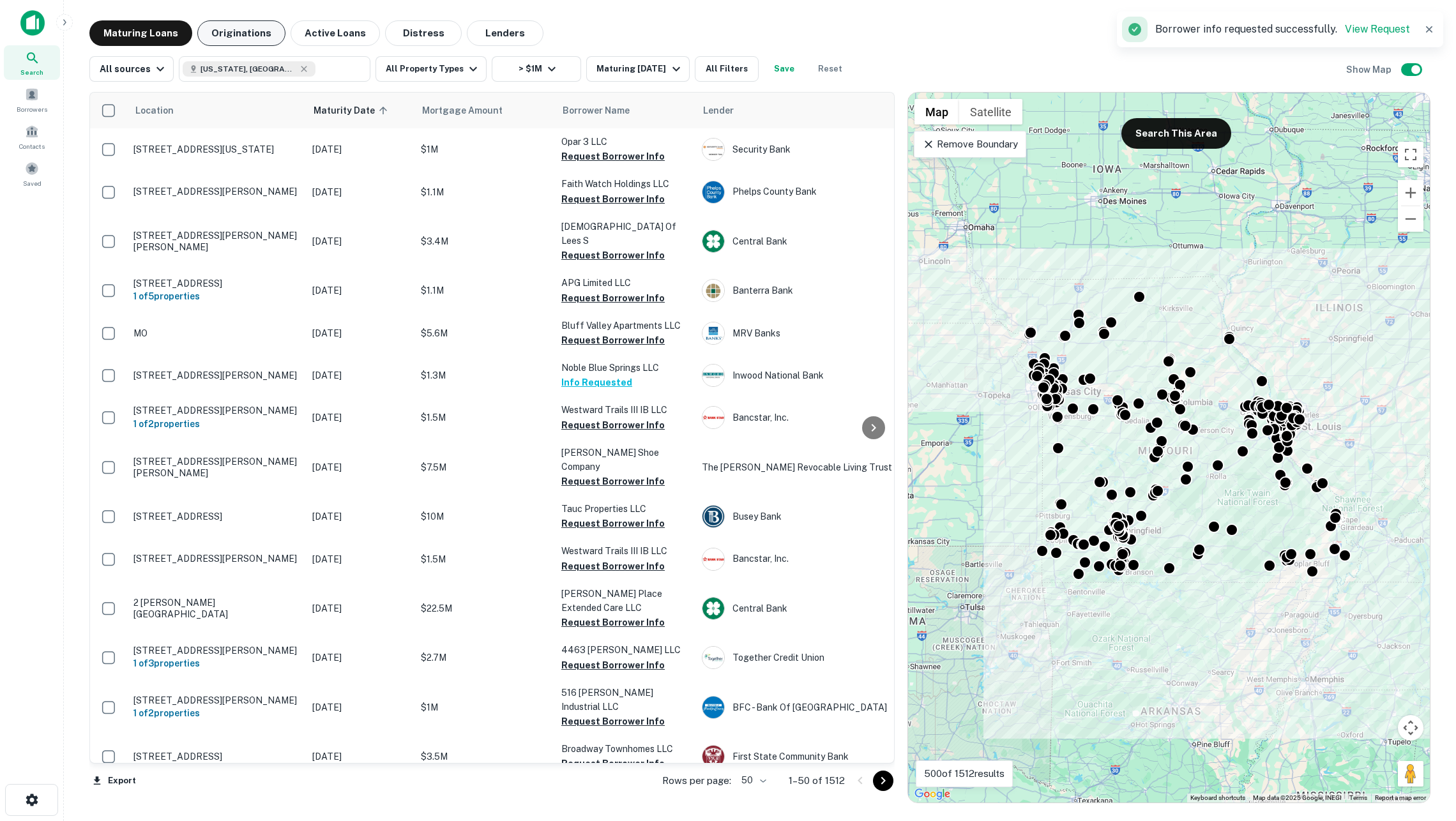
click at [248, 30] on button "Originations" at bounding box center [241, 33] width 88 height 26
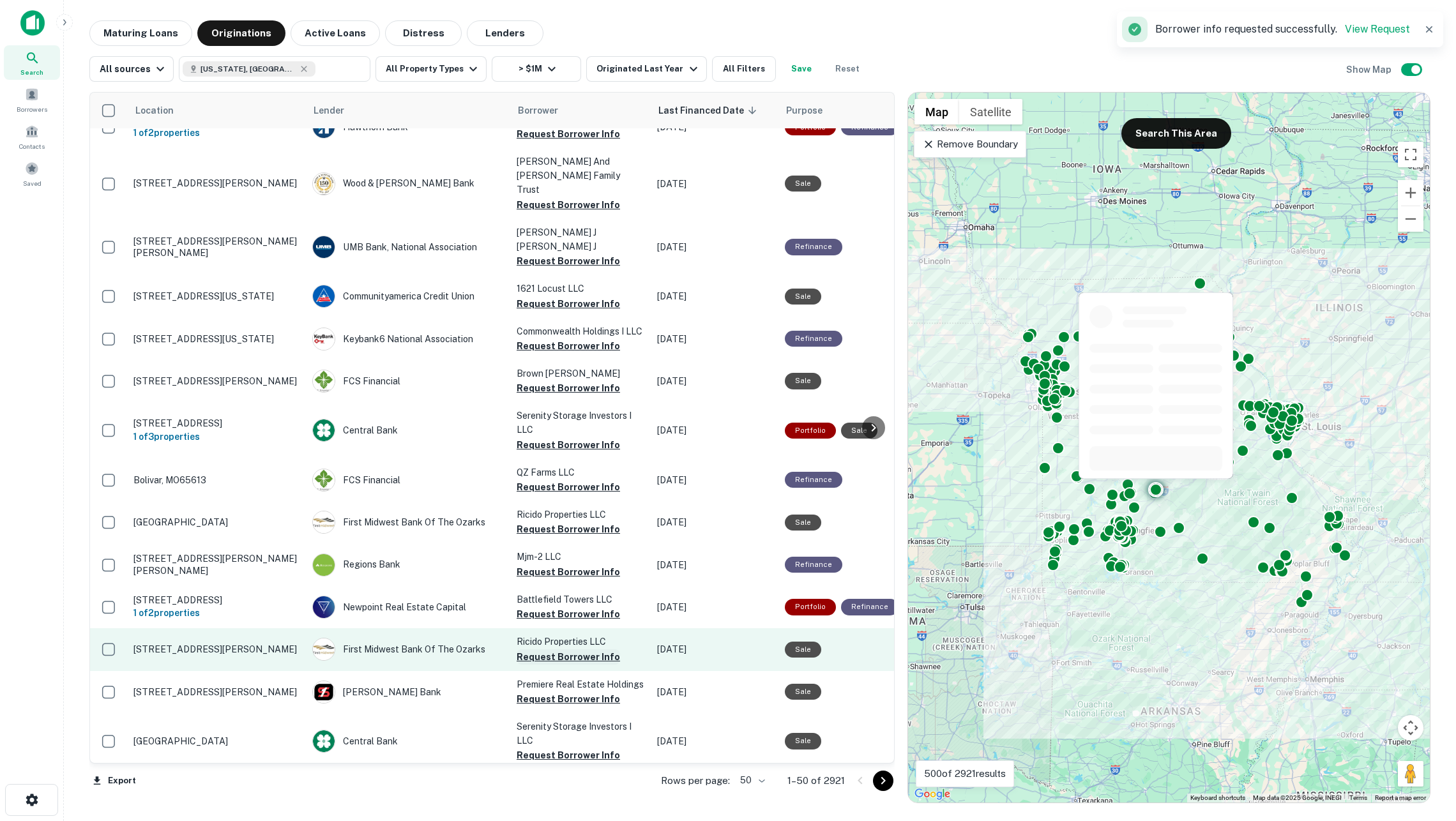
scroll to position [1657, 0]
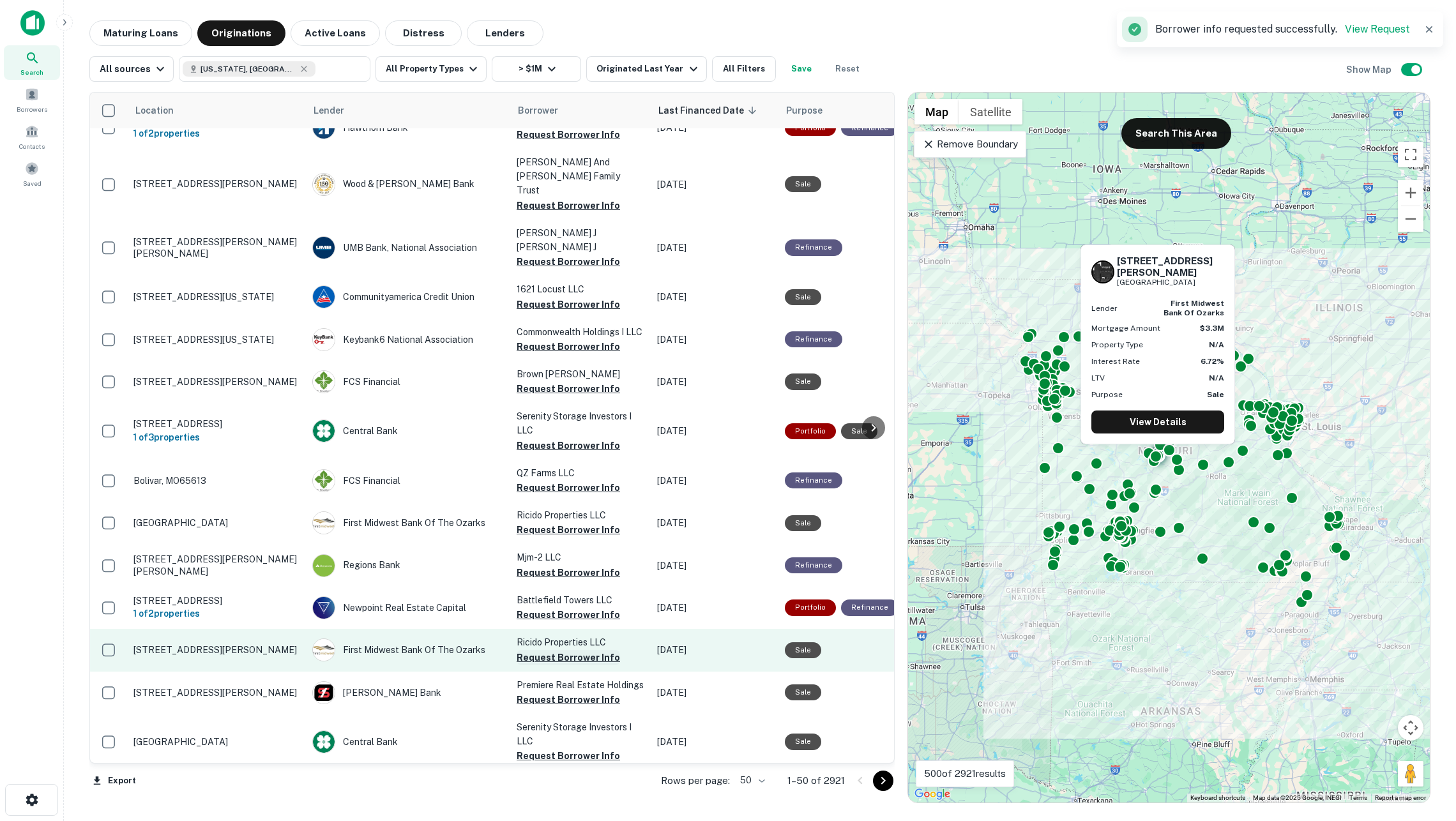
click at [576, 650] on button "Request Borrower Info" at bounding box center [568, 658] width 103 height 16
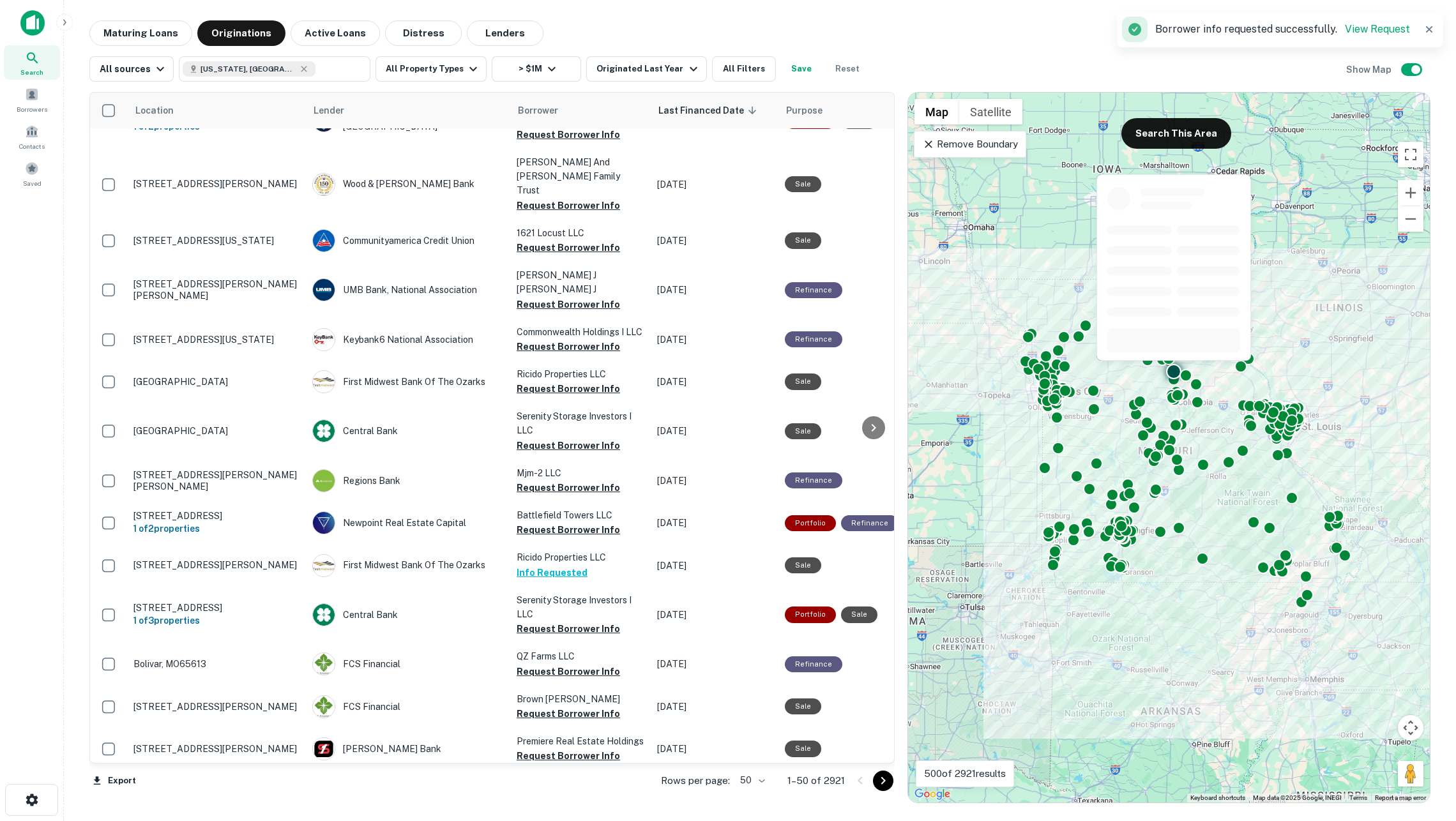
click at [589, 734] on p "Premiere Real Estate Holdings" at bounding box center [580, 741] width 128 height 14
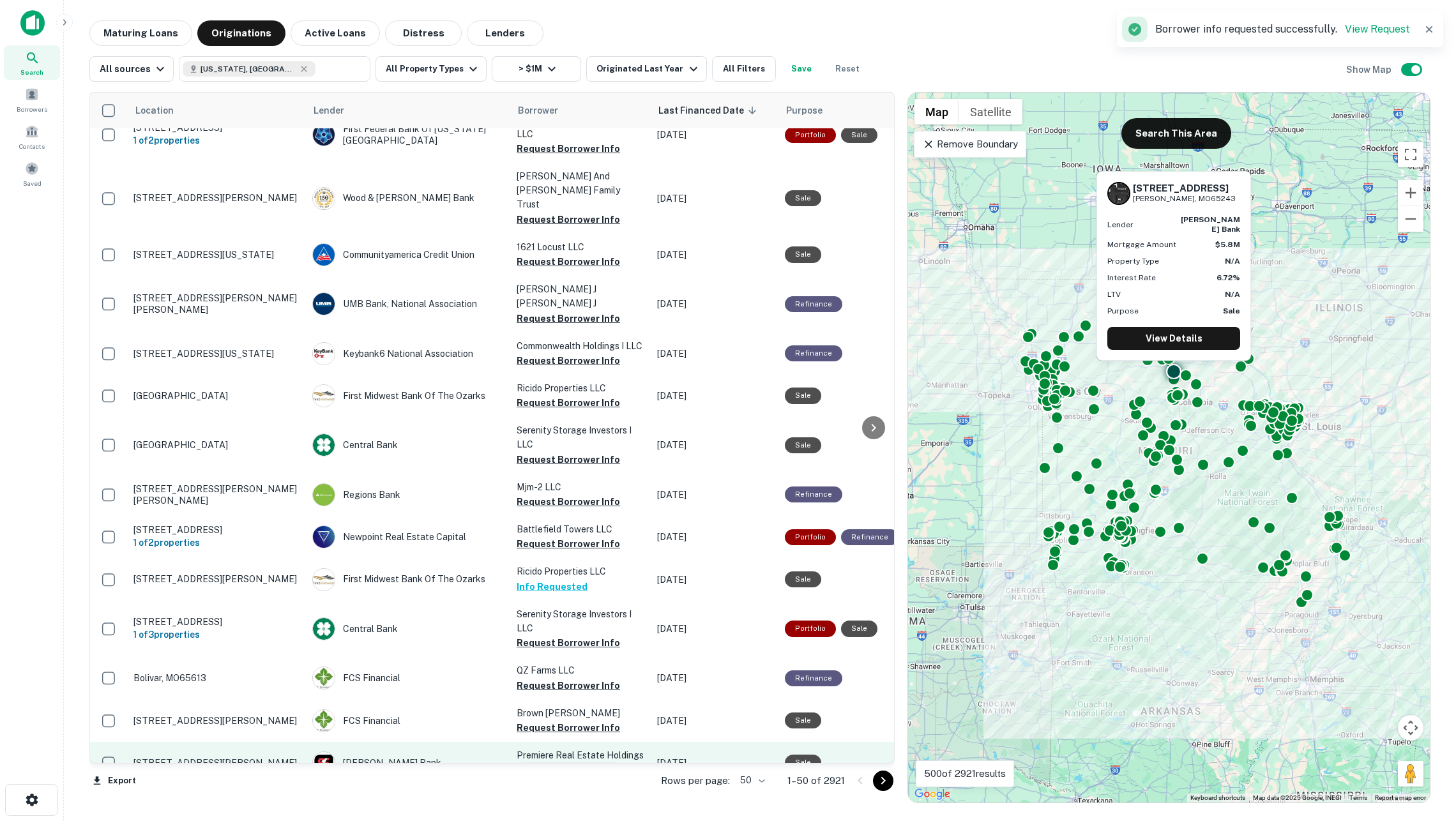
click at [591, 762] on button "Request Borrower Info" at bounding box center [568, 770] width 103 height 16
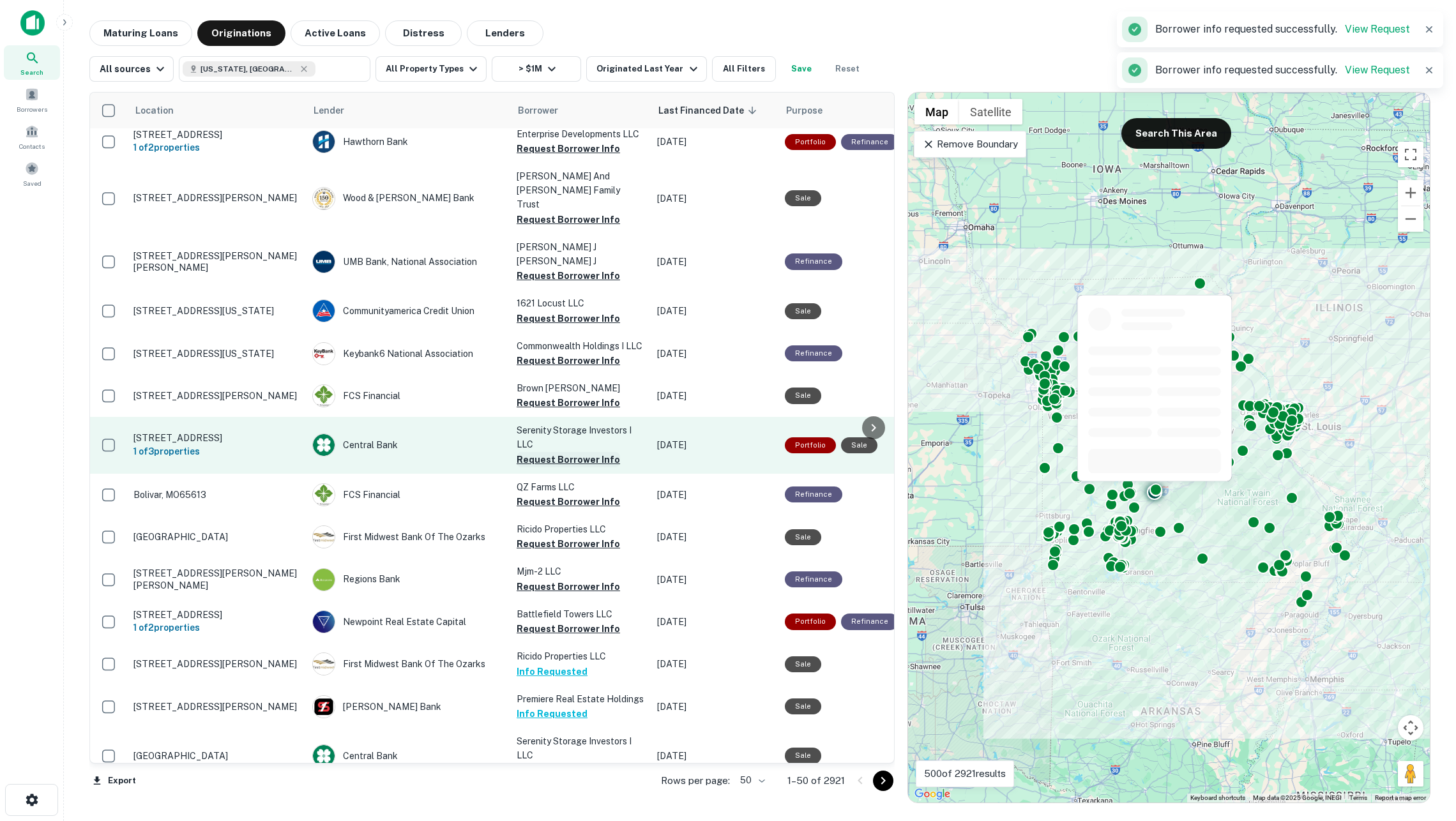
click at [548, 452] on button "Request Borrower Info" at bounding box center [568, 460] width 103 height 16
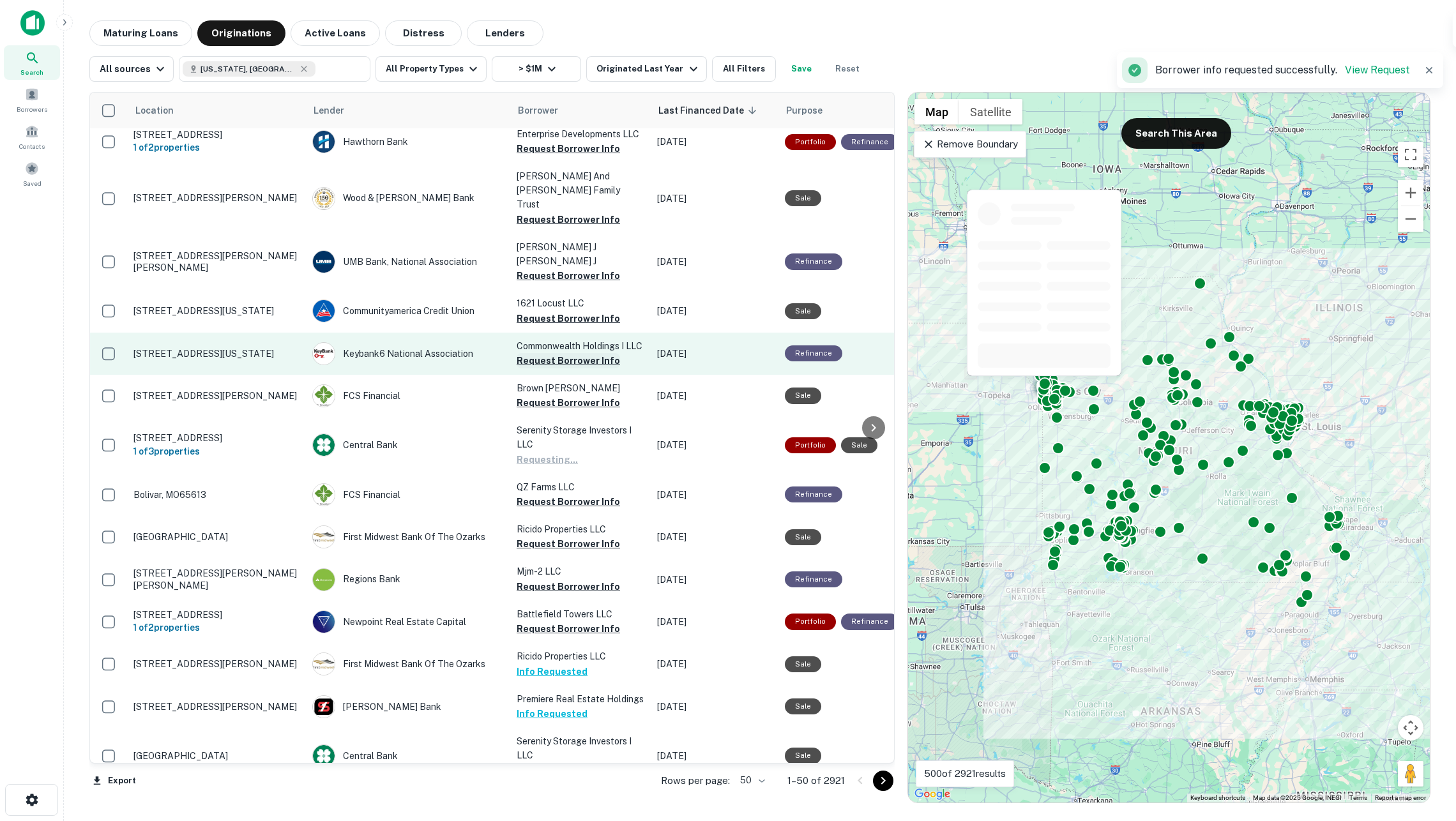
click at [552, 353] on button "Request Borrower Info" at bounding box center [568, 360] width 103 height 16
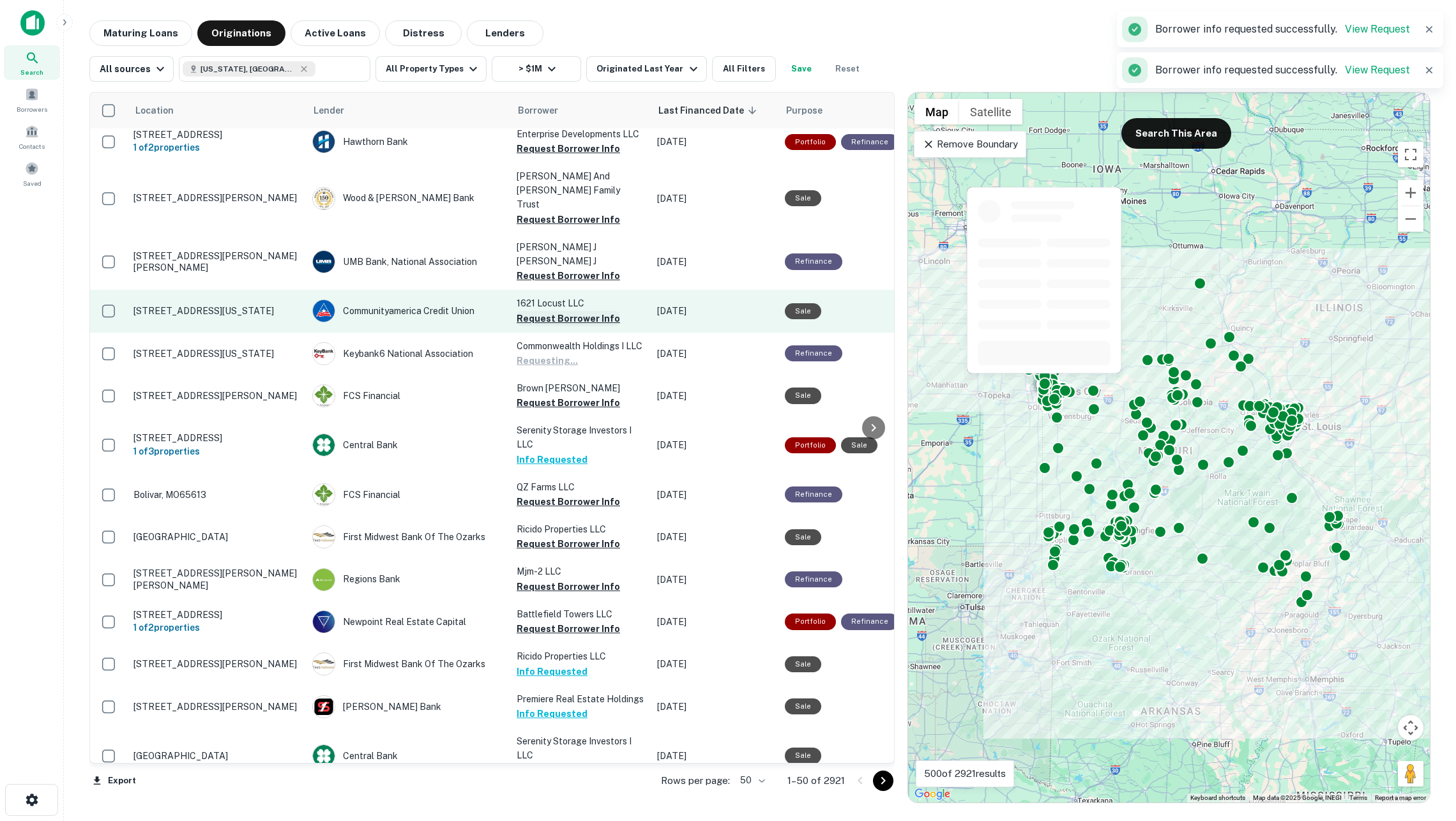
click at [541, 311] on button "Request Borrower Info" at bounding box center [568, 319] width 103 height 16
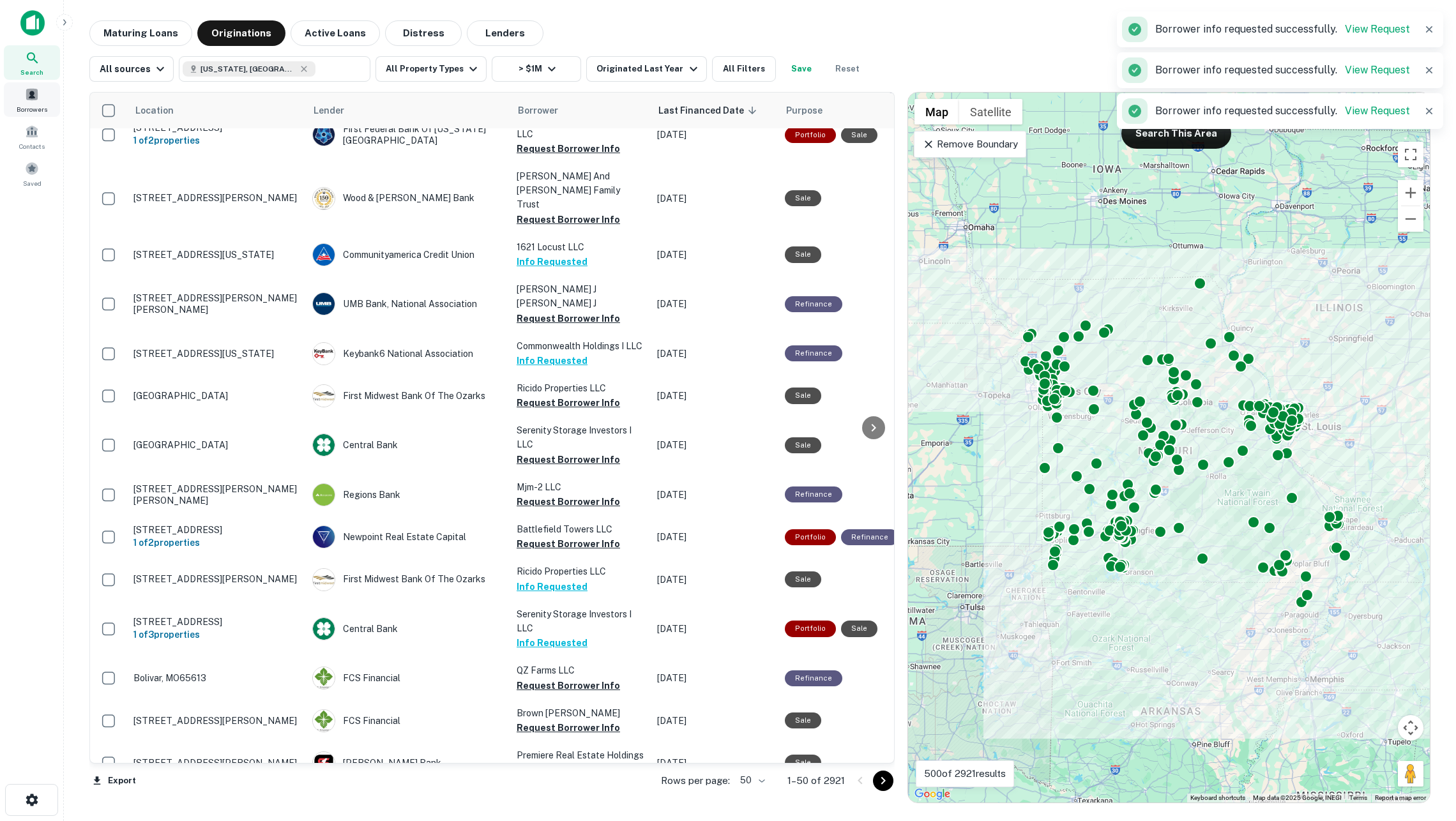
click at [36, 101] on div "Borrowers" at bounding box center [32, 99] width 56 height 34
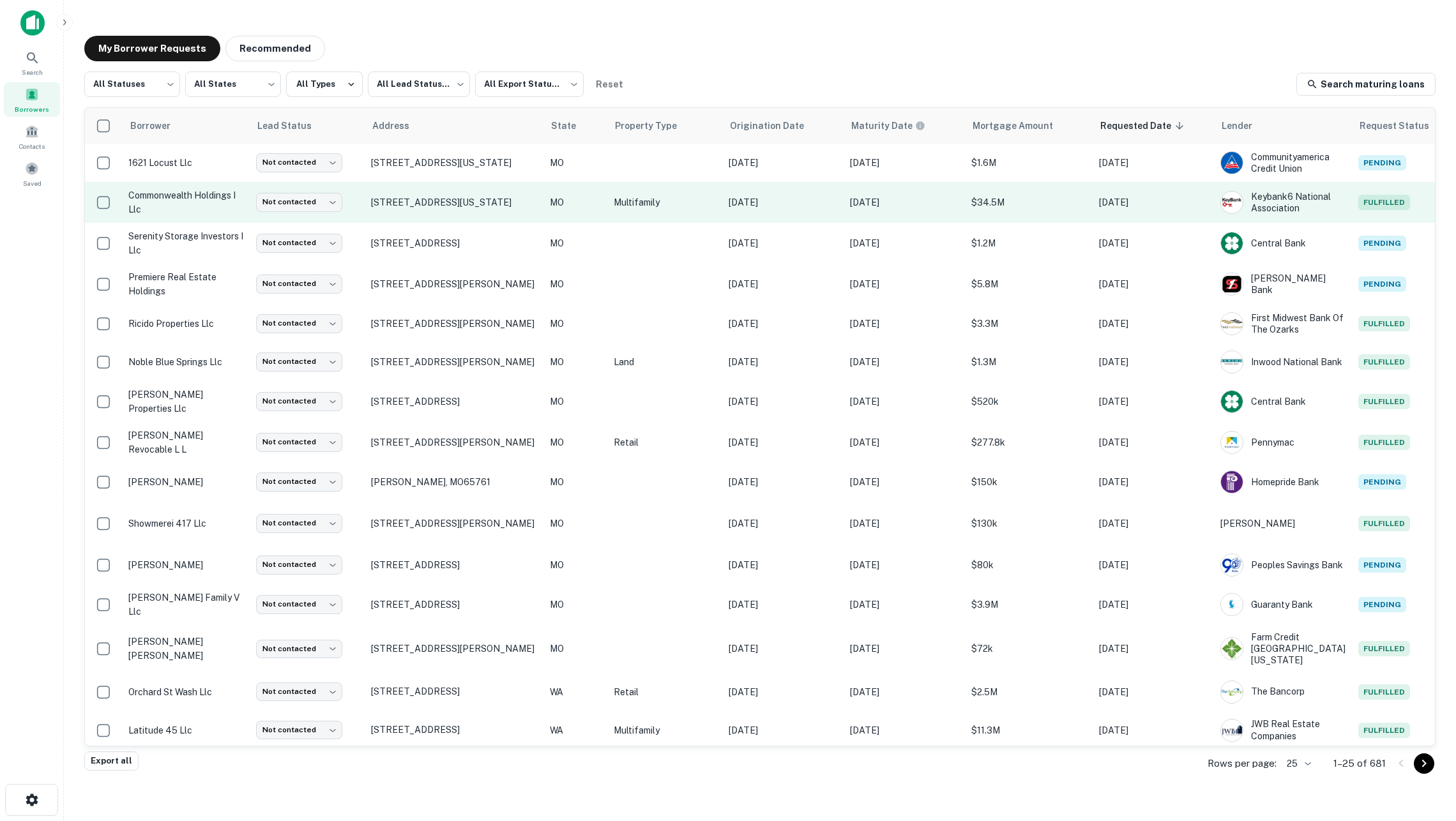
click at [685, 199] on p "Multifamily" at bounding box center [665, 203] width 102 height 14
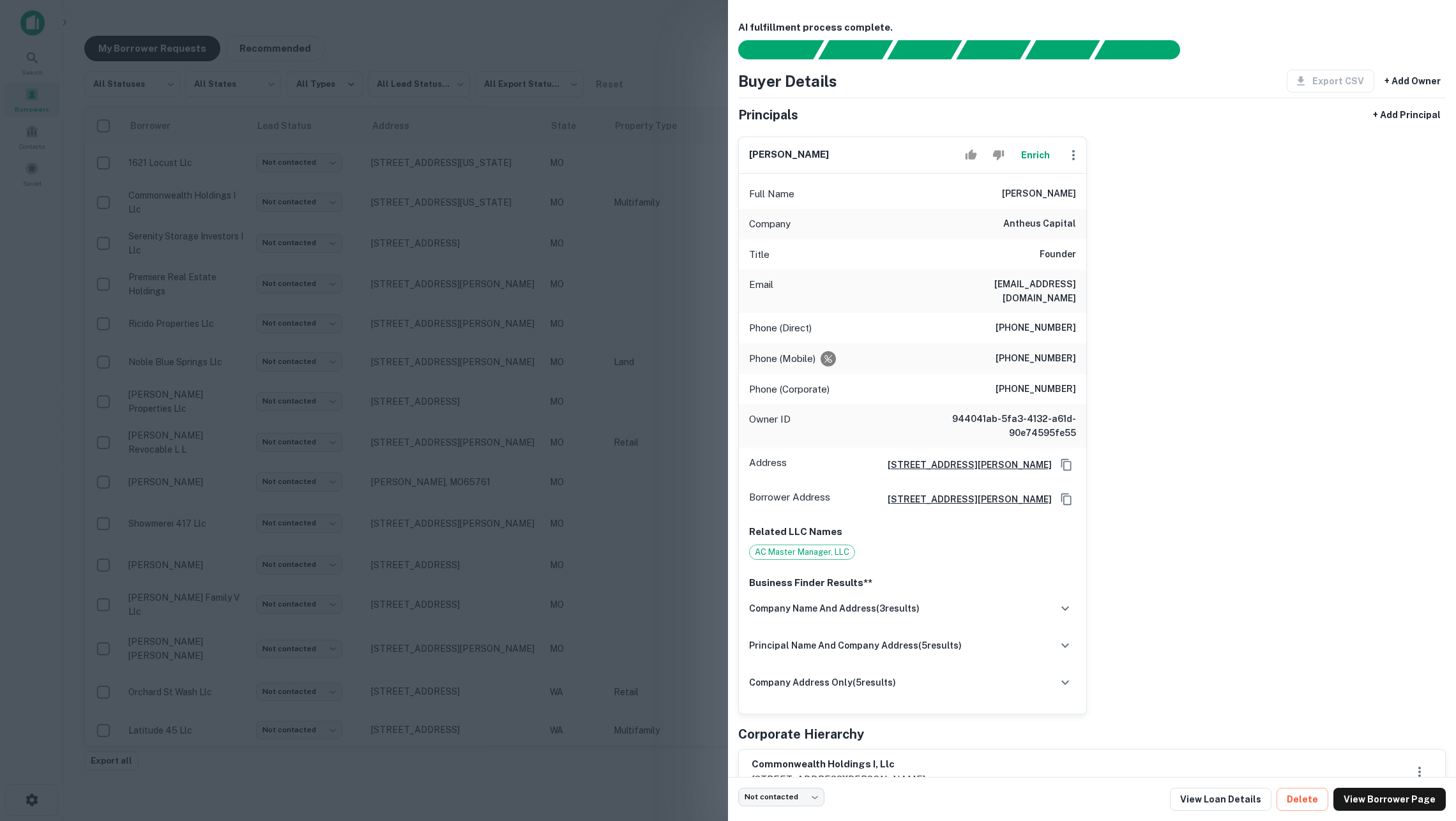
click at [660, 57] on div at bounding box center [728, 410] width 1456 height 821
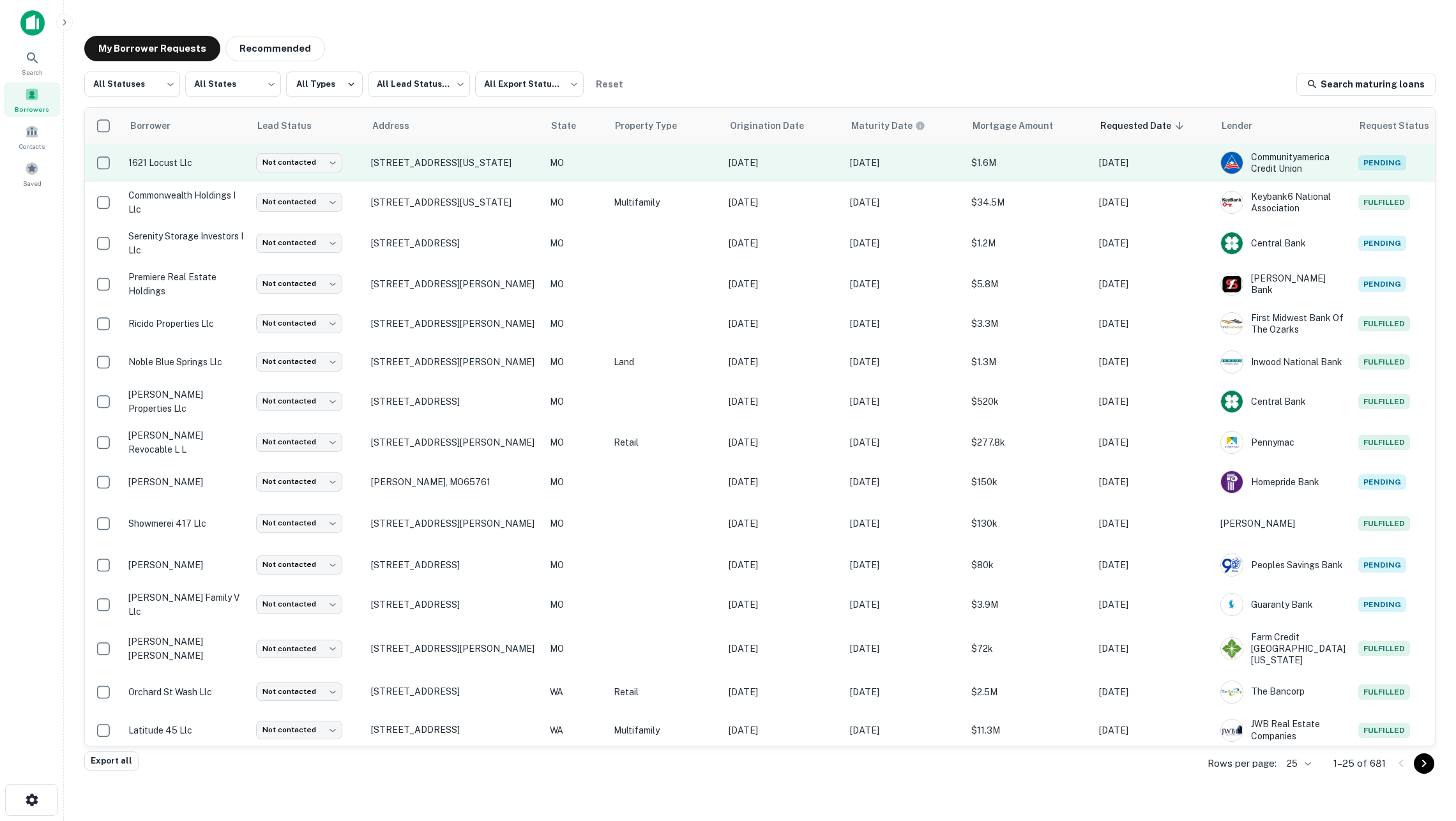
click at [634, 157] on td at bounding box center [664, 163] width 115 height 38
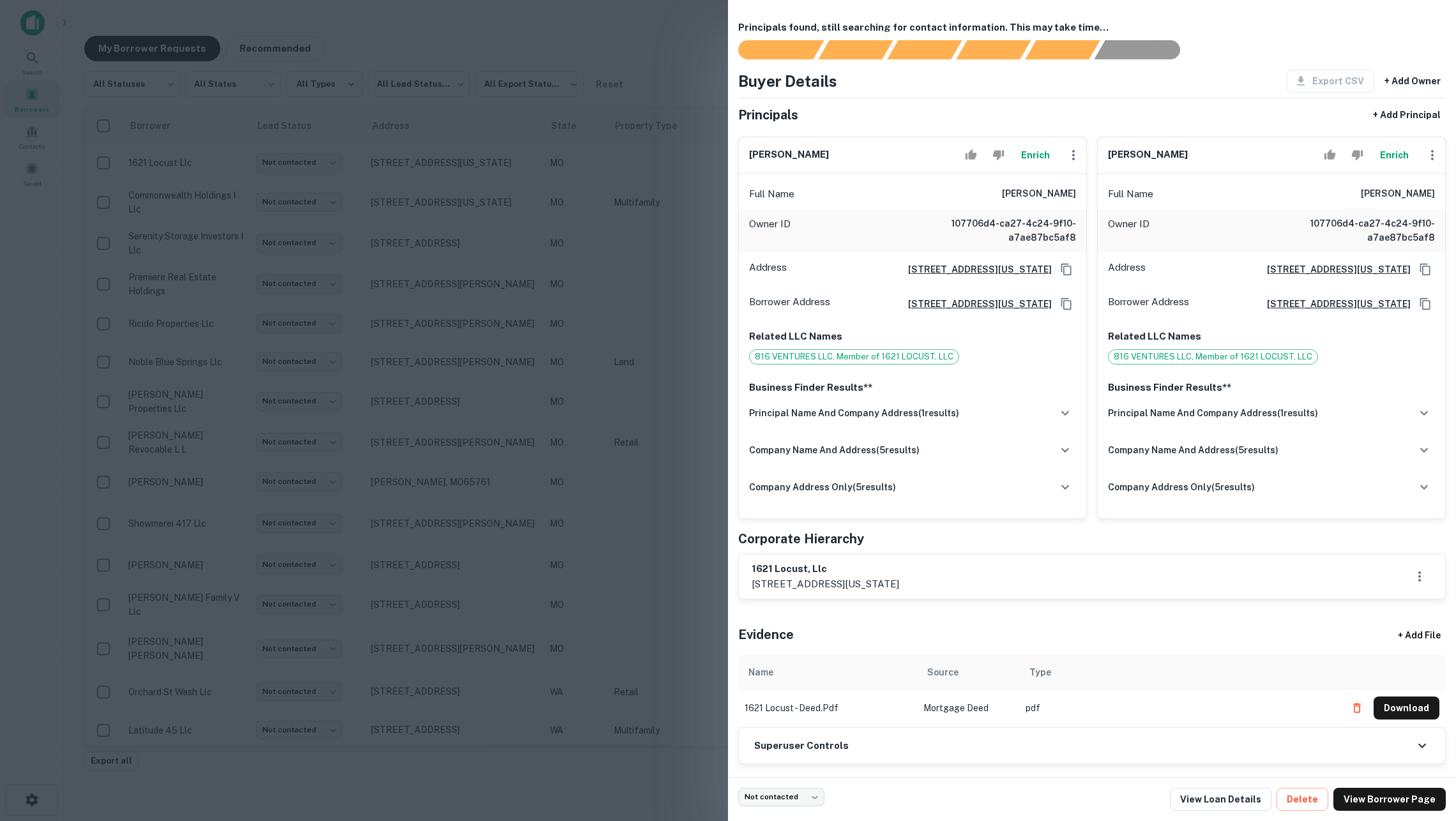
click at [1033, 147] on button "Enrich" at bounding box center [1035, 155] width 41 height 26
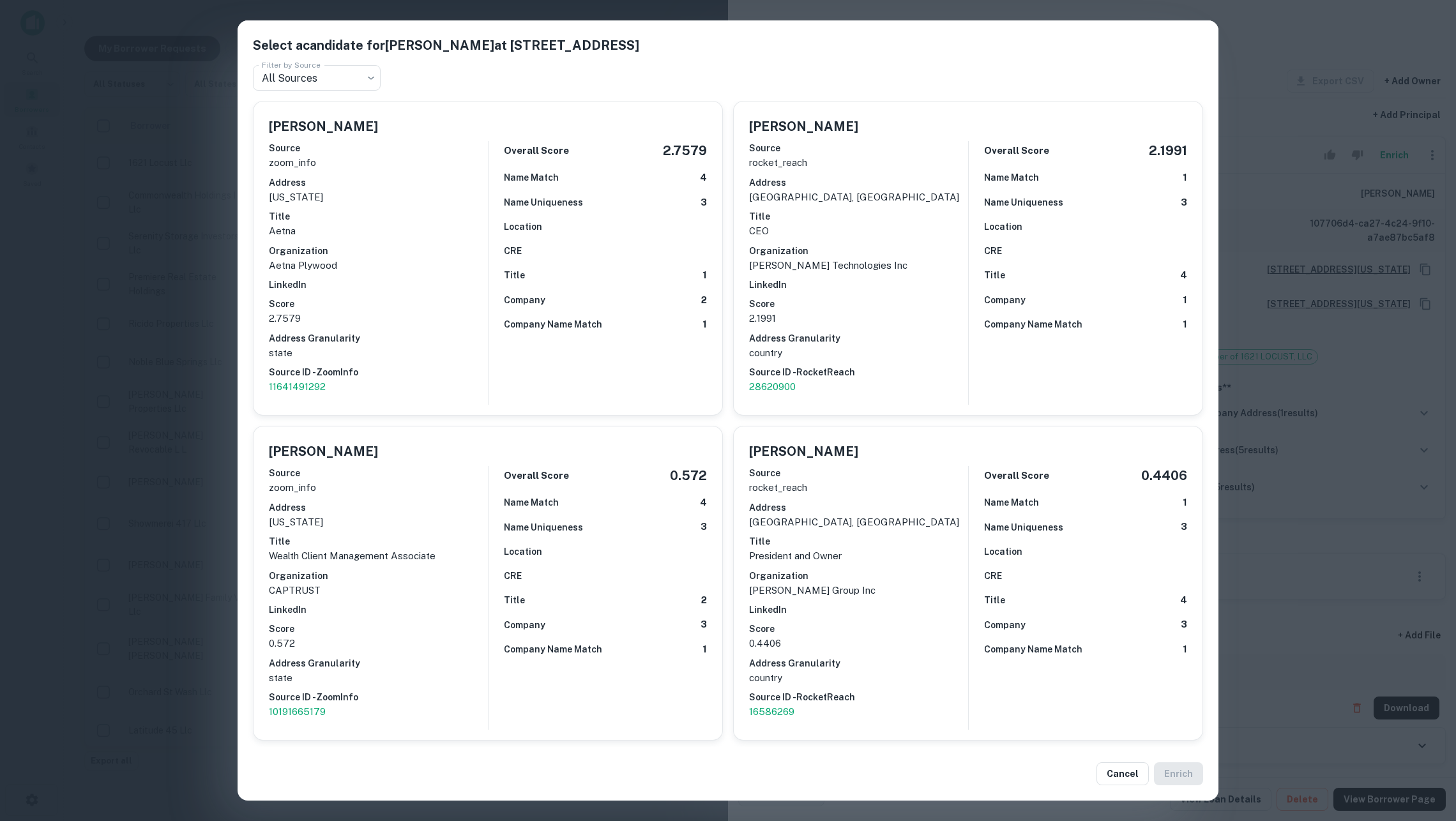
click at [443, 236] on div "Source zoom_info Address [US_STATE] Title Aetna Organization Aetna Plywood Link…" at bounding box center [379, 267] width 219 height 264
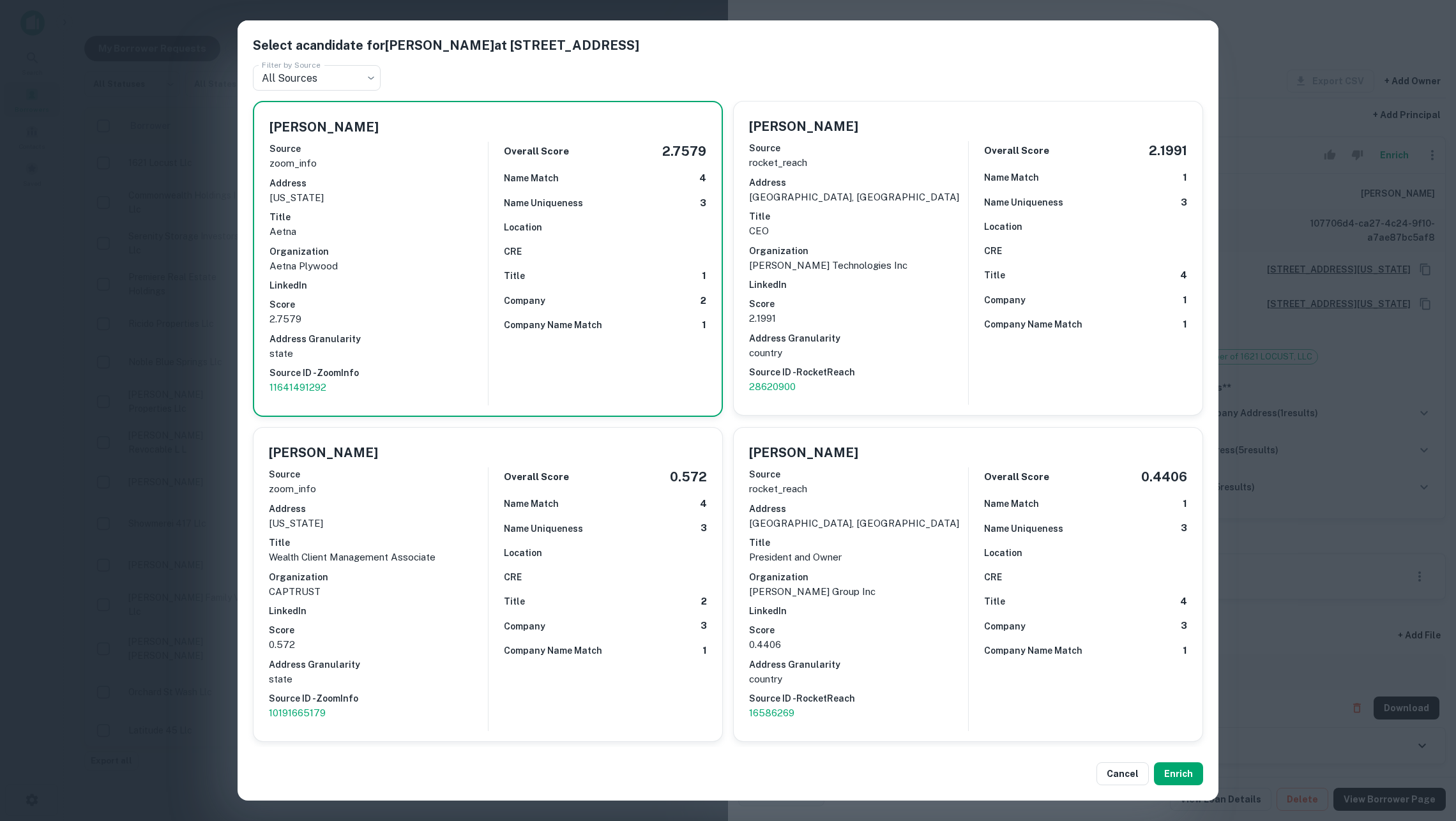
click at [1346, 607] on div "Select a candidate for [PERSON_NAME] at [STREET_ADDRESS] Filter by Source All S…" at bounding box center [728, 410] width 1456 height 821
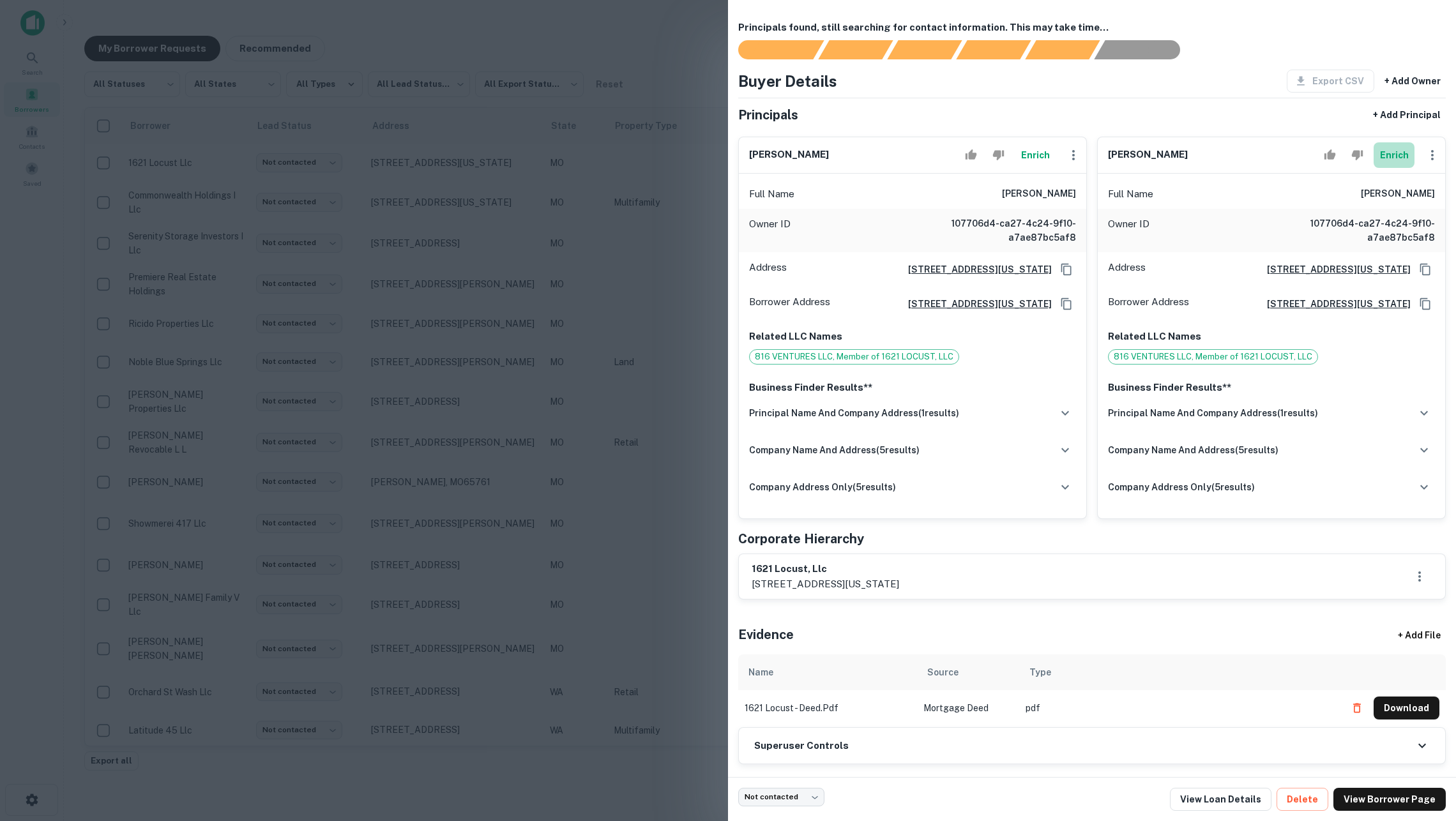
click at [1393, 164] on button "Enrich" at bounding box center [1394, 155] width 41 height 26
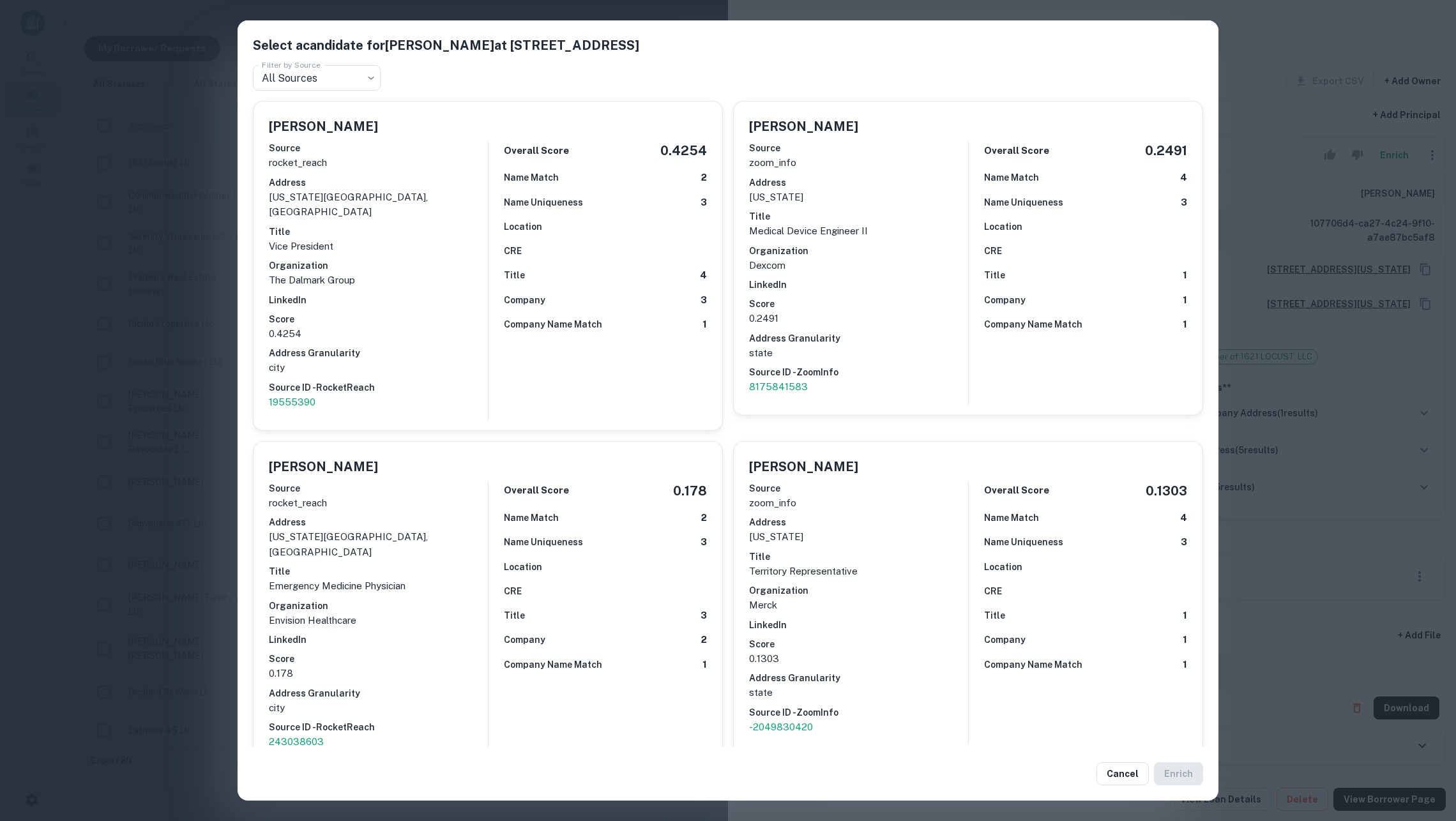
click at [1320, 479] on div "Select a candidate for [PERSON_NAME] at [STREET_ADDRESS] Filter by Source All S…" at bounding box center [728, 410] width 1456 height 821
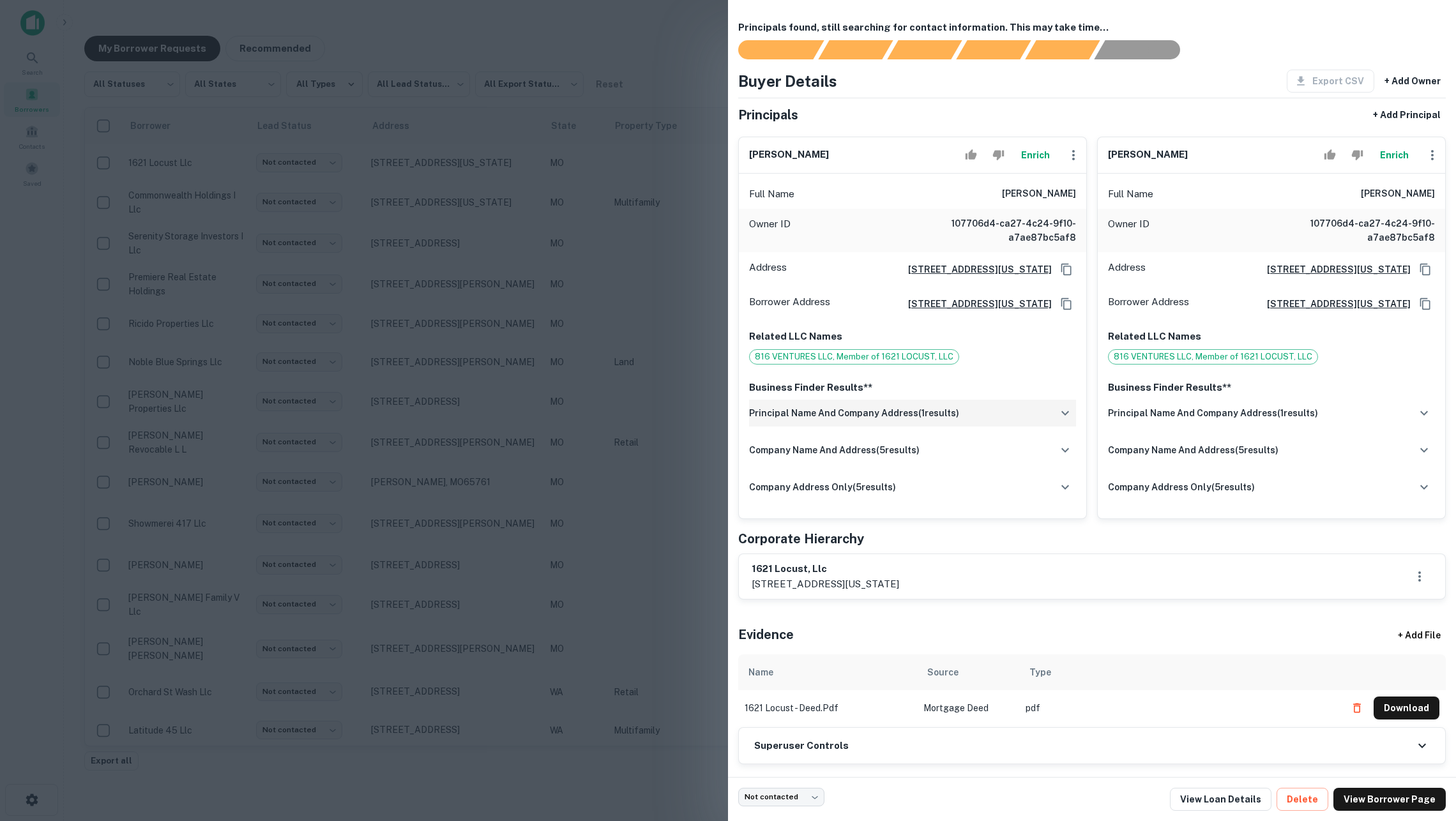
click at [854, 420] on h6 "principal name and company address ( 1 results)" at bounding box center [854, 413] width 210 height 14
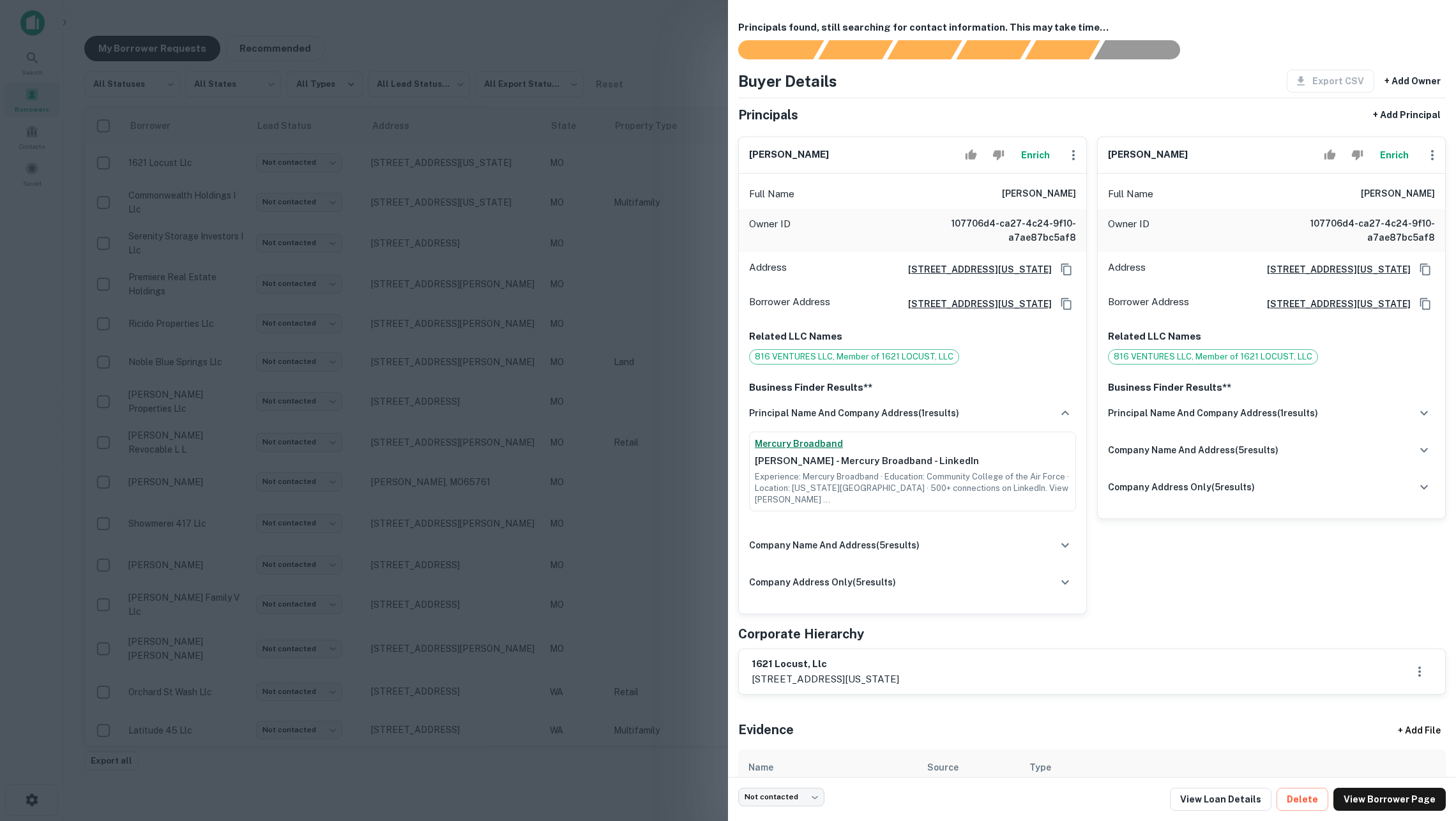
click at [803, 450] on link "Mercury Broadband" at bounding box center [912, 443] width 315 height 13
click at [1028, 167] on button "Enrich" at bounding box center [1035, 155] width 41 height 26
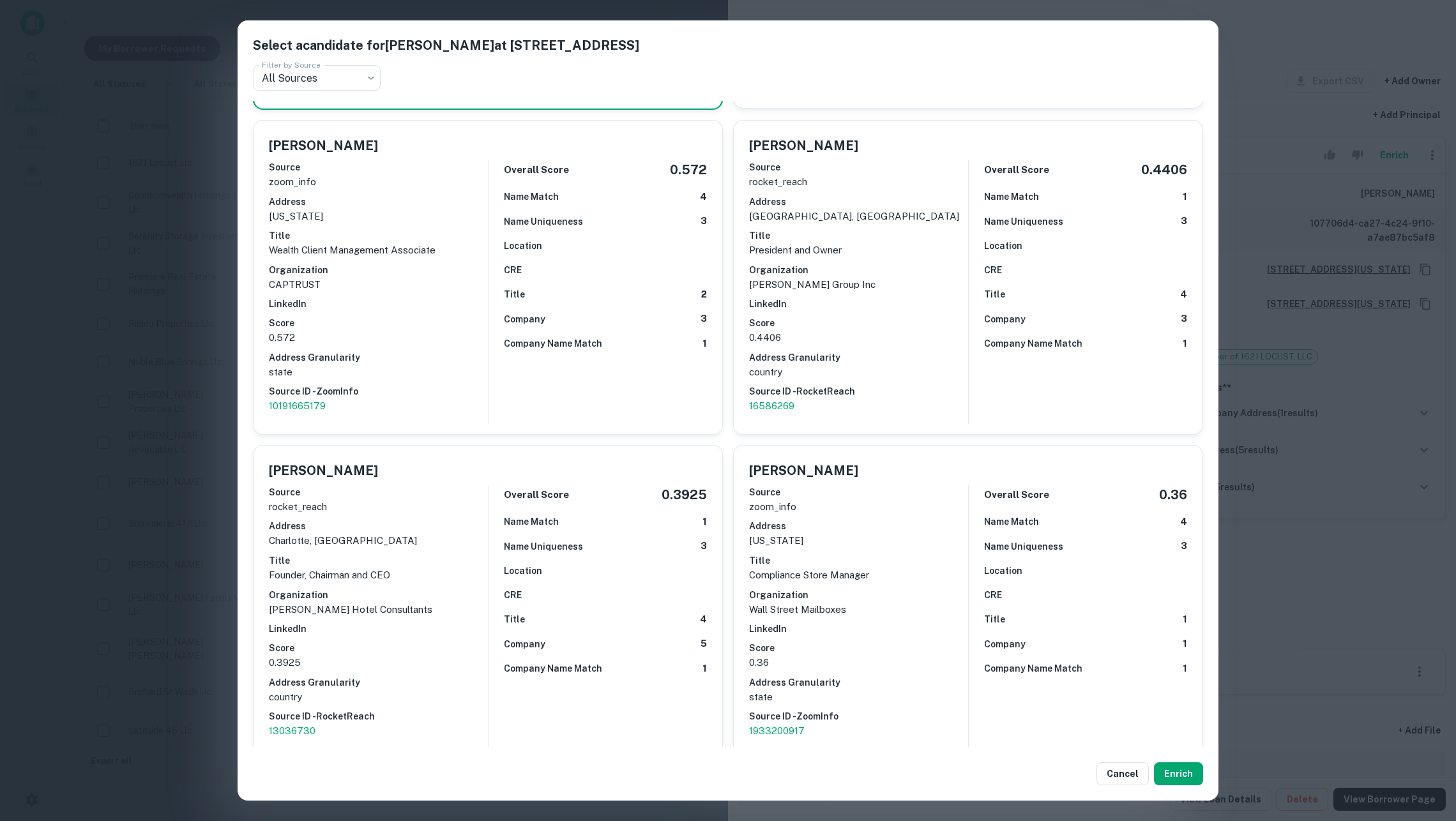
scroll to position [309, 0]
click at [1326, 425] on div "Select a candidate for [PERSON_NAME] at [STREET_ADDRESS] Filter by Source All S…" at bounding box center [728, 410] width 1456 height 821
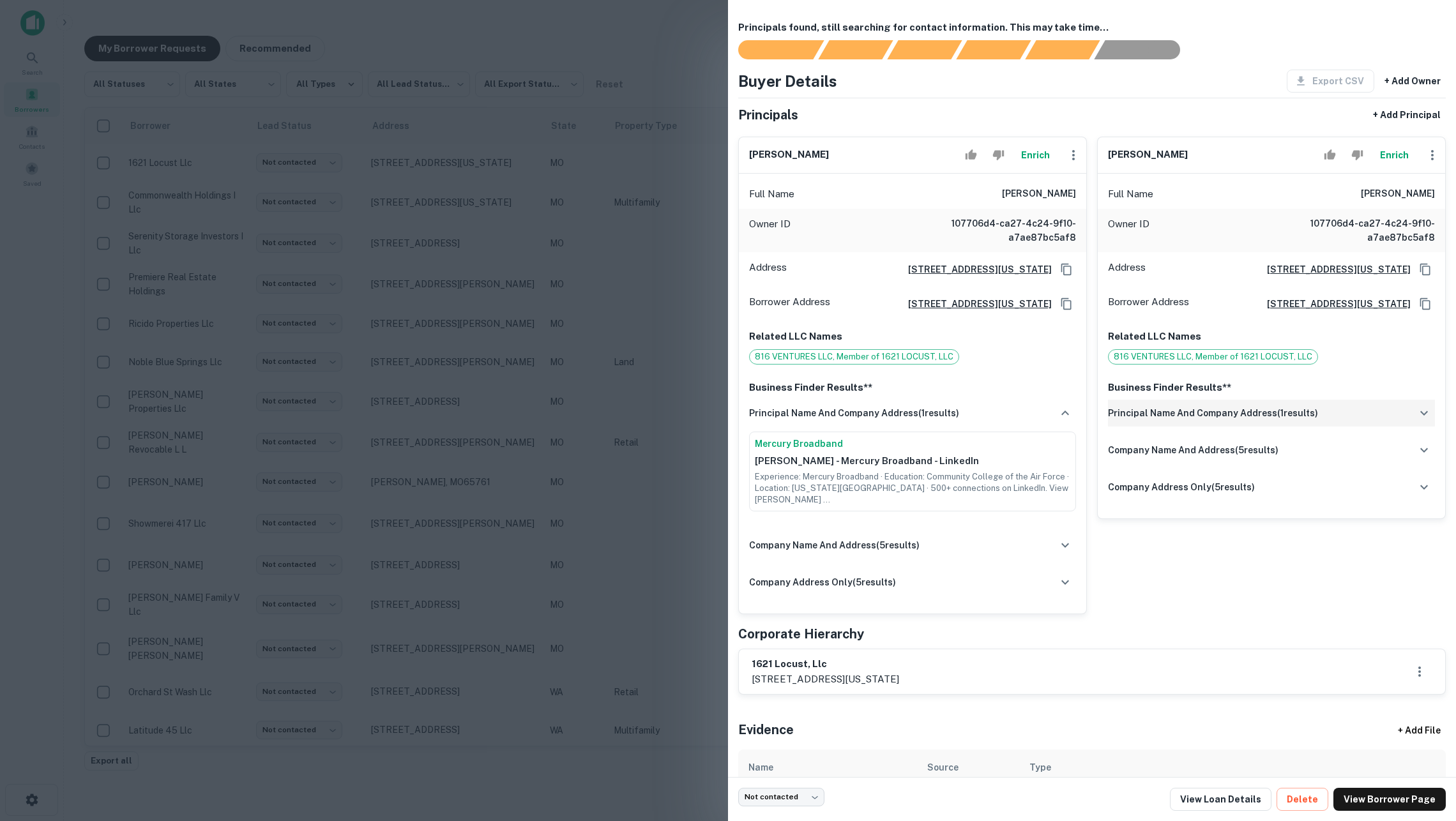
click at [1187, 424] on div "principal name and company address ( 1 results)" at bounding box center [1271, 413] width 327 height 27
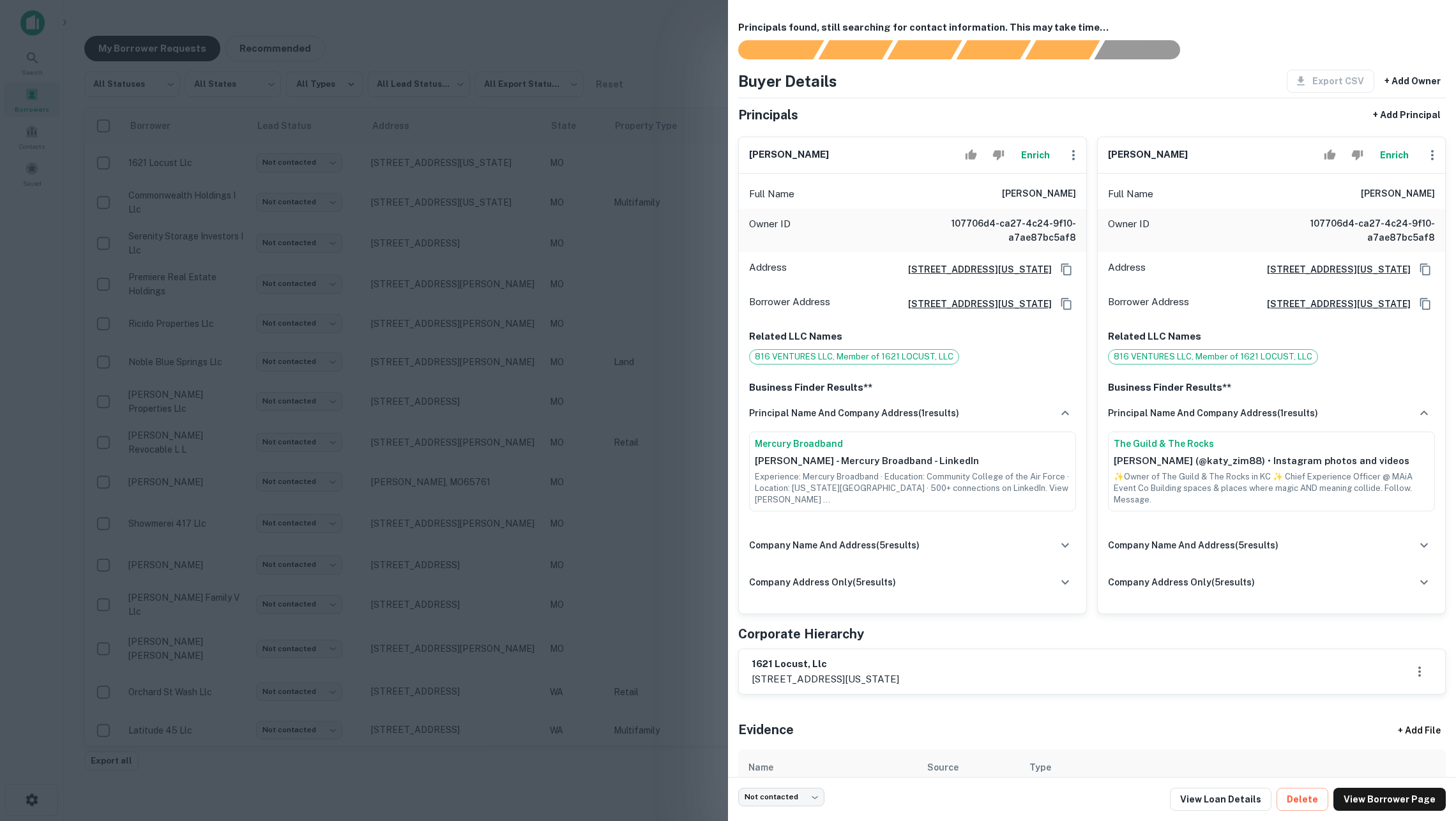
click at [1383, 159] on button "Enrich" at bounding box center [1394, 155] width 41 height 26
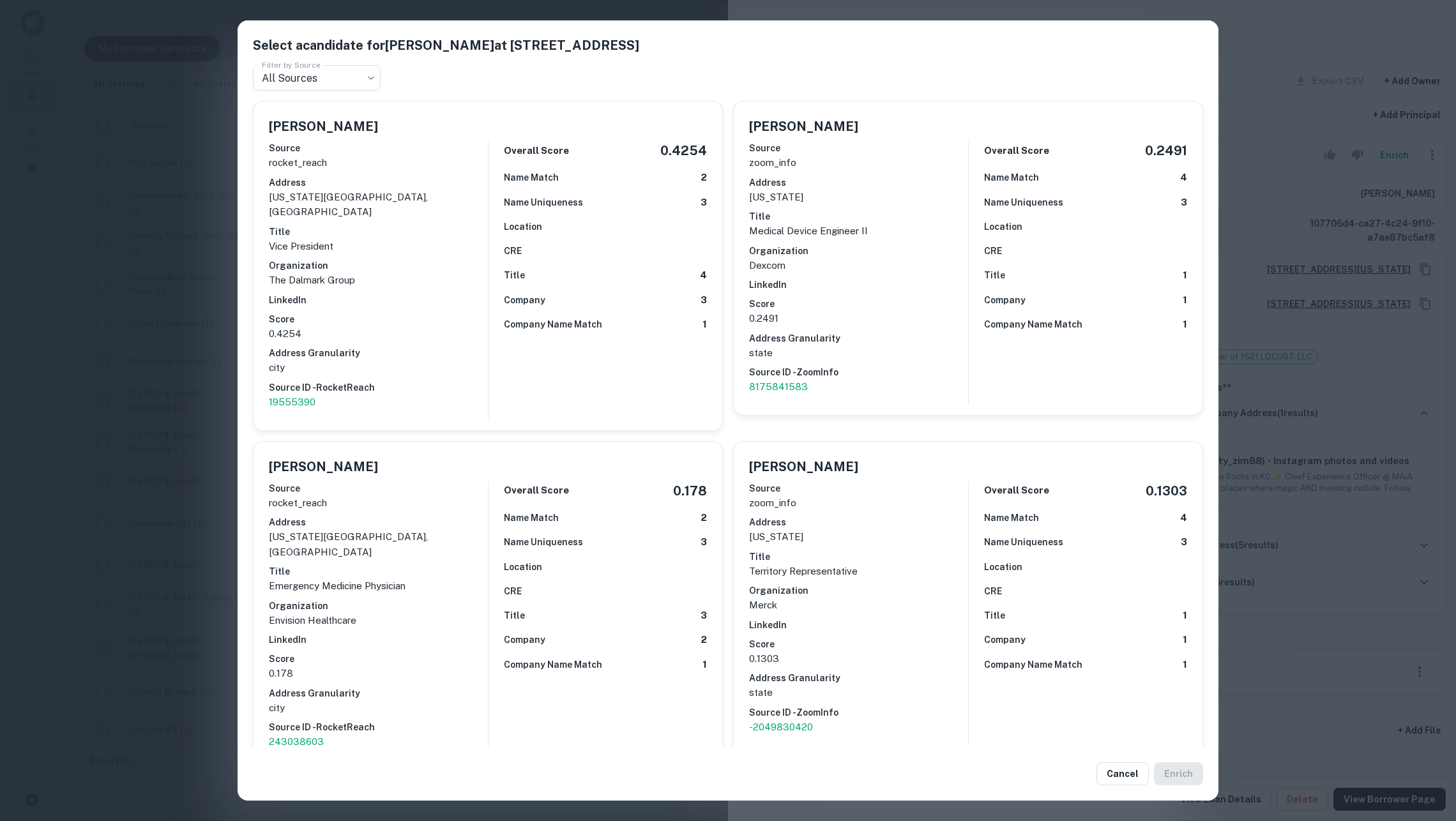
click at [1369, 437] on div "Select a candidate for [PERSON_NAME] at [STREET_ADDRESS] Filter by Source All S…" at bounding box center [728, 410] width 1456 height 821
